Goal: Task Accomplishment & Management: Use online tool/utility

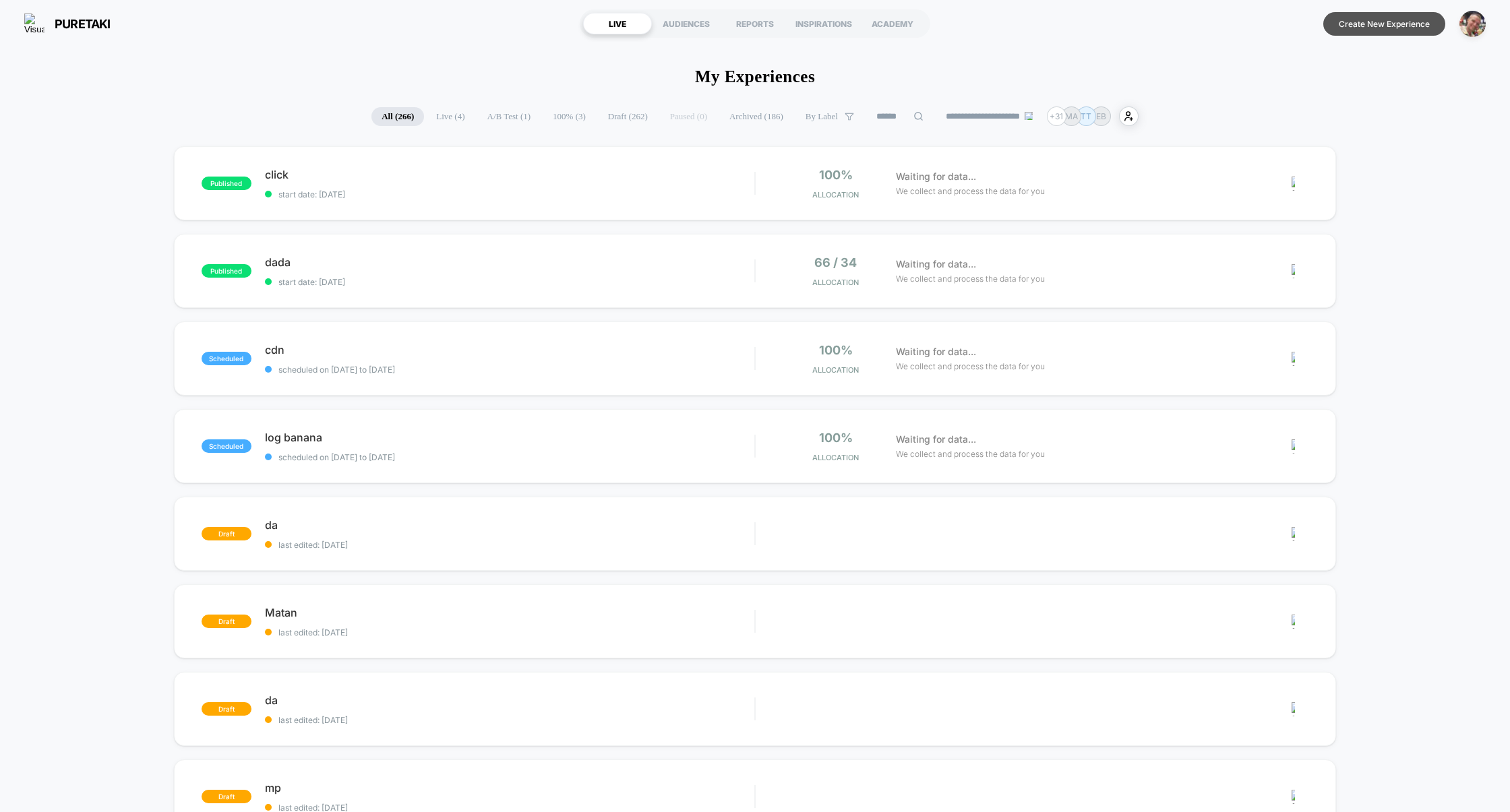
click at [1352, 29] on button "Create New Experience" at bounding box center [1385, 24] width 122 height 24
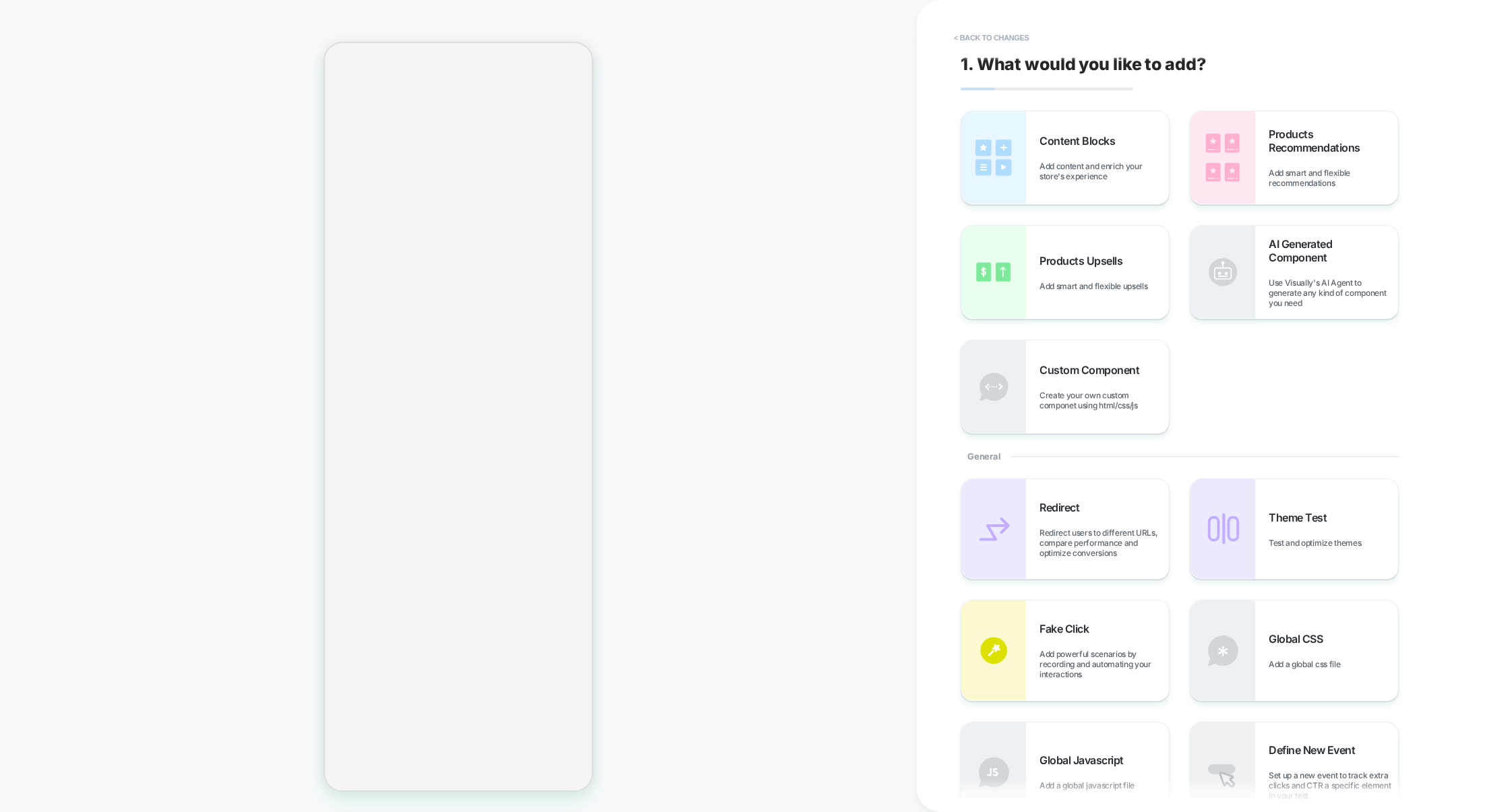
scroll to position [532, 0]
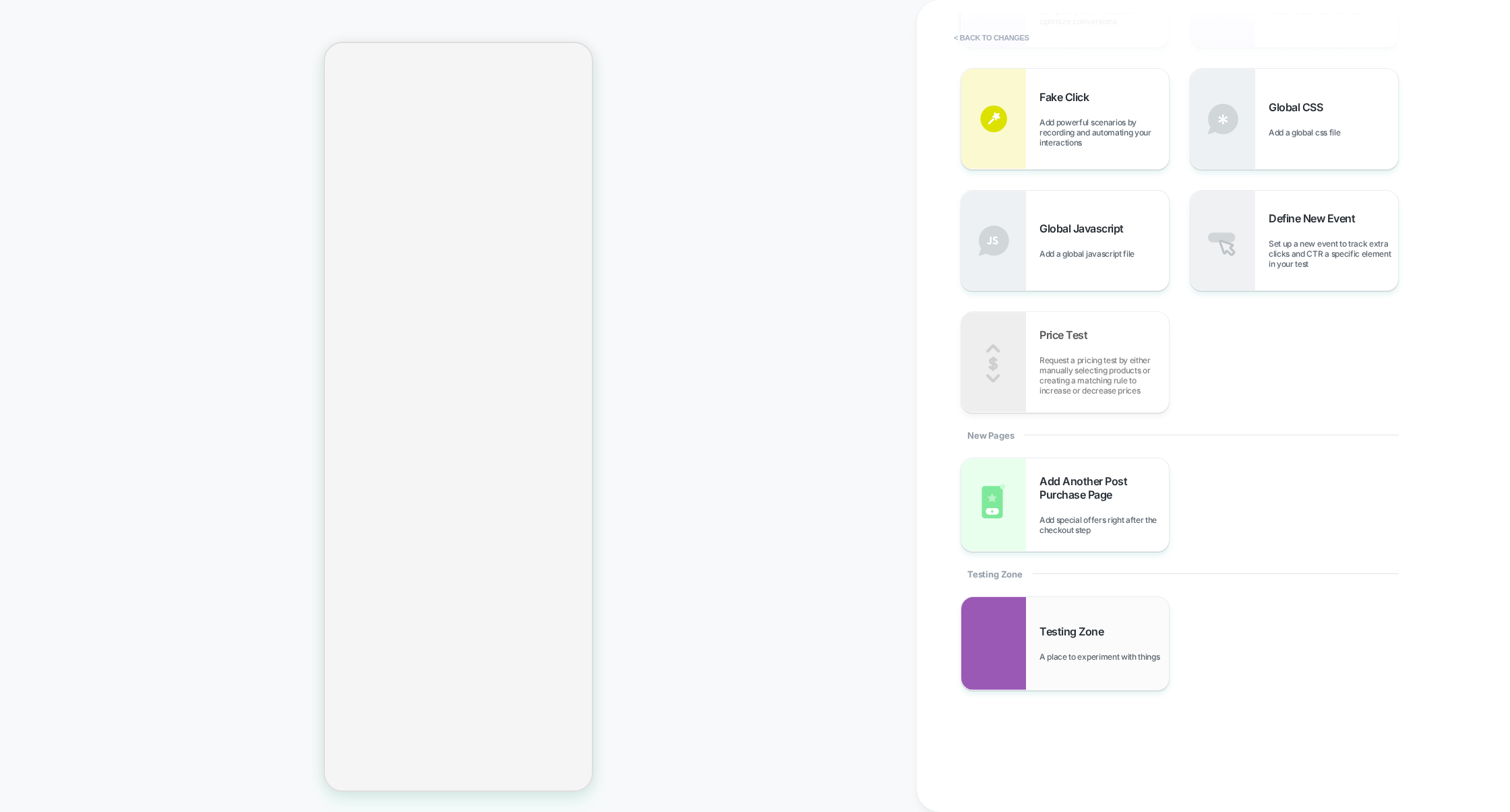
click at [1076, 633] on span "Testing Zone" at bounding box center [1075, 632] width 70 height 13
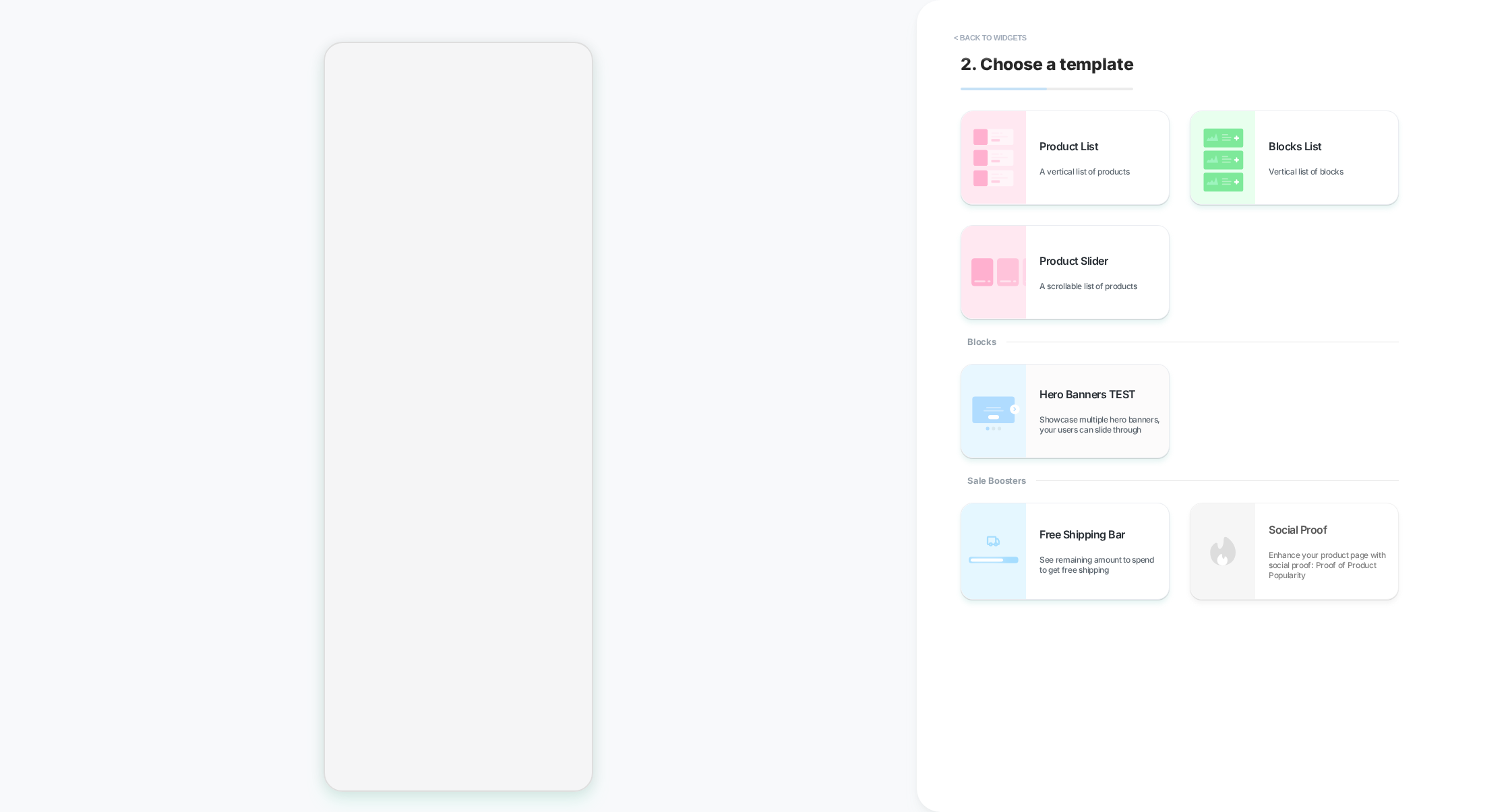
click at [1100, 438] on div "Hero Banners TEST Showcase multiple hero banners, your users can slide through" at bounding box center [1065, 411] width 207 height 93
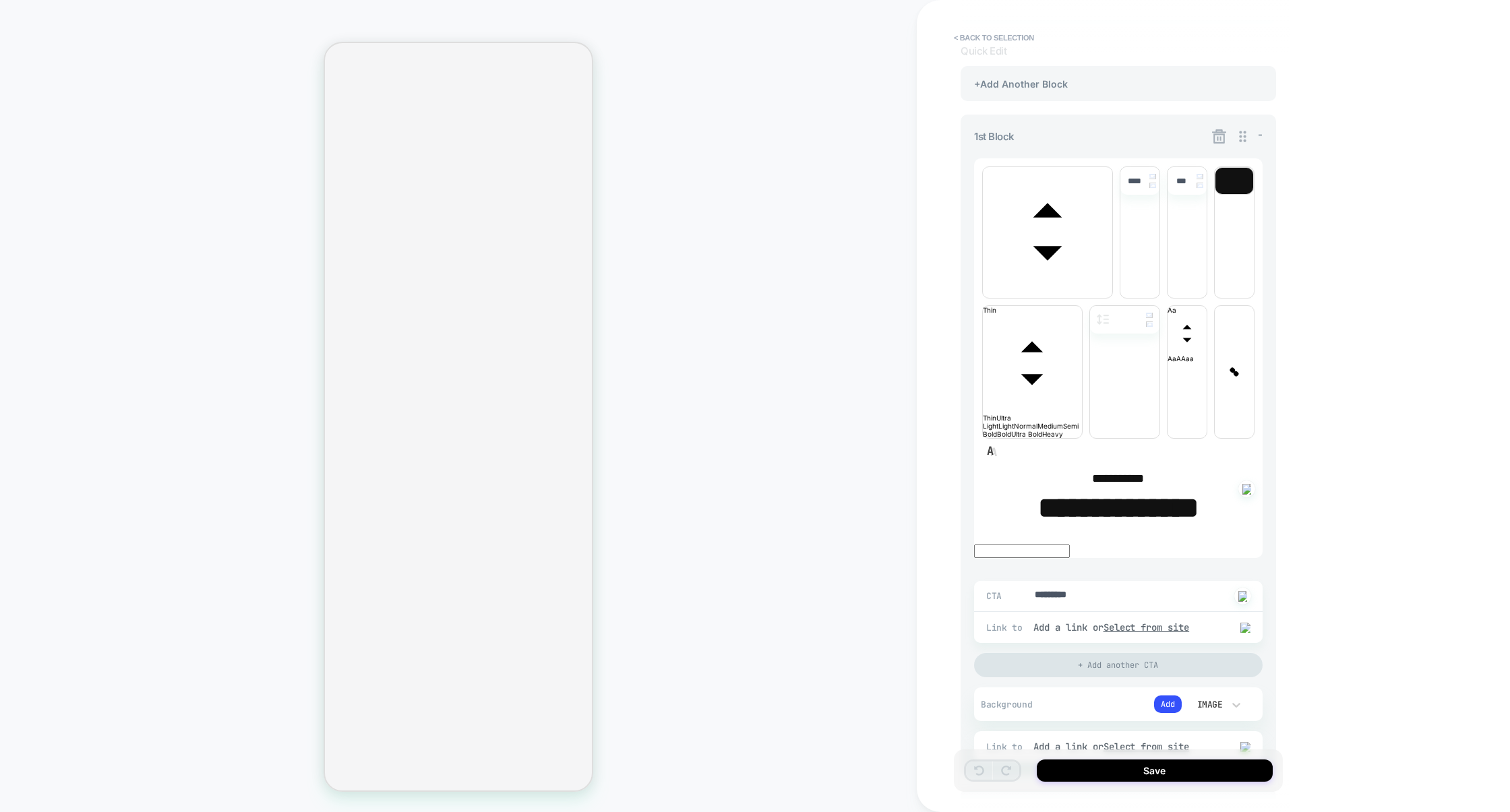
scroll to position [0, 0]
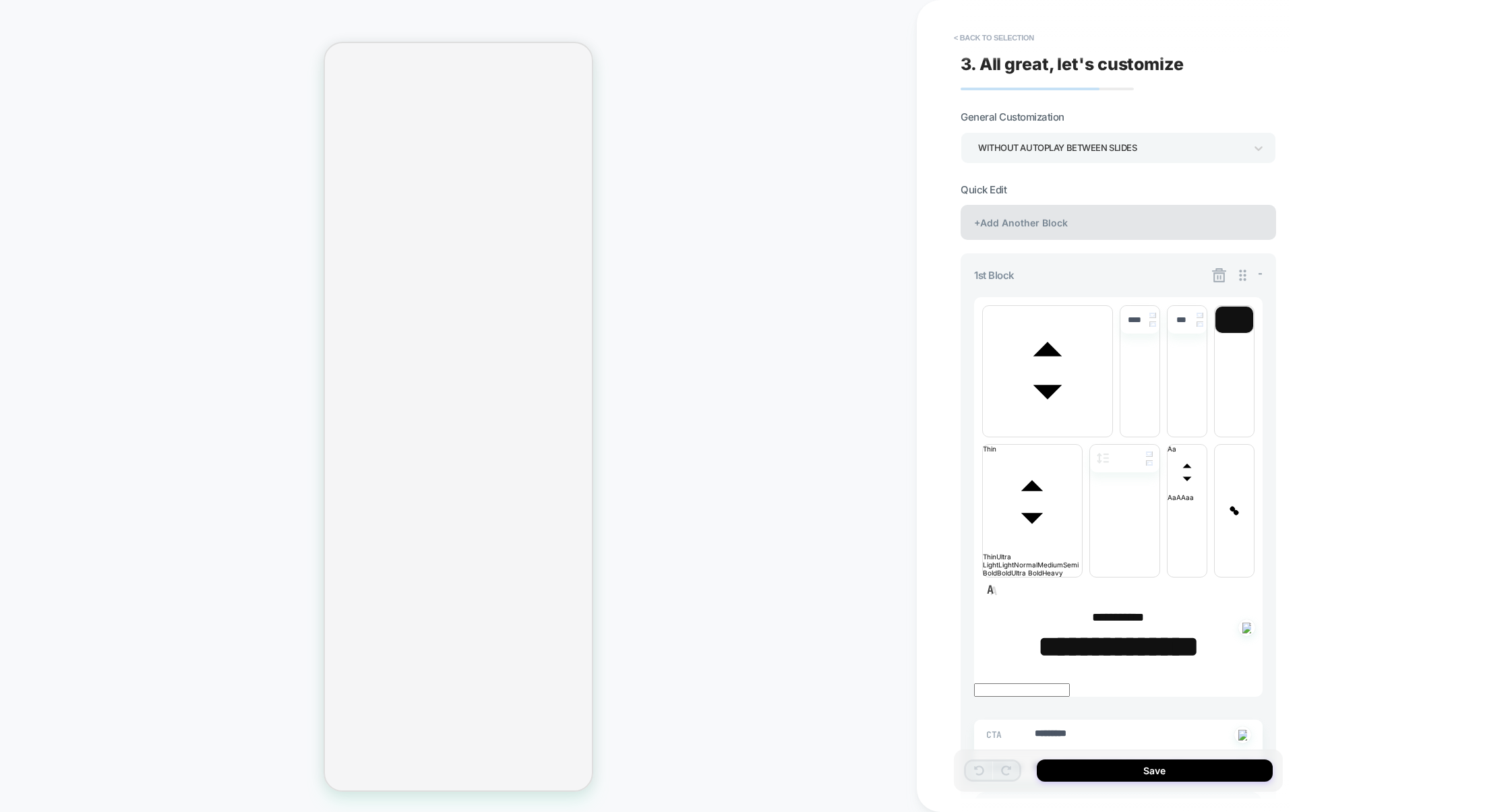
click at [1085, 218] on div "+Add Another Block" at bounding box center [1118, 222] width 315 height 35
click at [1091, 233] on div "+Add Another Block" at bounding box center [1118, 222] width 315 height 35
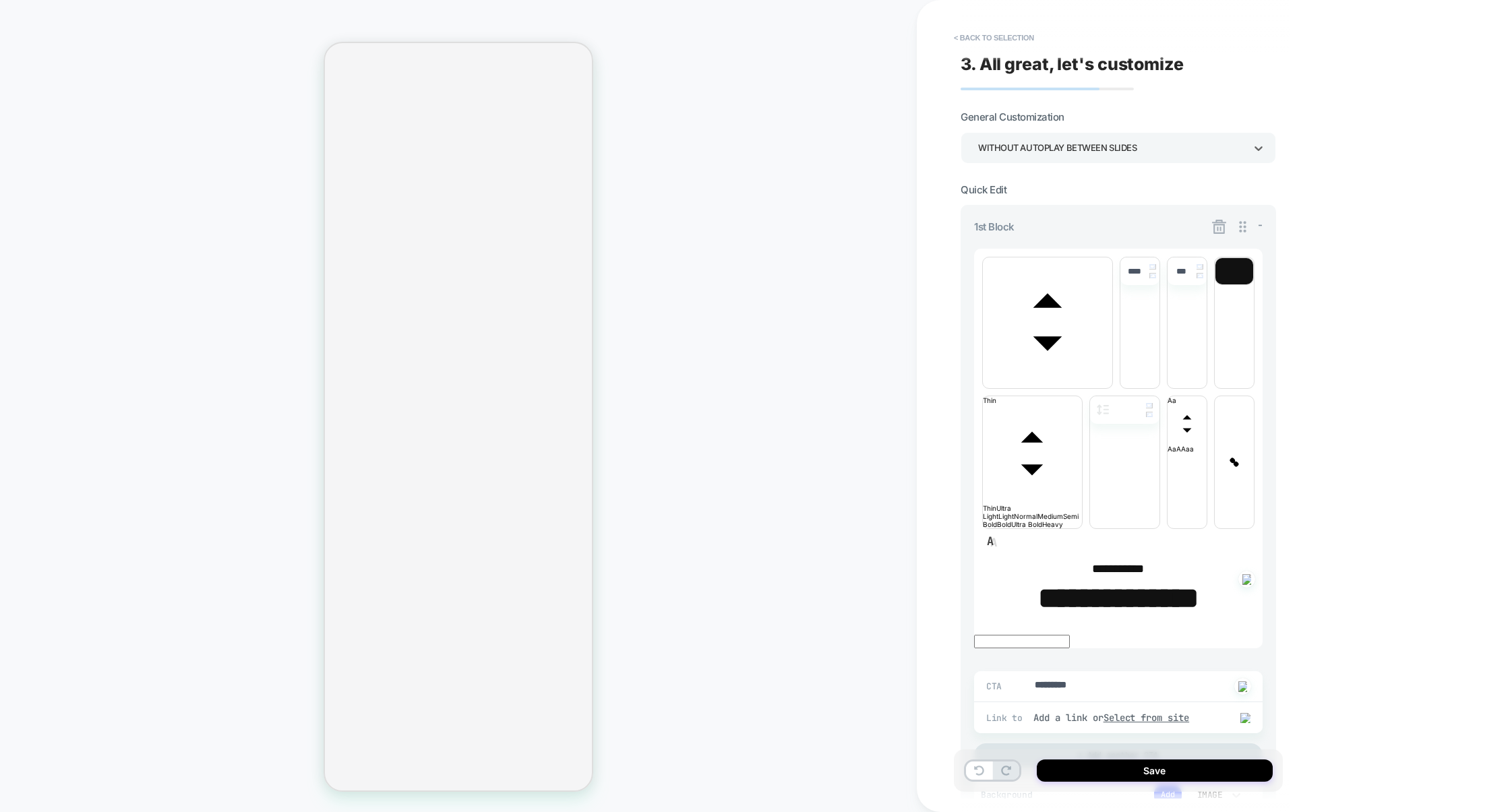
click at [1074, 147] on div "WITHOUT AUTOPLAY BETWEEN SLIDES" at bounding box center [1111, 147] width 267 height 18
click at [1062, 189] on div "WITH AUTOPLAY BETWEEN SLIDES" at bounding box center [1118, 185] width 305 height 28
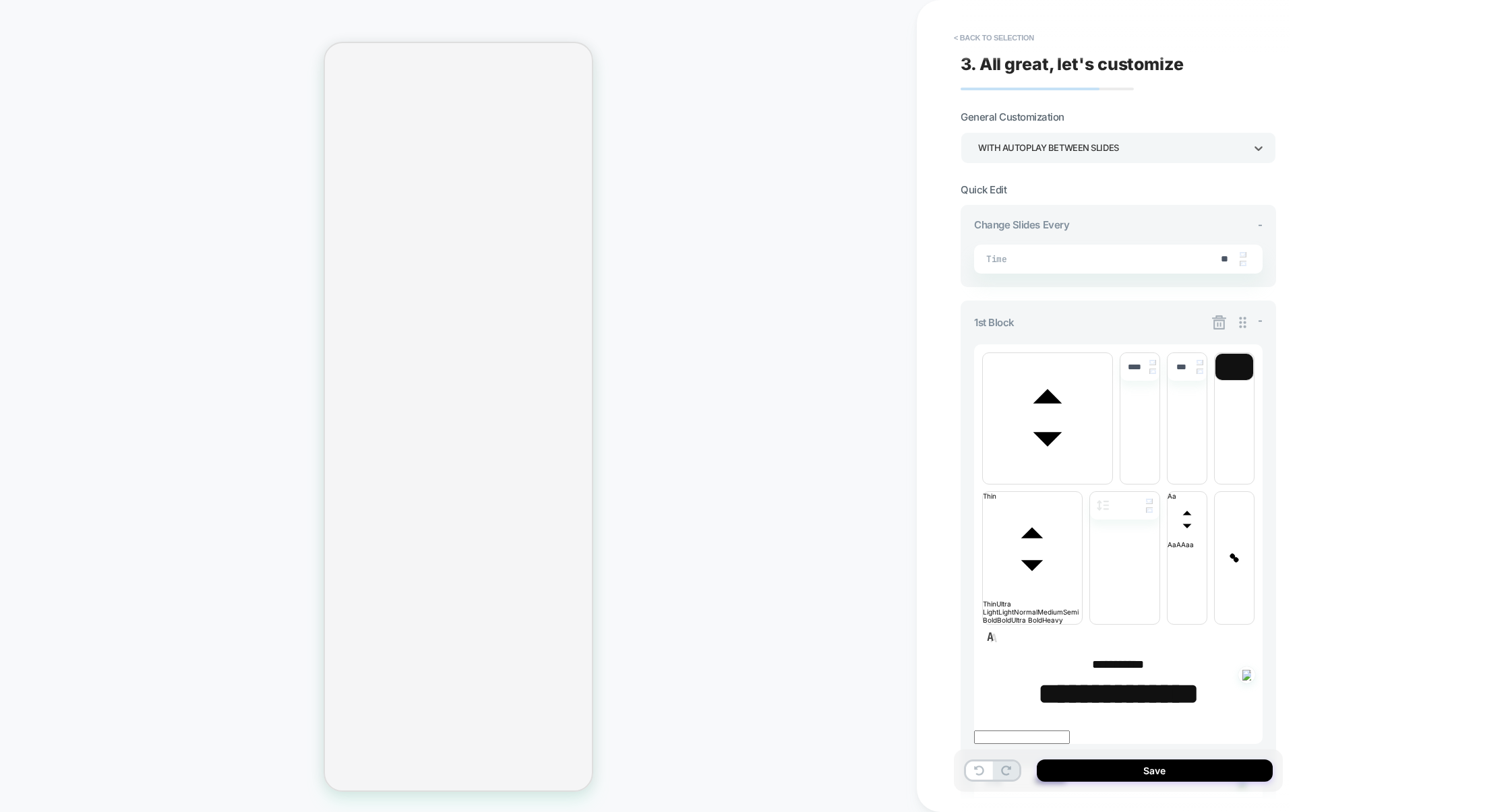
click at [1219, 320] on icon at bounding box center [1219, 322] width 14 height 14
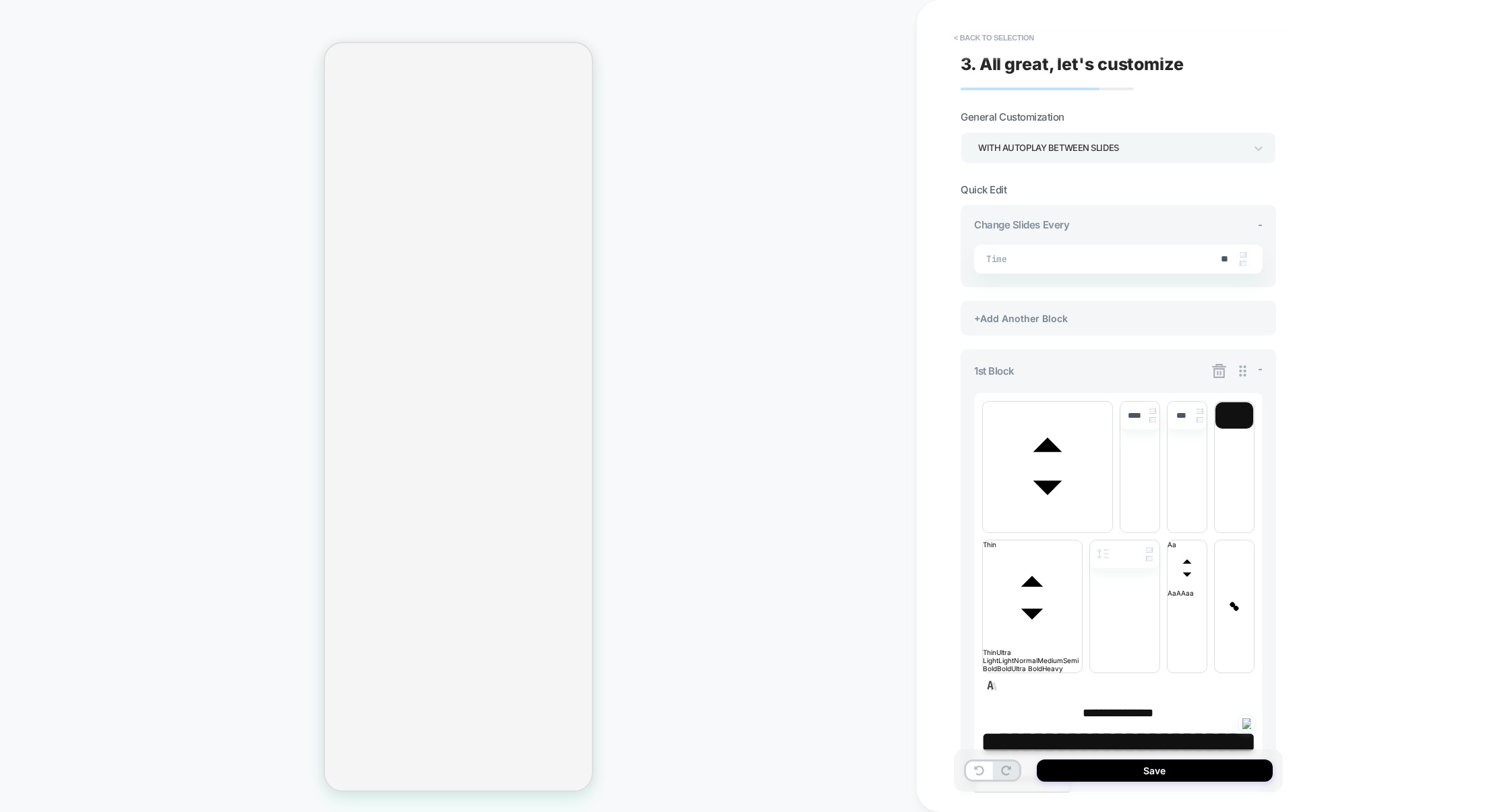
click at [1217, 370] on icon at bounding box center [1219, 371] width 17 height 17
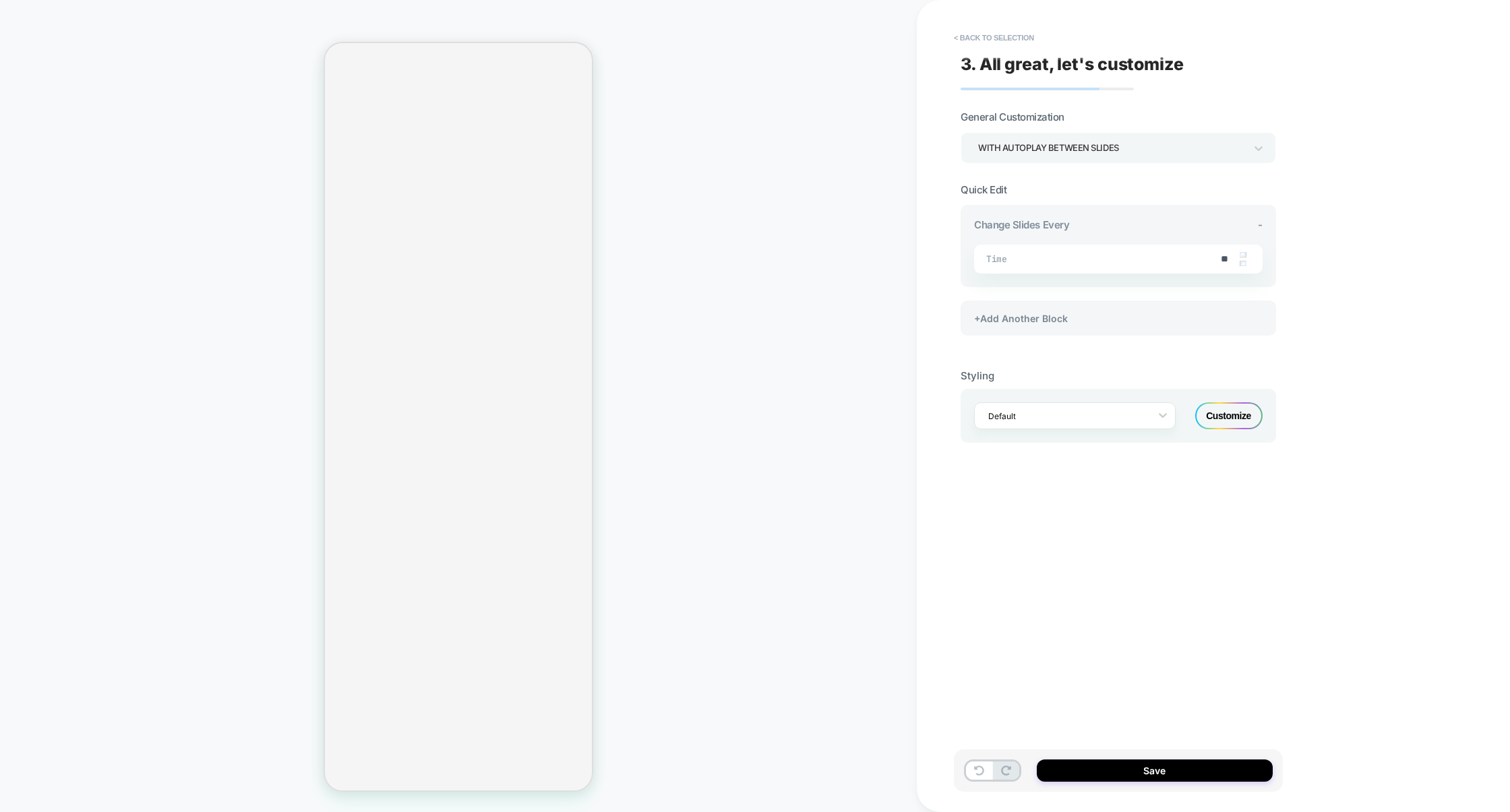
click at [1227, 424] on div "Customize" at bounding box center [1229, 416] width 67 height 27
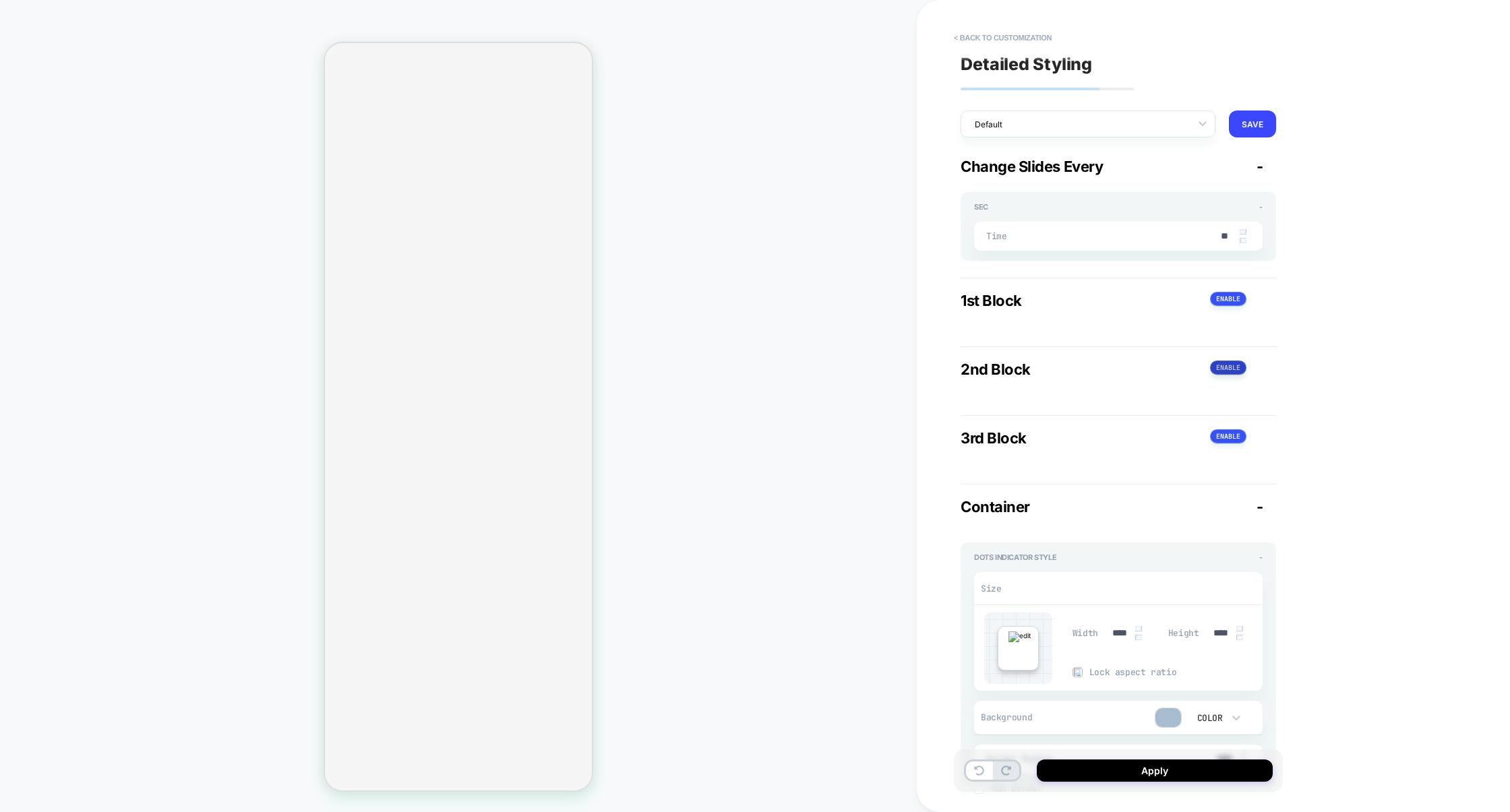
click at [1225, 370] on button at bounding box center [1228, 368] width 36 height 14
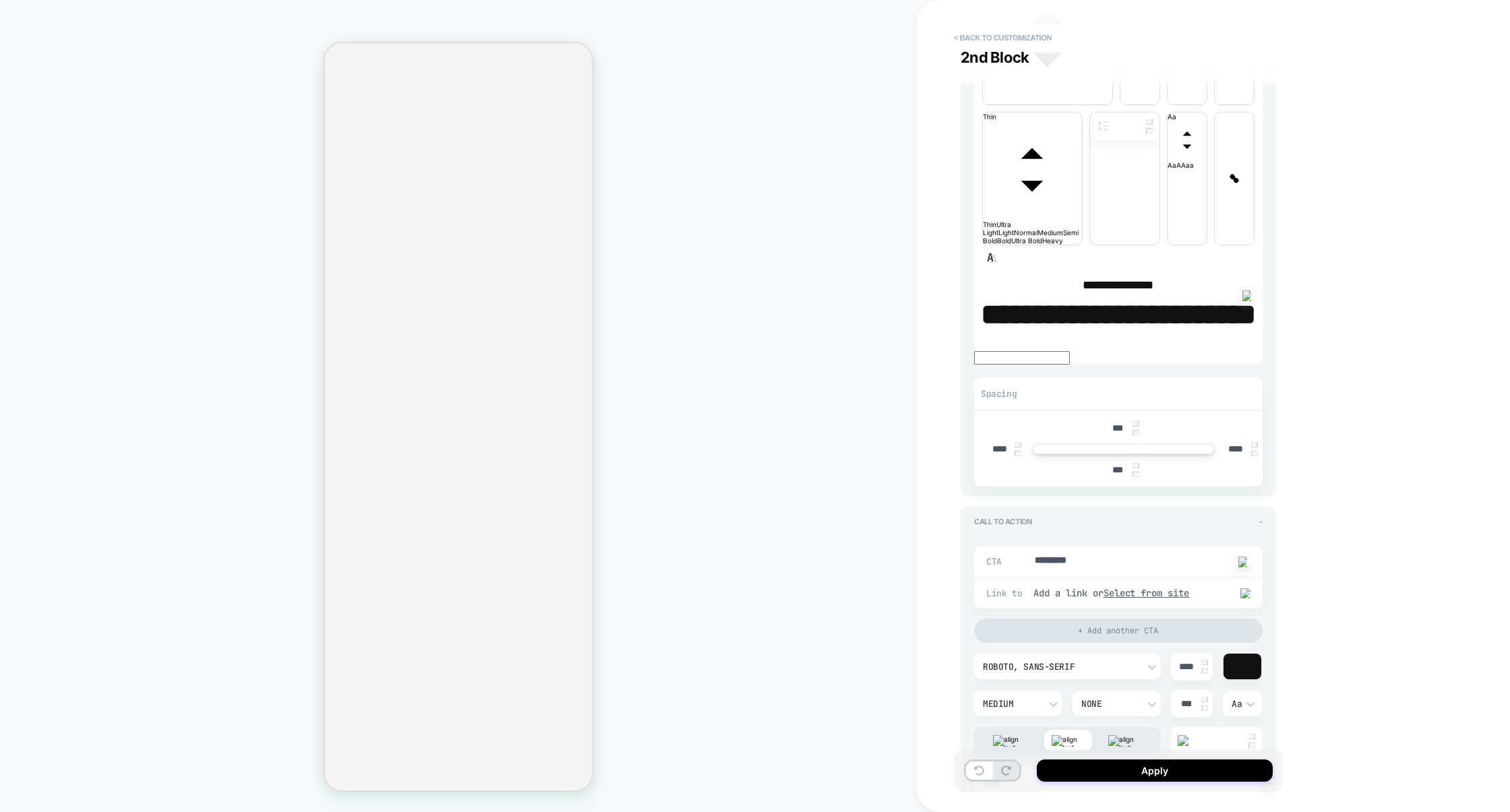
scroll to position [562, 0]
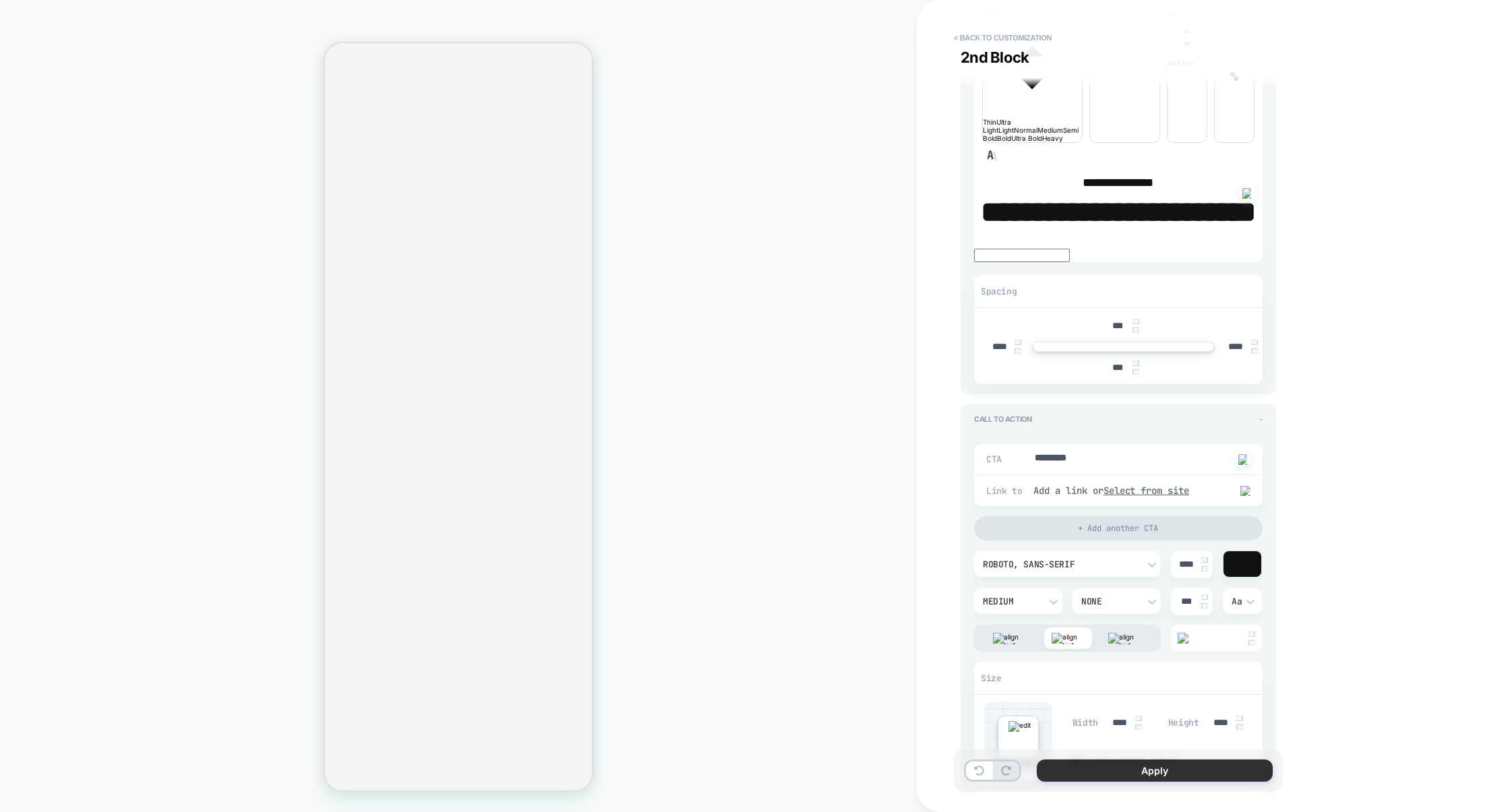
click at [1176, 780] on button "Apply" at bounding box center [1155, 769] width 236 height 22
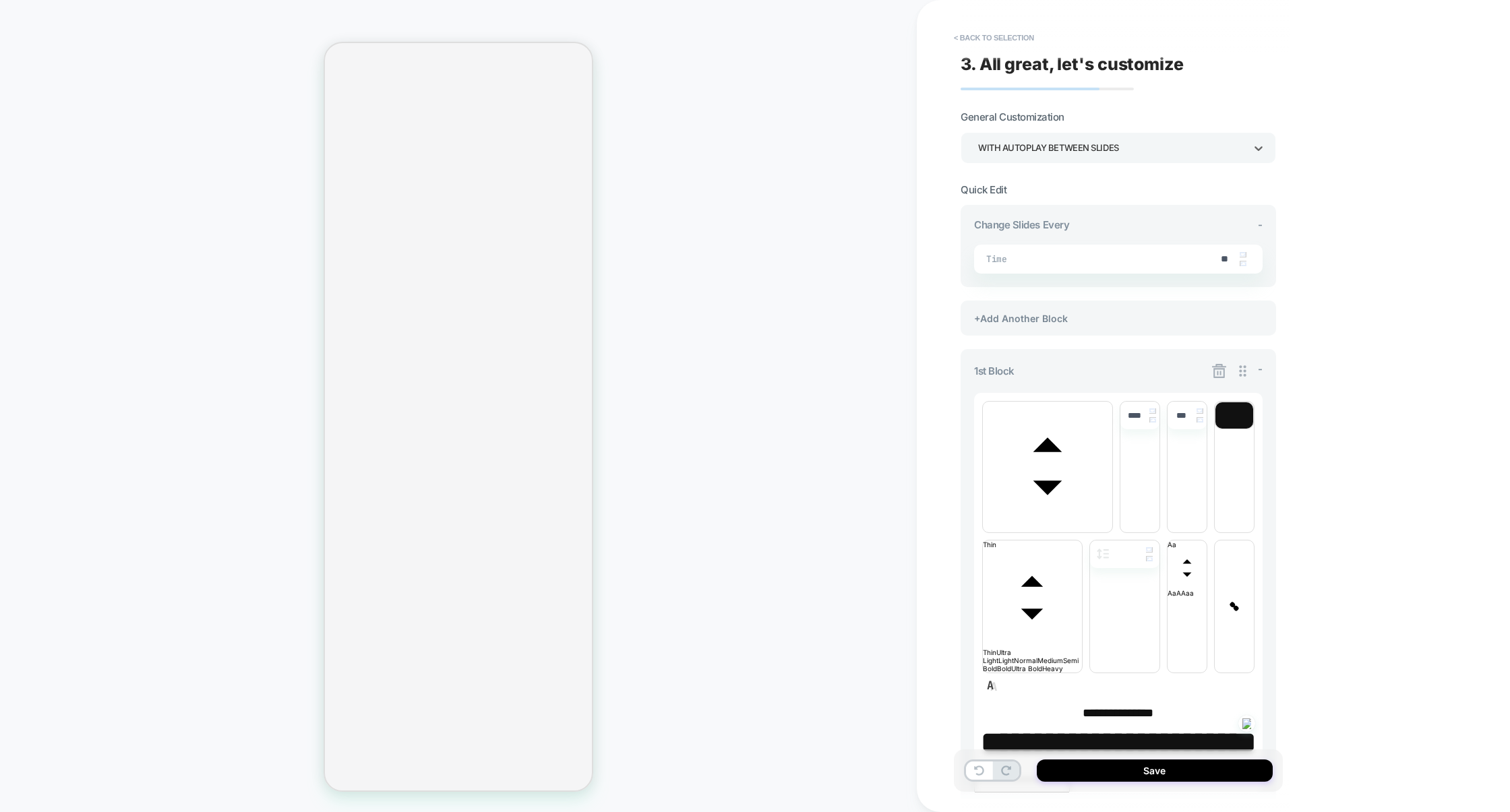
click at [1124, 149] on div "WITH AUTOPLAY BETWEEN SLIDES" at bounding box center [1111, 147] width 267 height 18
click at [1125, 151] on div at bounding box center [755, 406] width 1510 height 812
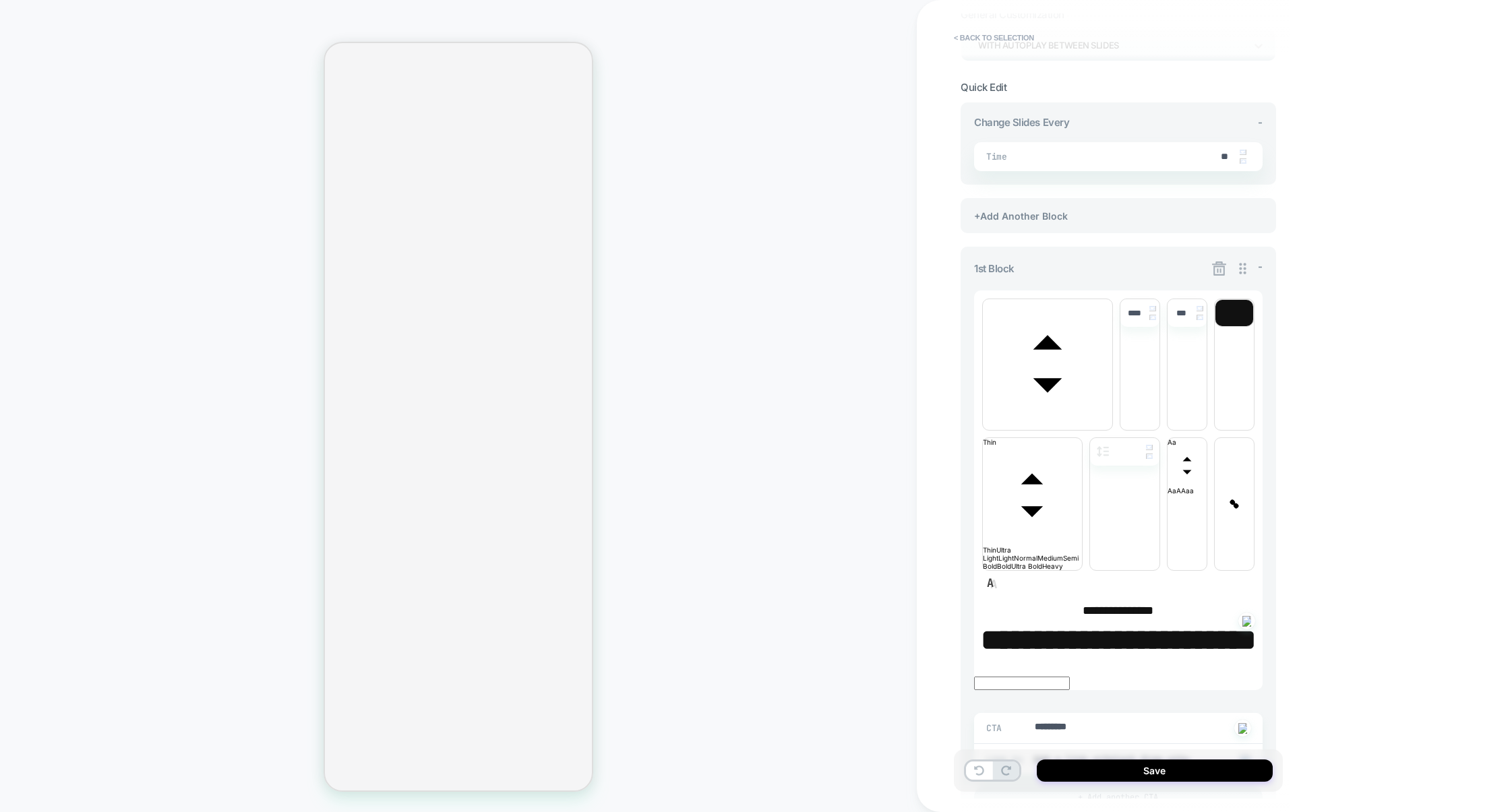
scroll to position [41, 0]
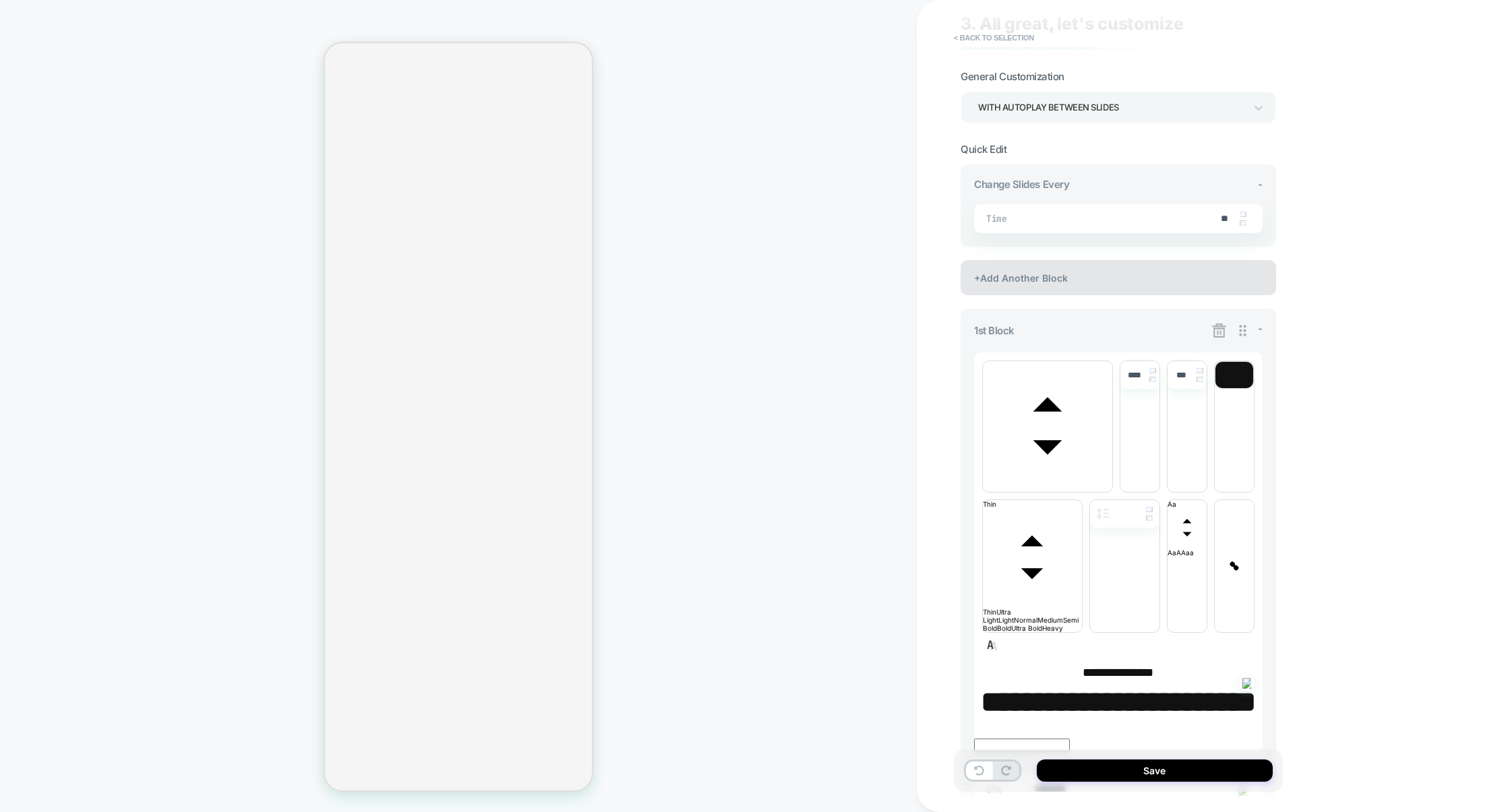
click at [1119, 281] on div "+Add Another Block" at bounding box center [1118, 277] width 315 height 35
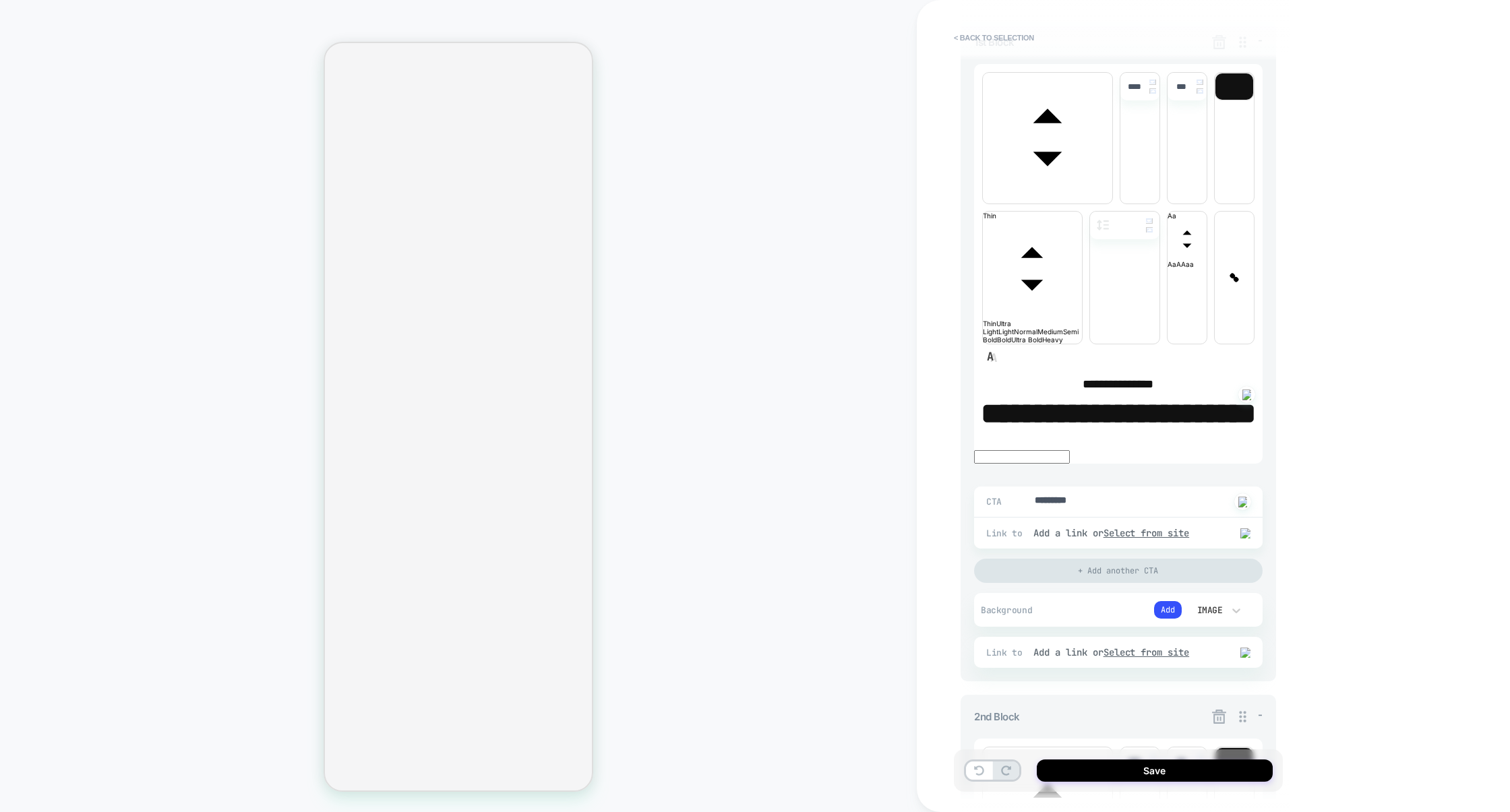
scroll to position [337, 0]
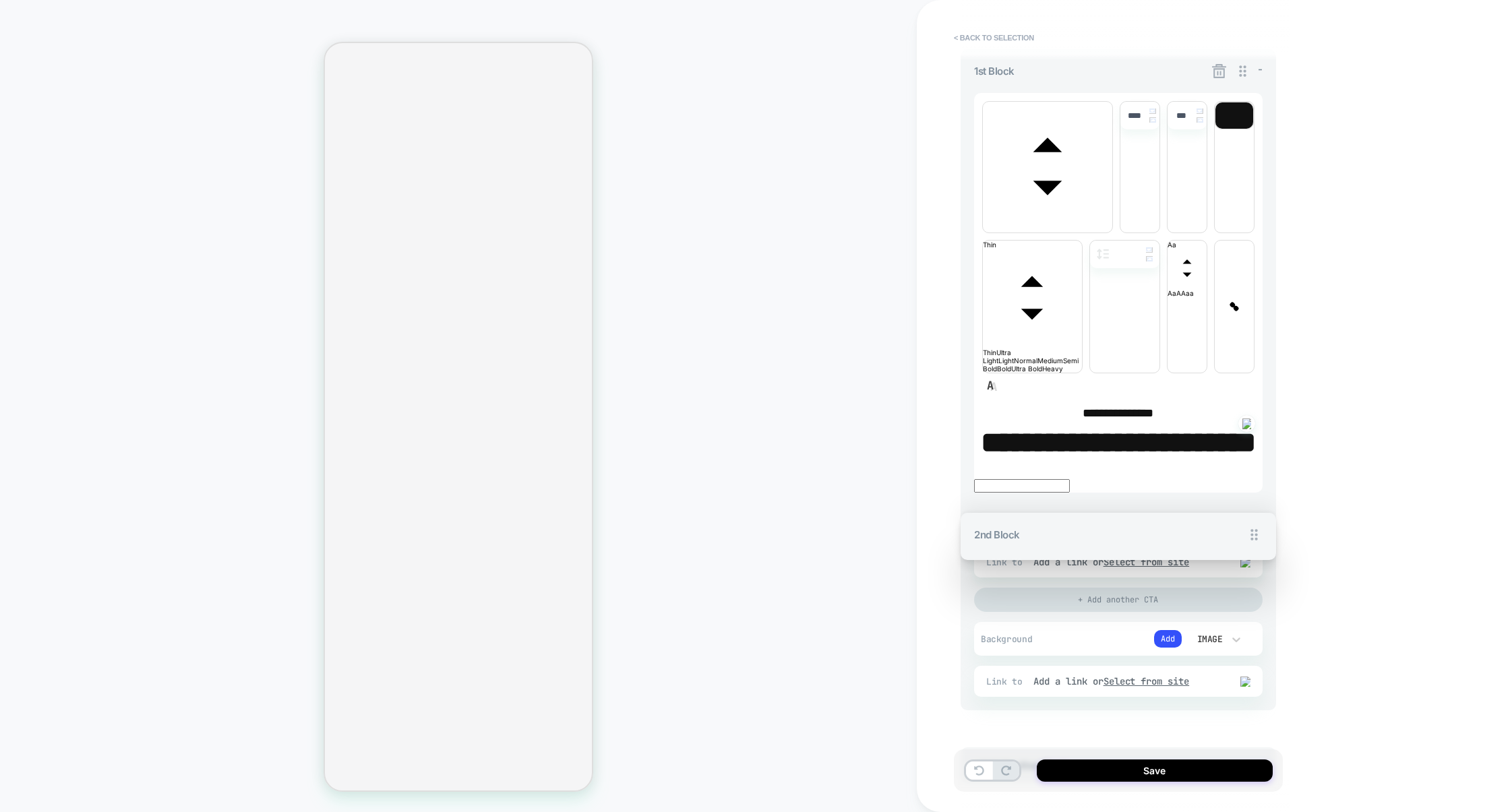
drag, startPoint x: 1246, startPoint y: 551, endPoint x: 1244, endPoint y: 332, distance: 219.0
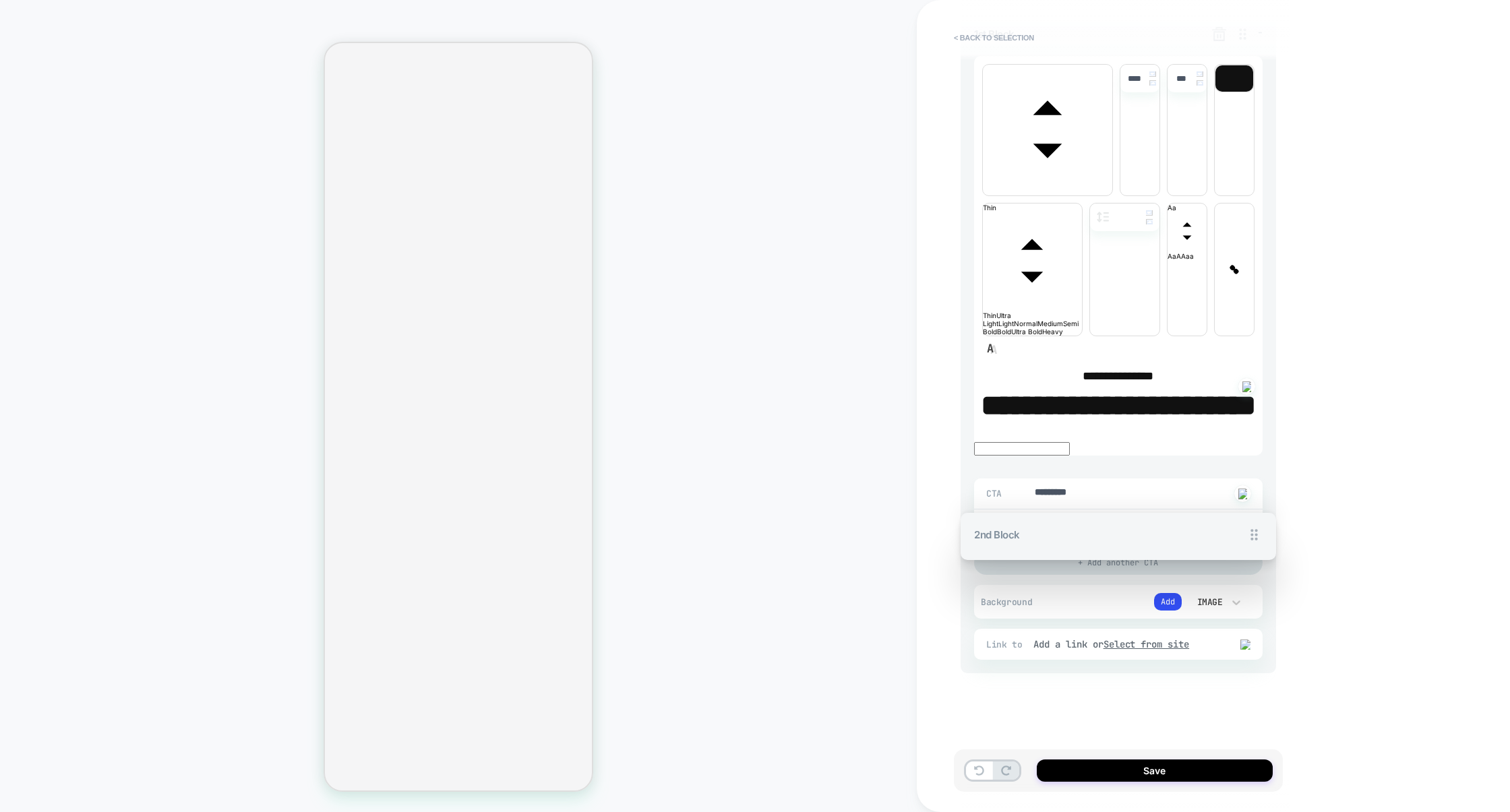
type textarea "*"
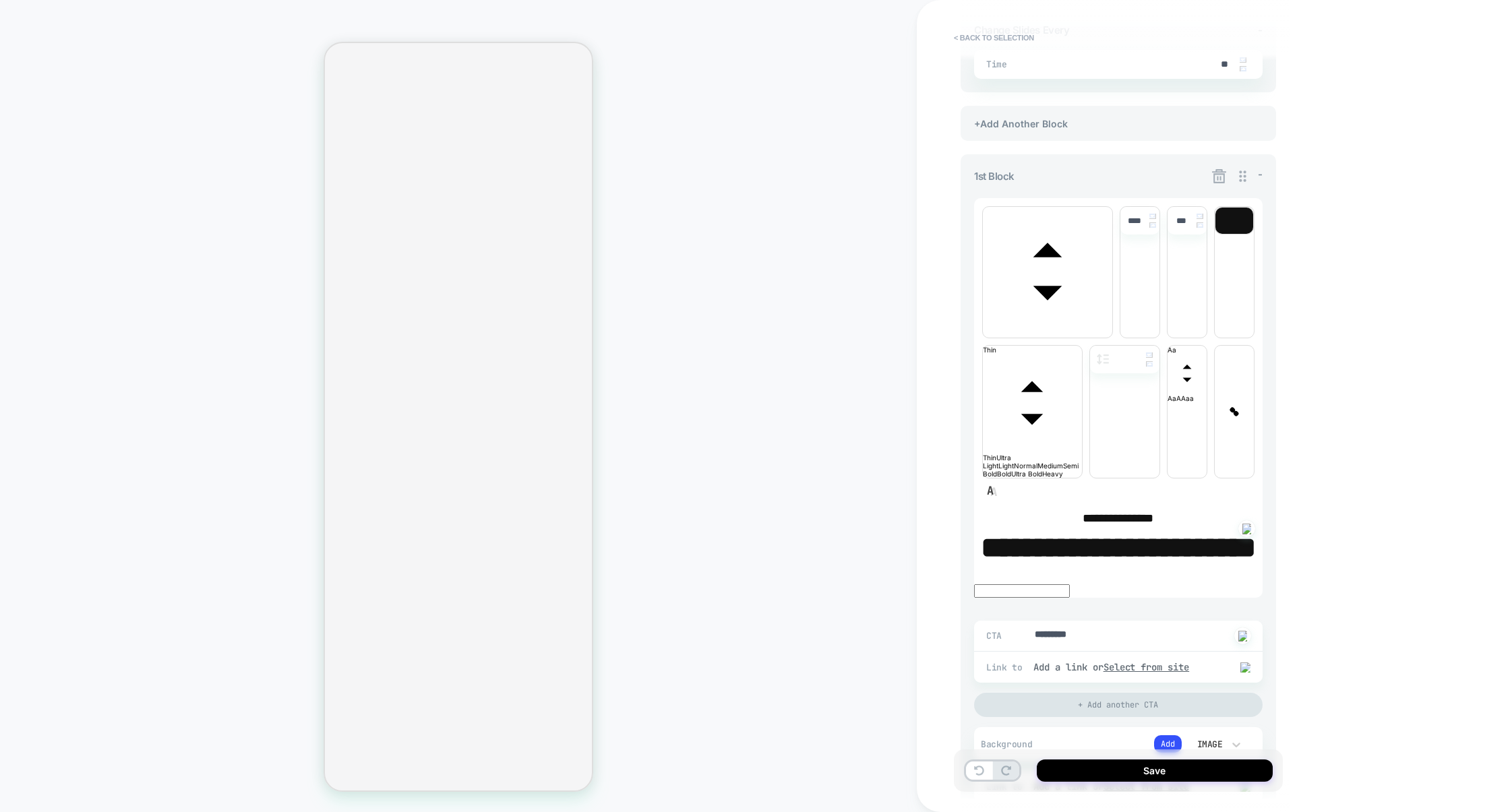
scroll to position [0, 0]
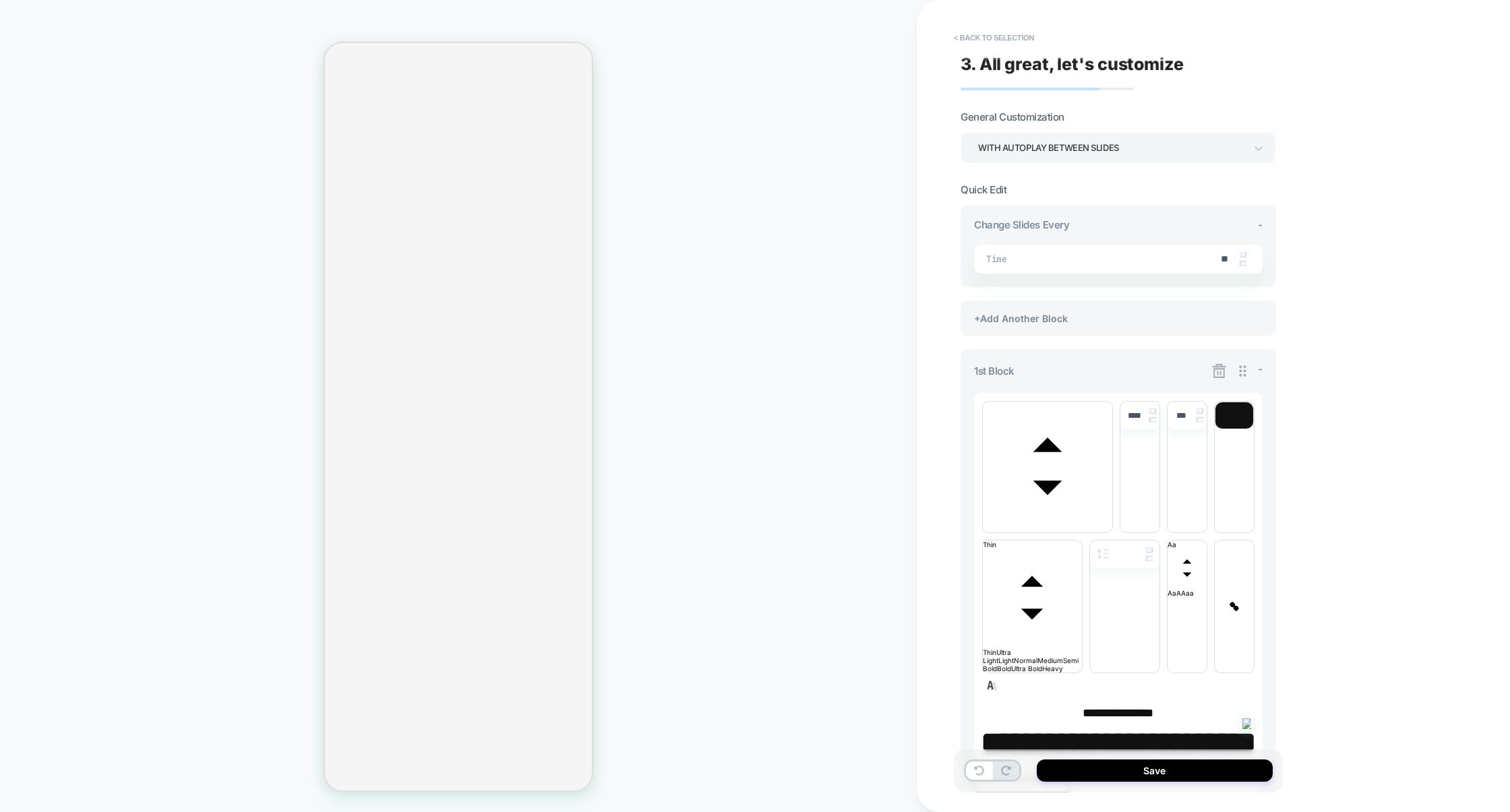
click at [1062, 727] on strong "**********" at bounding box center [1118, 742] width 275 height 29
type input "****"
type textarea "*"
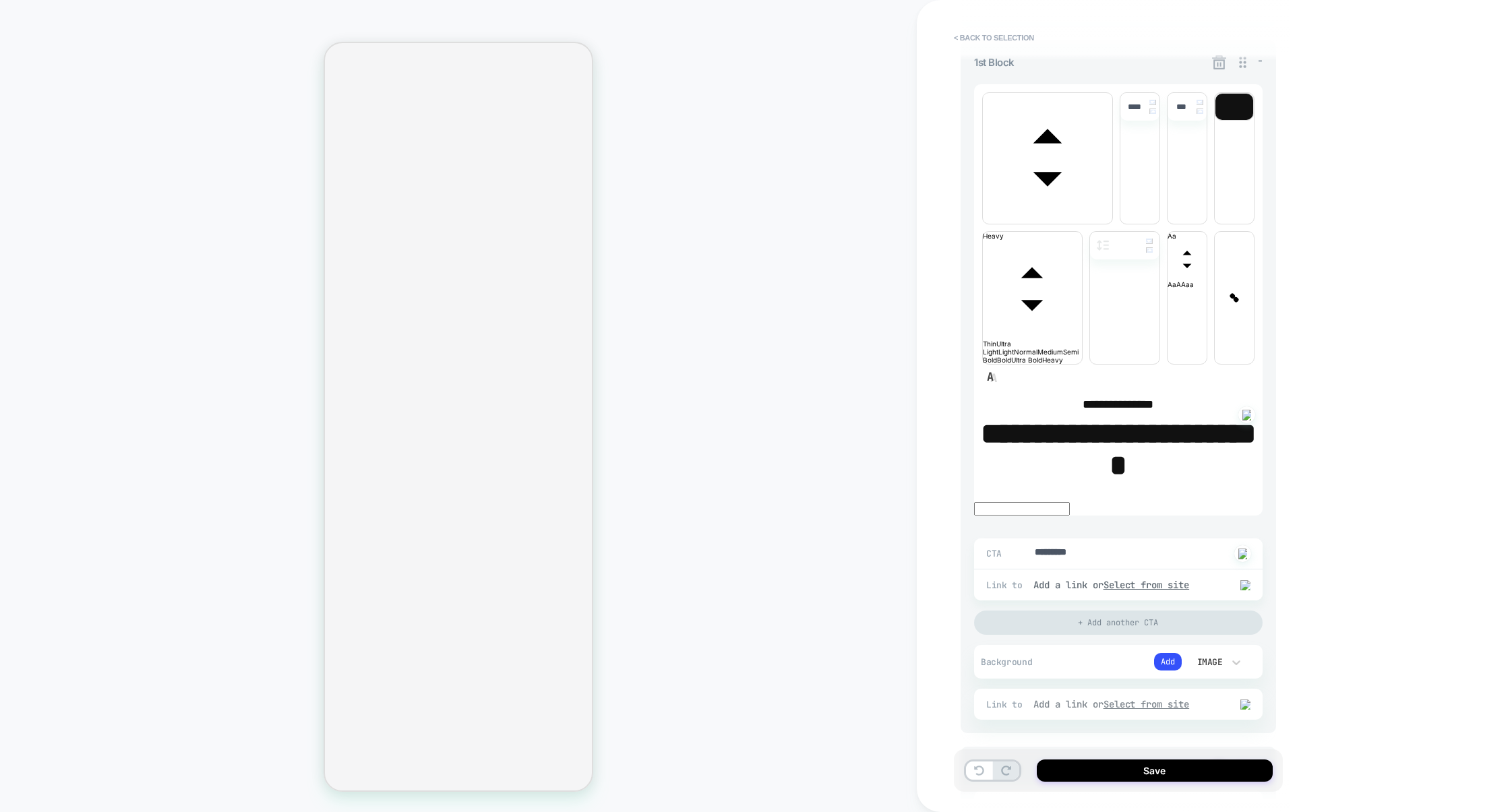
scroll to position [746, 0]
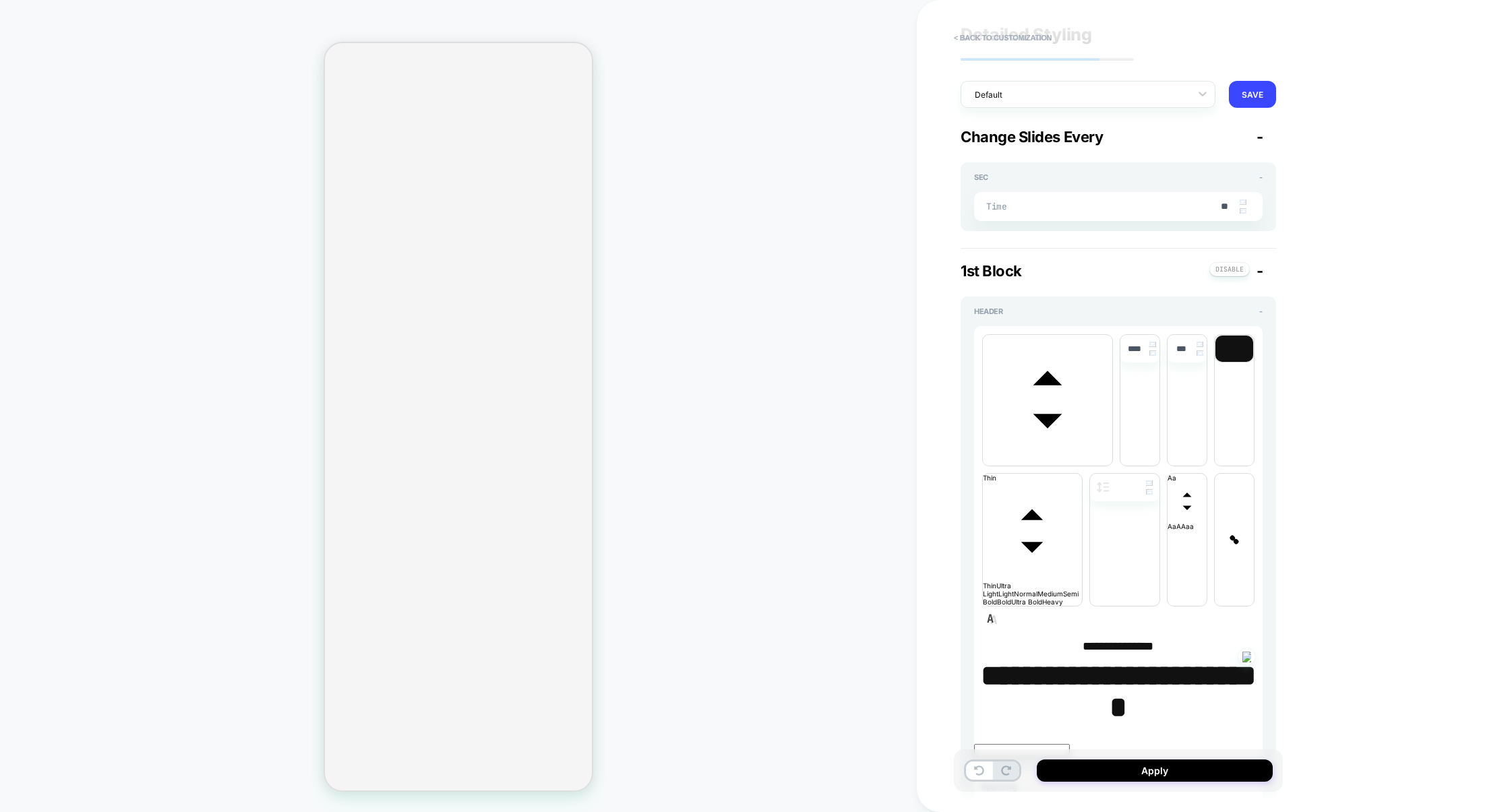
scroll to position [22, 0]
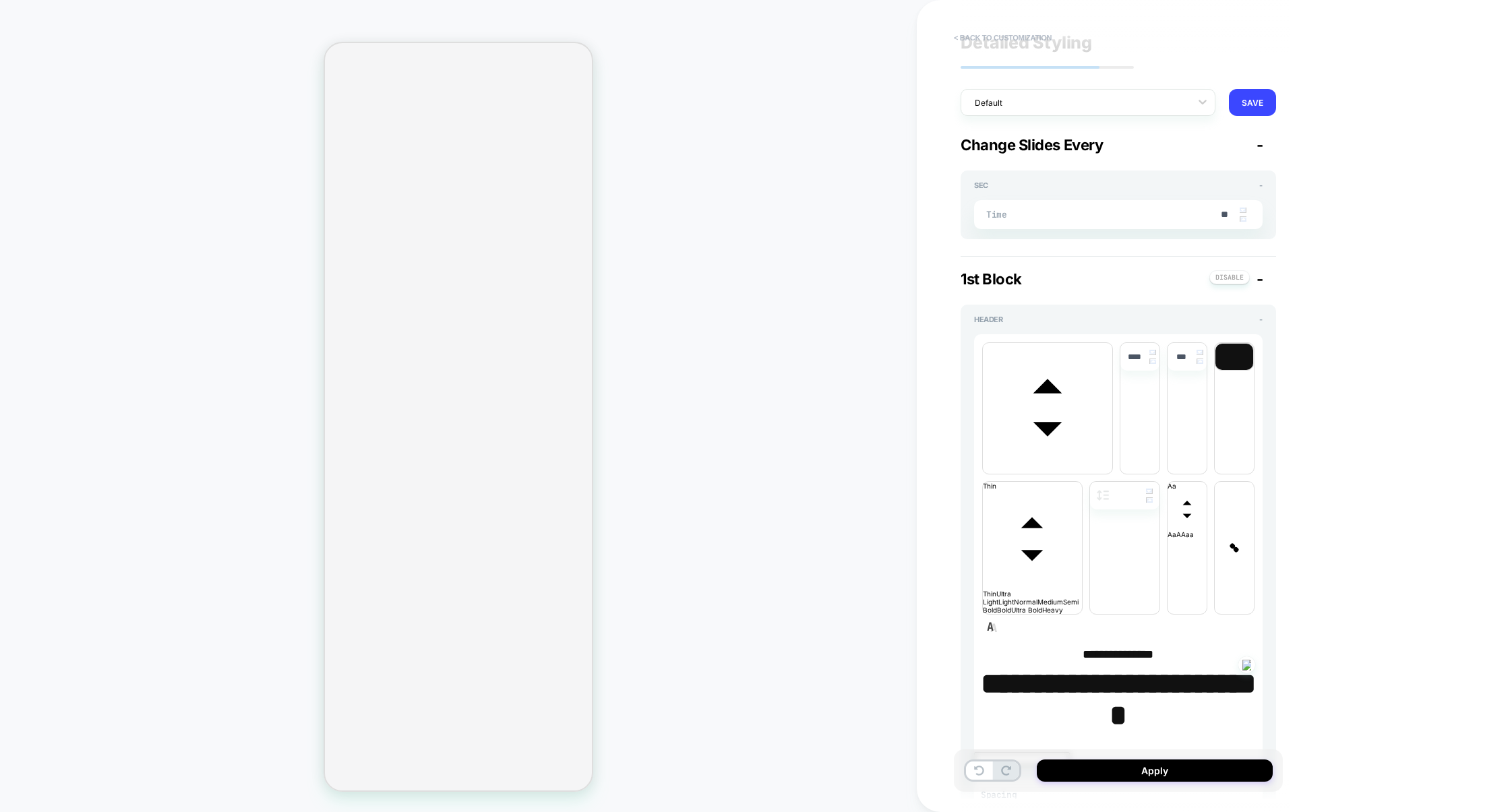
click at [1047, 41] on button "< Back to customization" at bounding box center [1003, 37] width 111 height 22
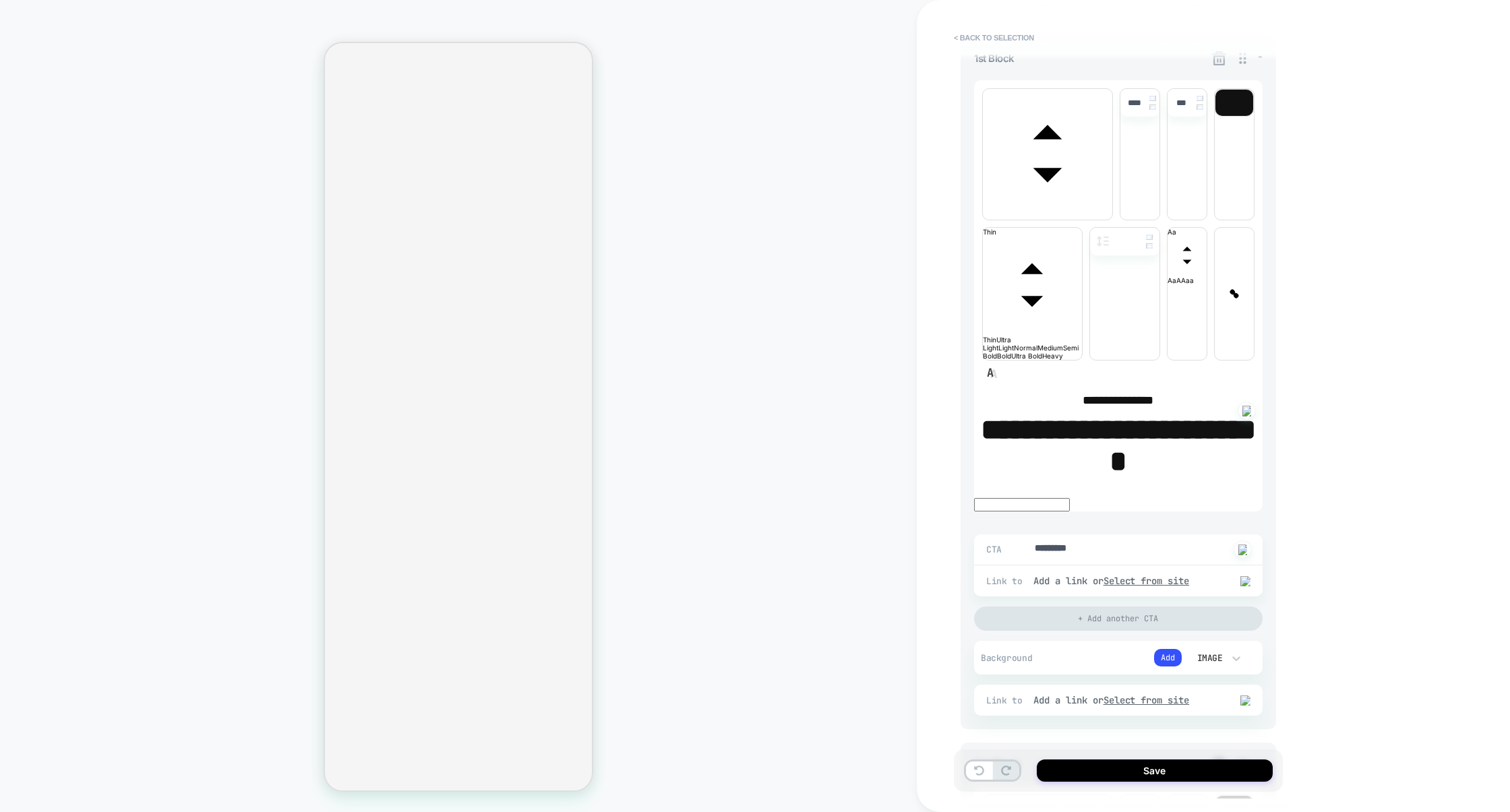
scroll to position [331, 0]
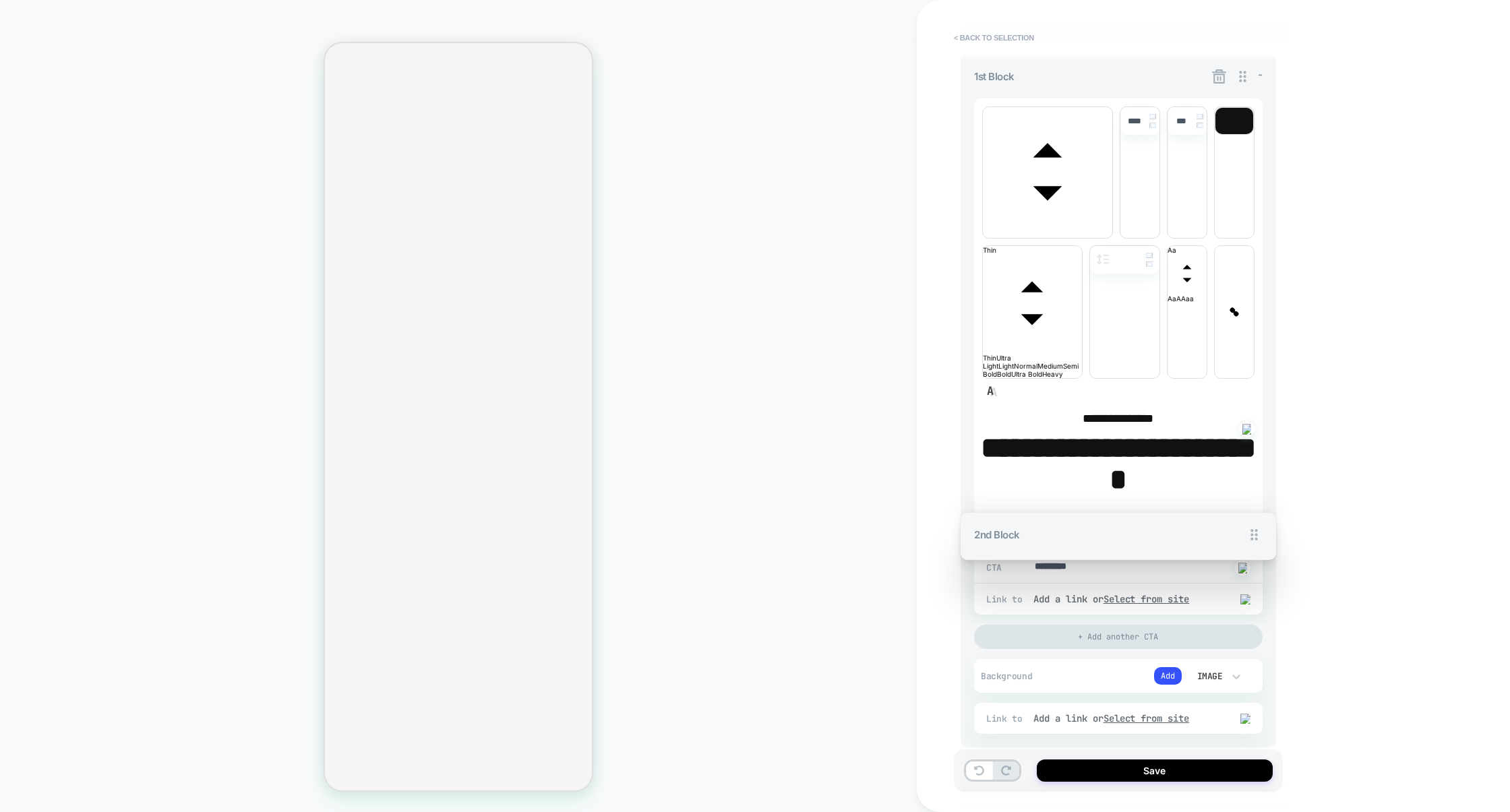
drag, startPoint x: 1240, startPoint y: 548, endPoint x: 1241, endPoint y: 316, distance: 232.0
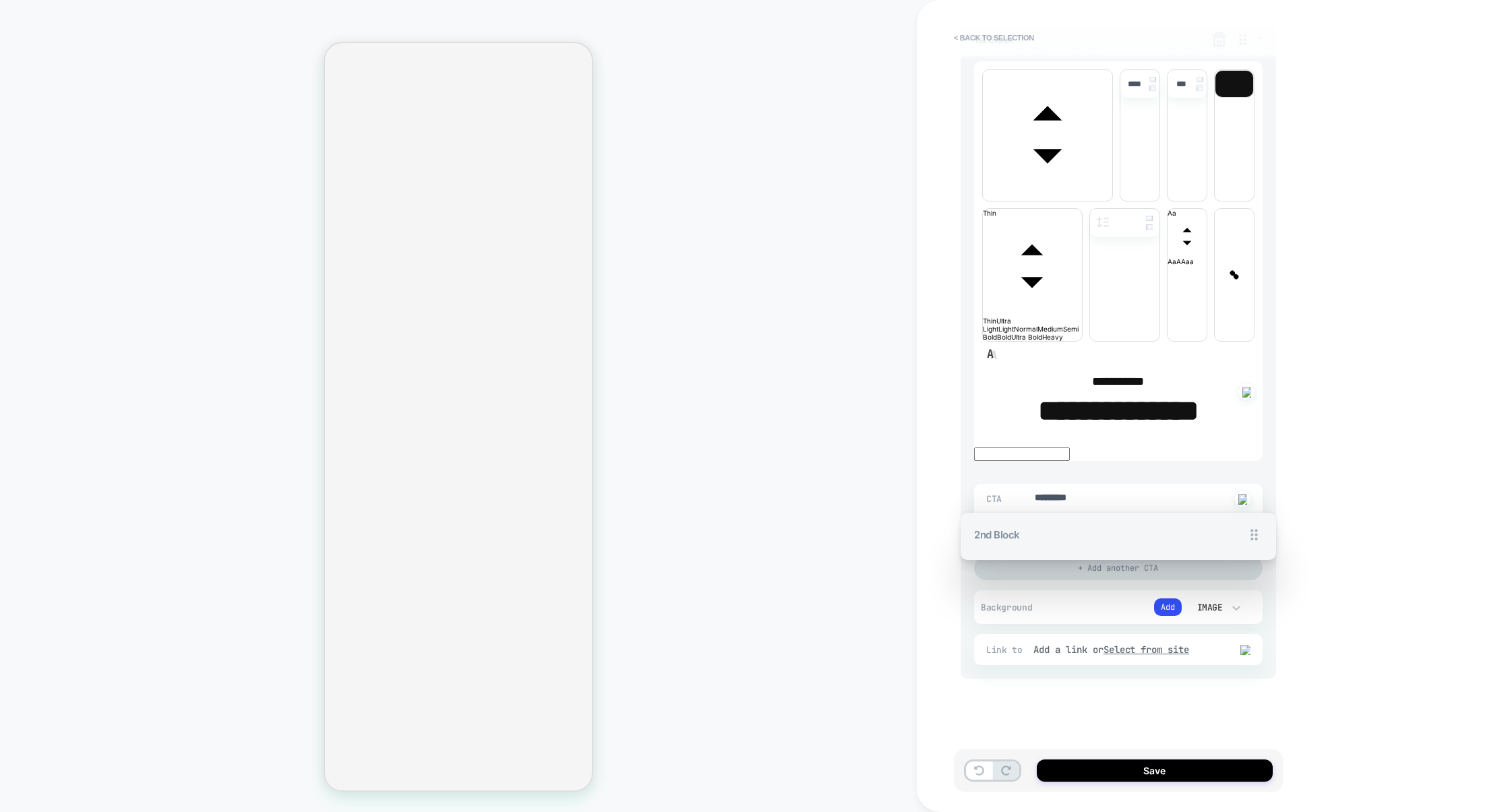
scroll to position [110, 0]
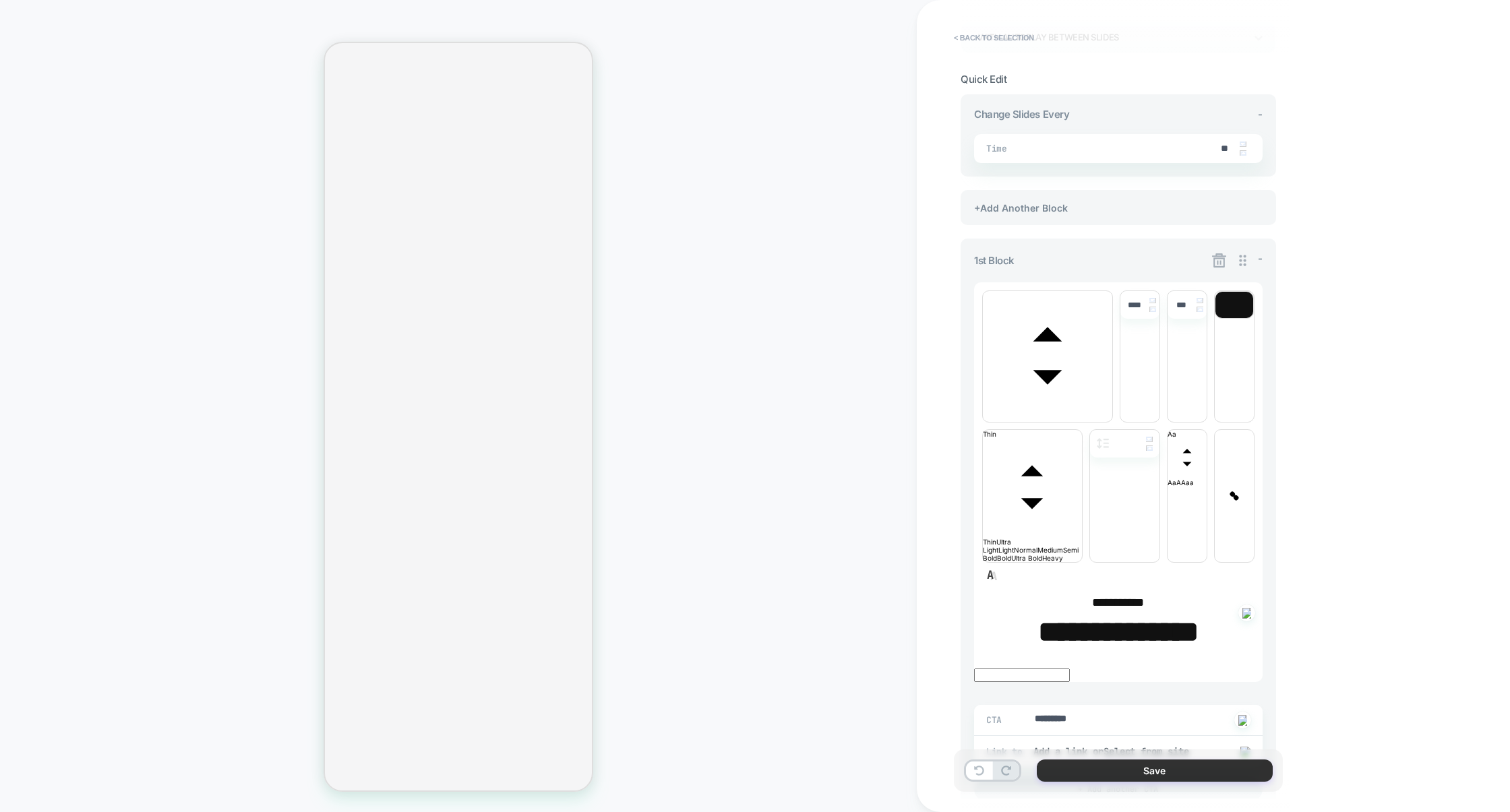
click at [1149, 771] on button "Save" at bounding box center [1155, 769] width 236 height 22
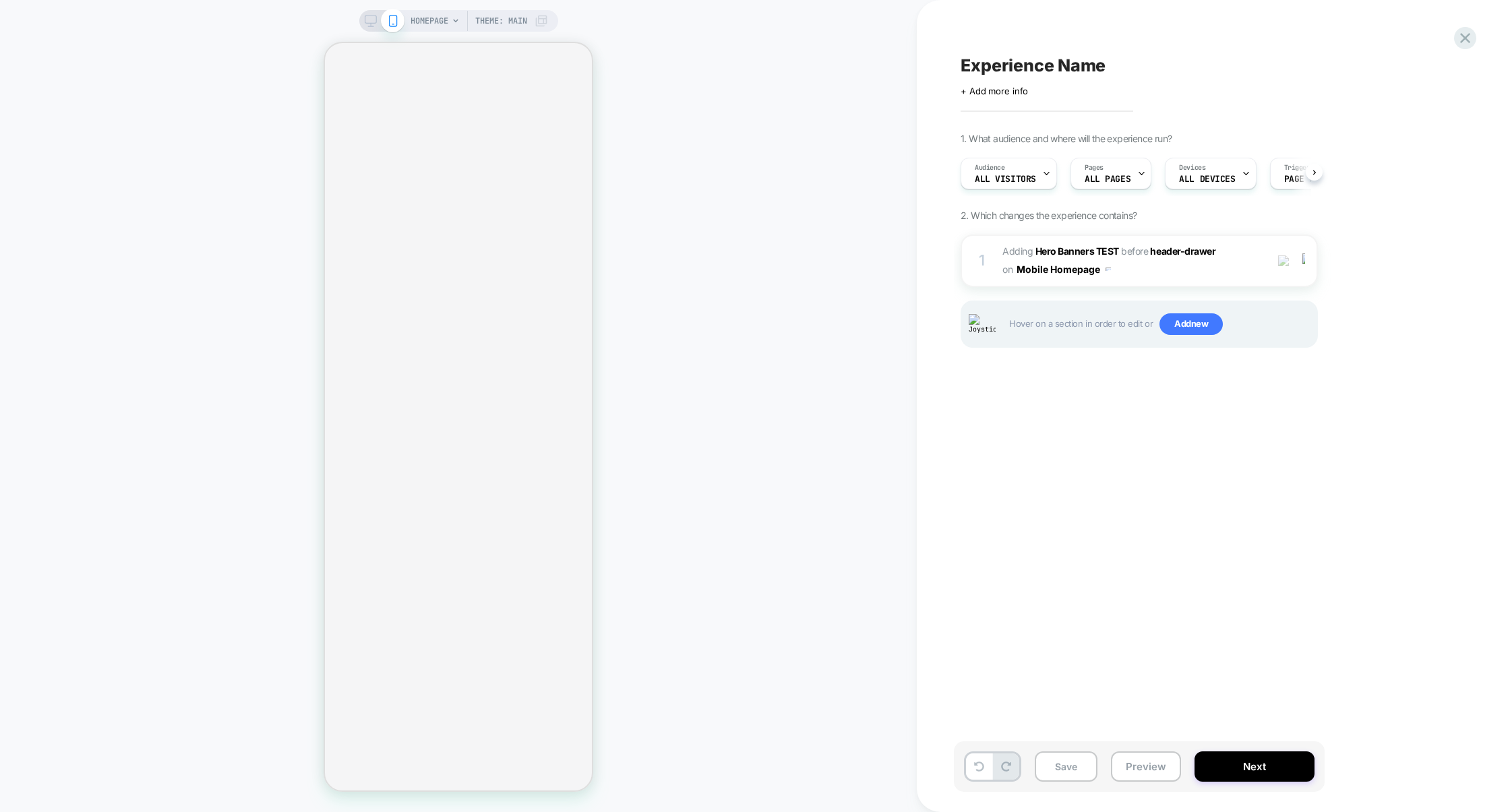
scroll to position [0, 1]
click at [1144, 281] on div "1 #_loomi_addon_1758053659473 Adding Hero Banners TEST BEFORE header-drawer hea…" at bounding box center [1139, 260] width 357 height 52
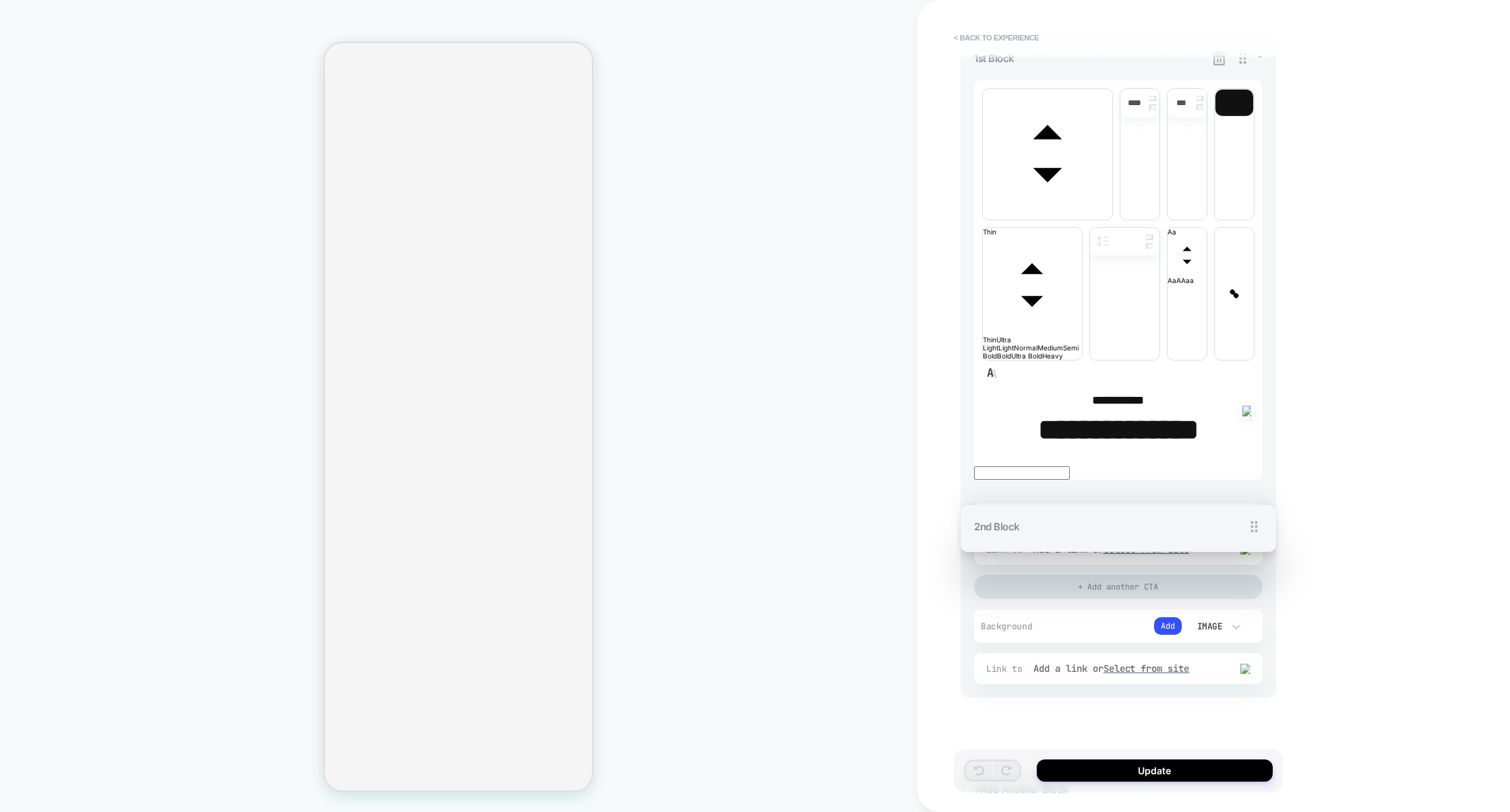
scroll to position [295, 0]
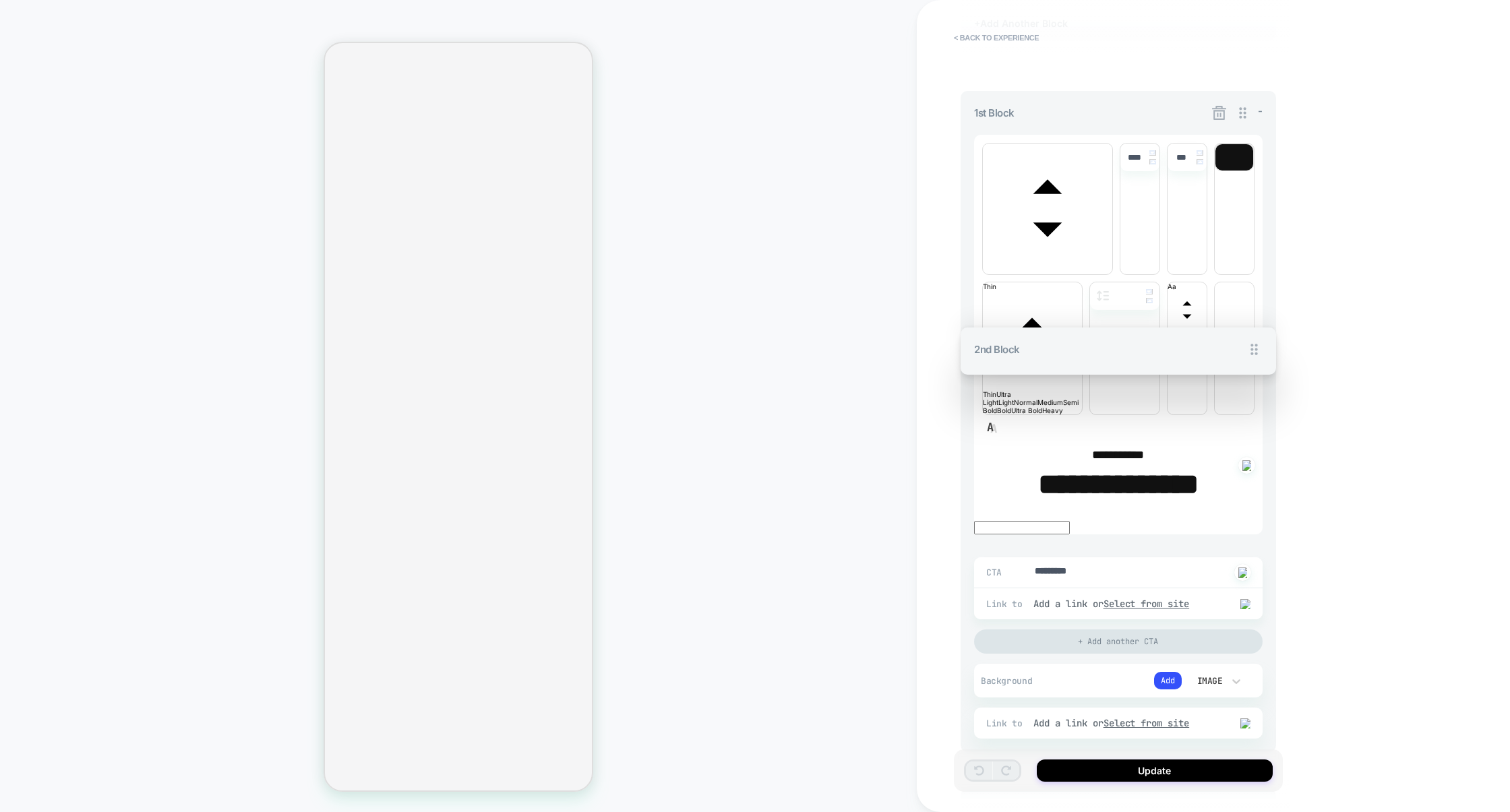
drag, startPoint x: 1241, startPoint y: 531, endPoint x: 1240, endPoint y: 446, distance: 85.0
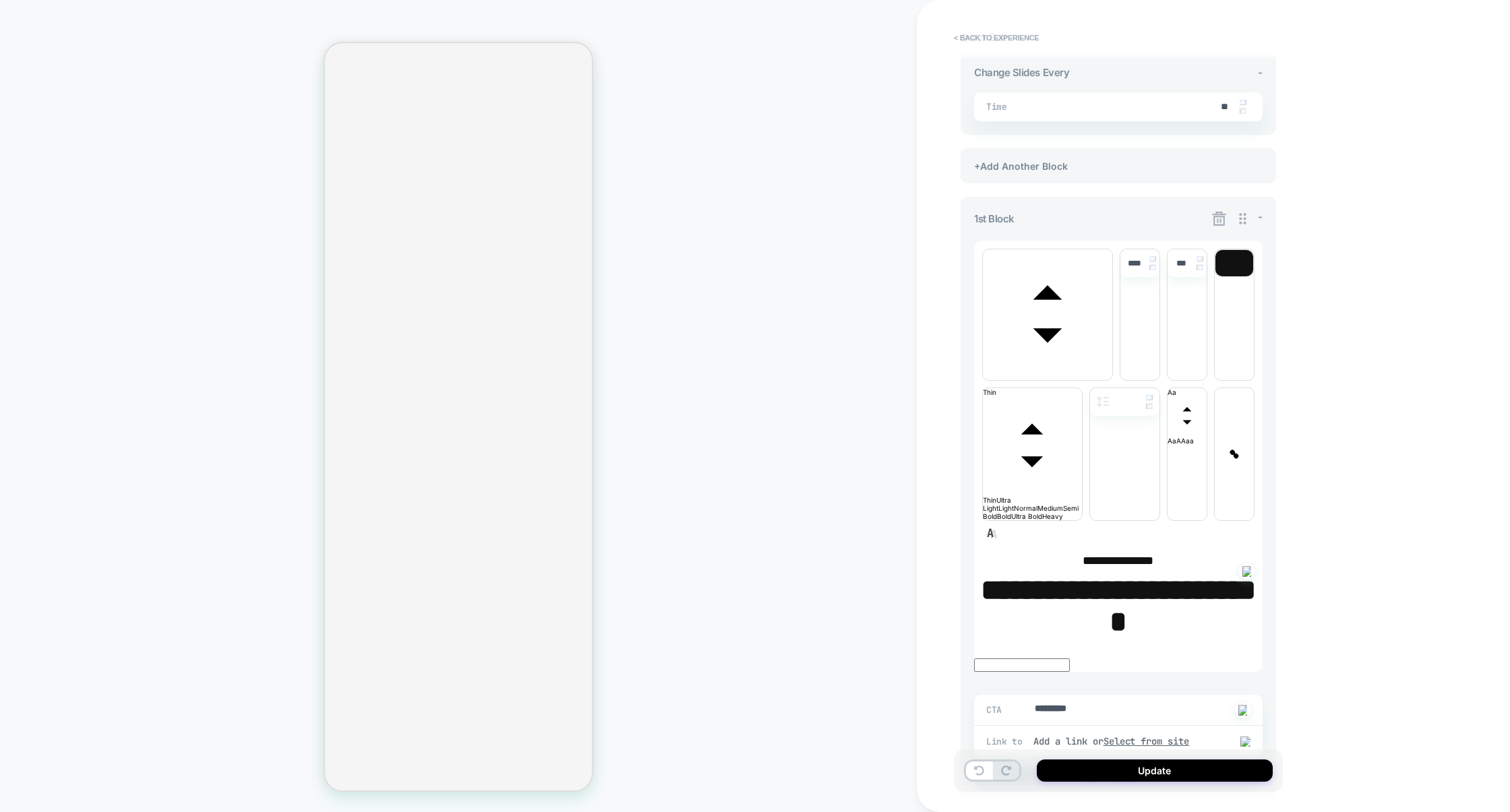
scroll to position [0, 0]
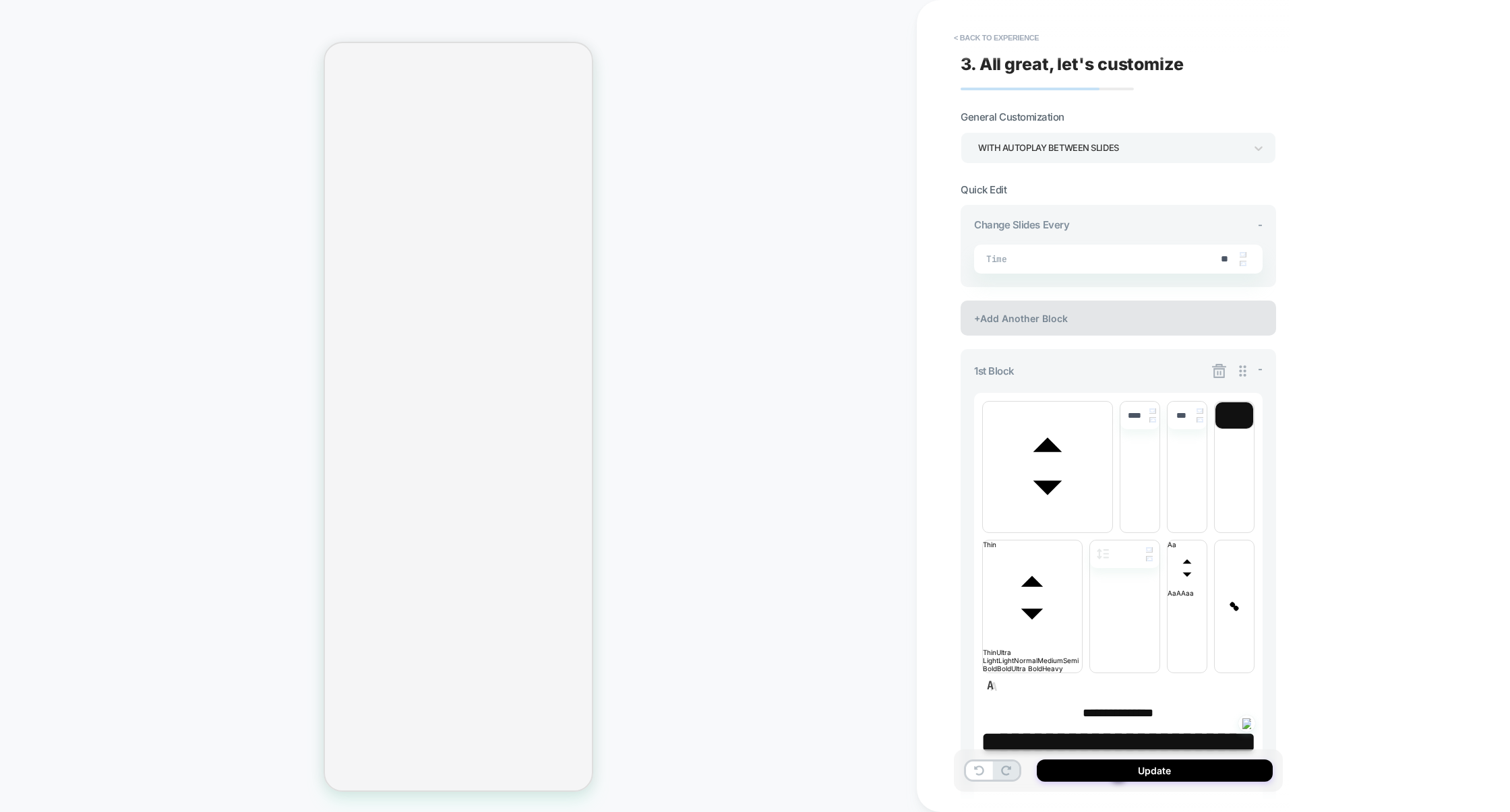
click at [1137, 326] on div "+Add Another Block" at bounding box center [1118, 317] width 315 height 35
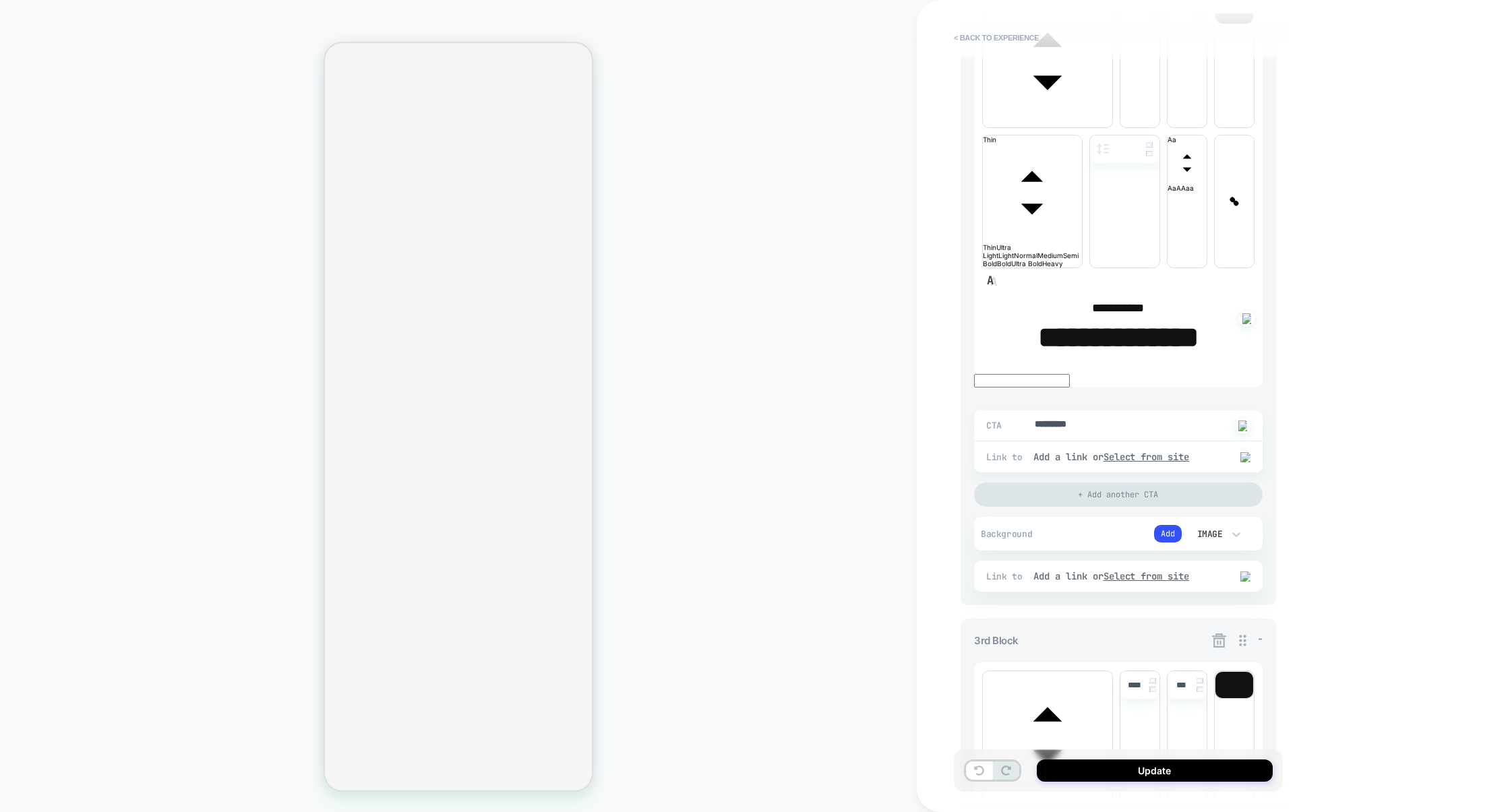
scroll to position [1088, 0]
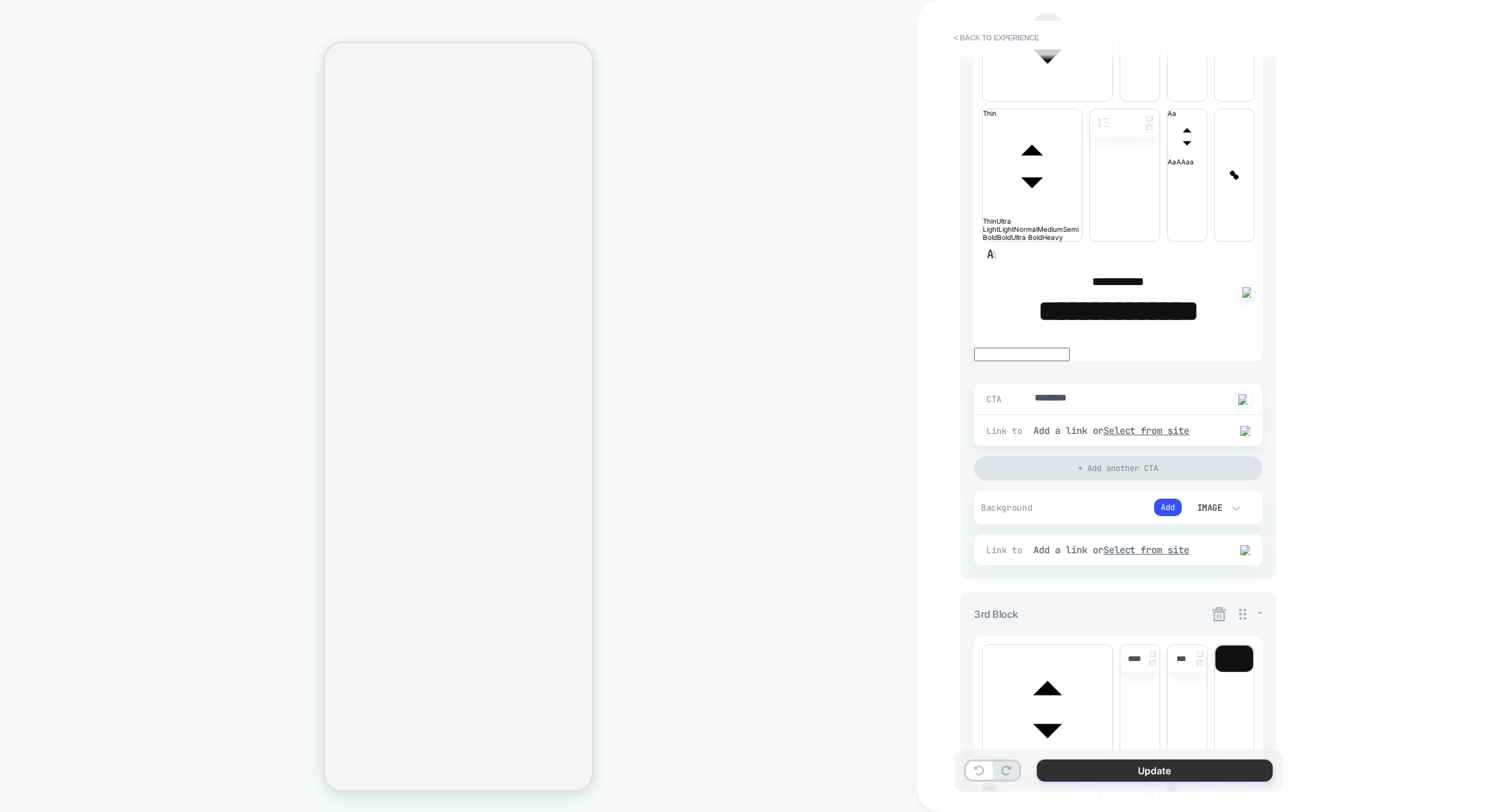
click at [1185, 771] on button "Update" at bounding box center [1155, 769] width 236 height 22
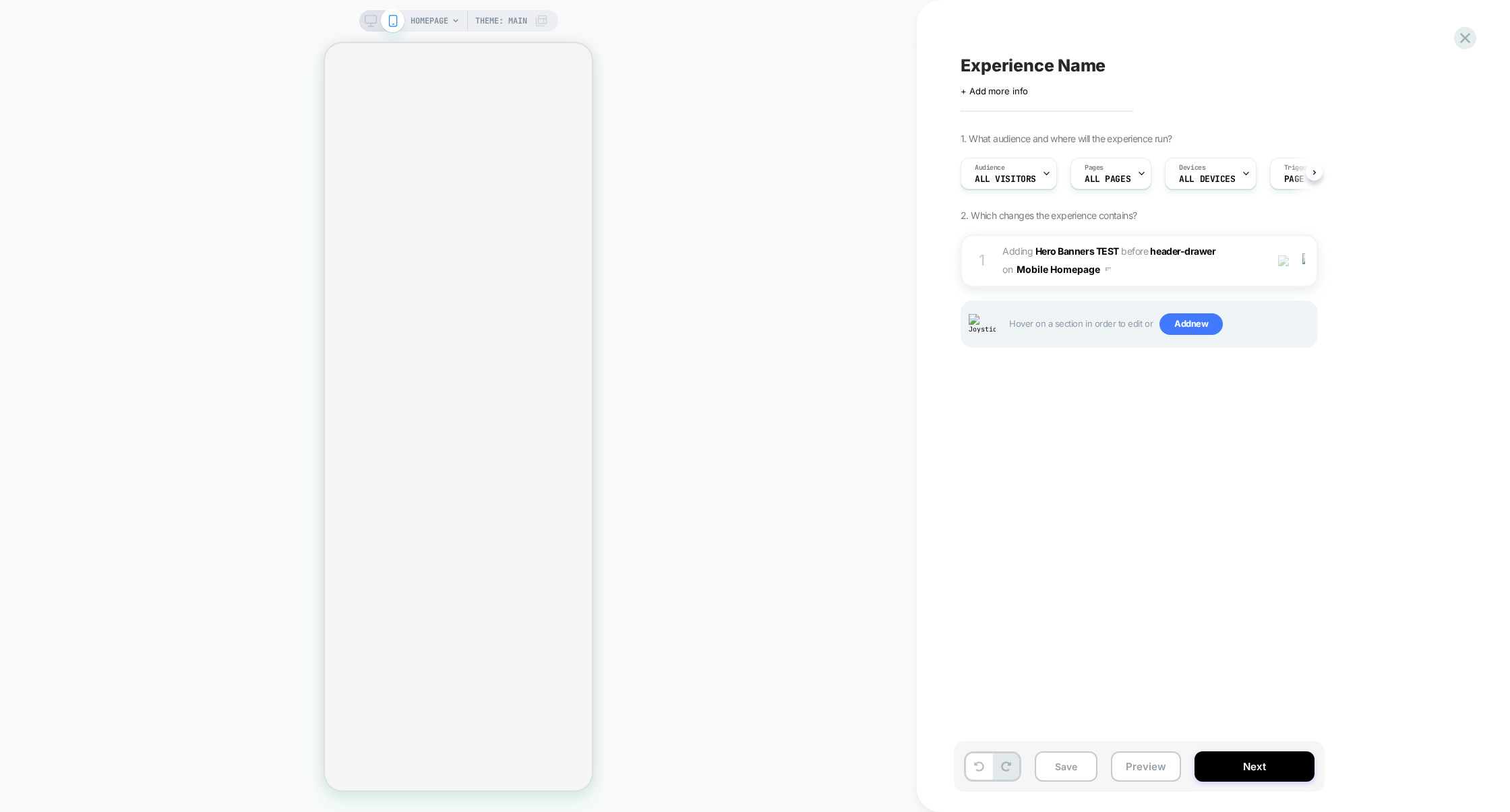
scroll to position [0, 1]
click at [1147, 282] on div "1 #_loomi_addon_1758053659473 Adding Hero Banners TEST BEFORE header-drawer hea…" at bounding box center [1139, 260] width 357 height 52
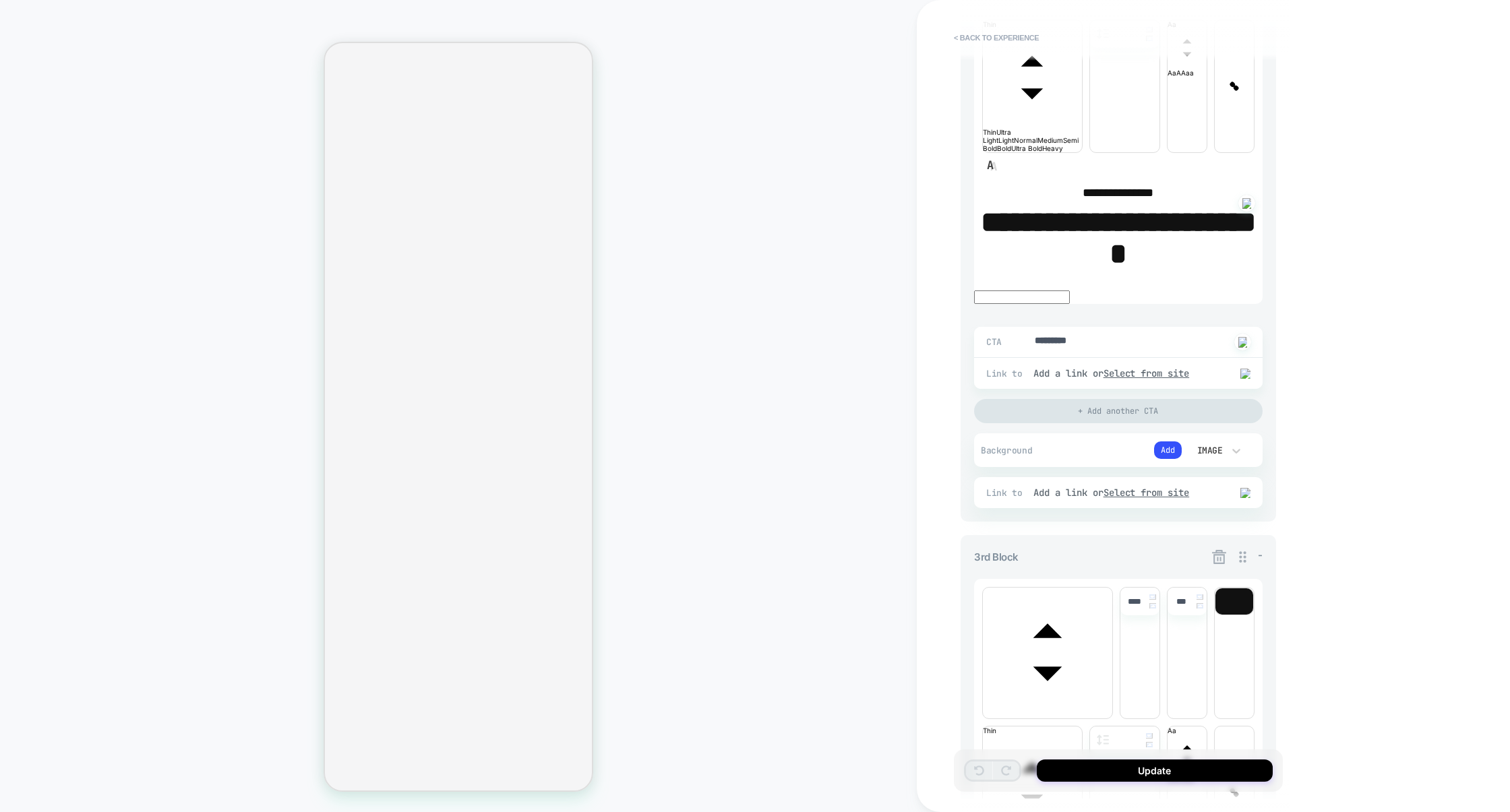
scroll to position [1158, 0]
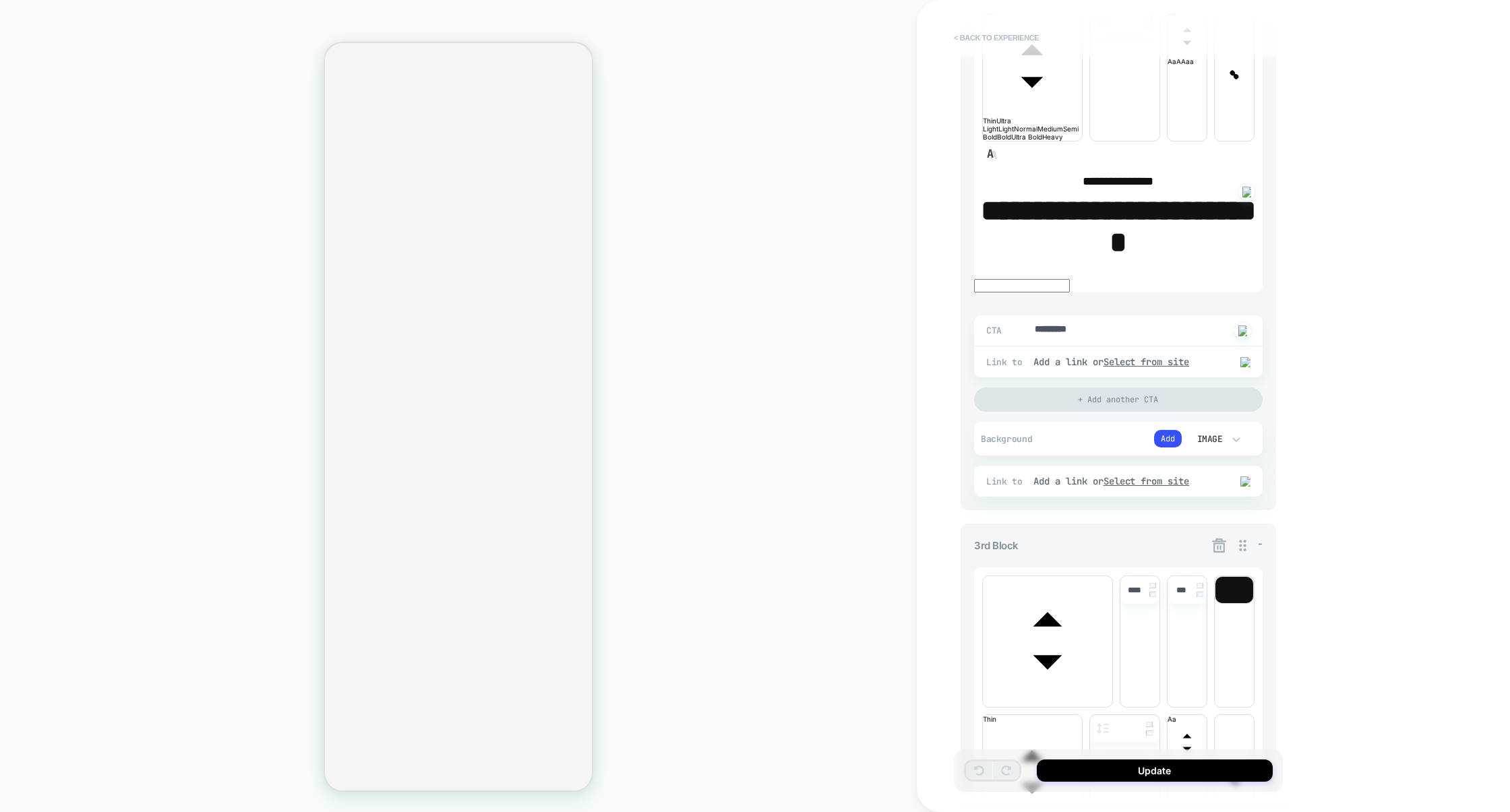
click at [991, 40] on button "< Back to experience" at bounding box center [997, 37] width 99 height 22
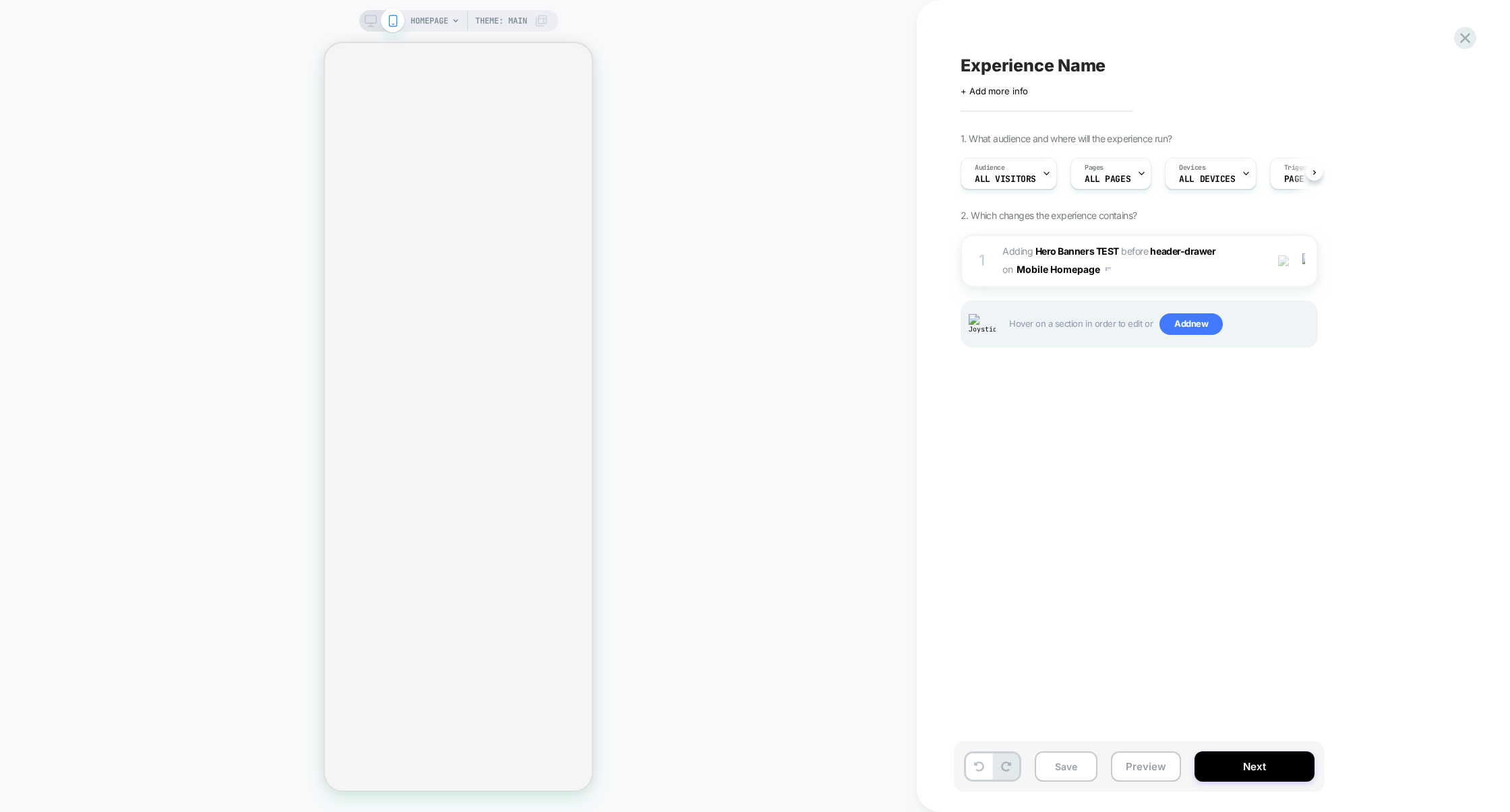
scroll to position [0, 1]
click at [1298, 260] on div at bounding box center [1306, 261] width 22 height 15
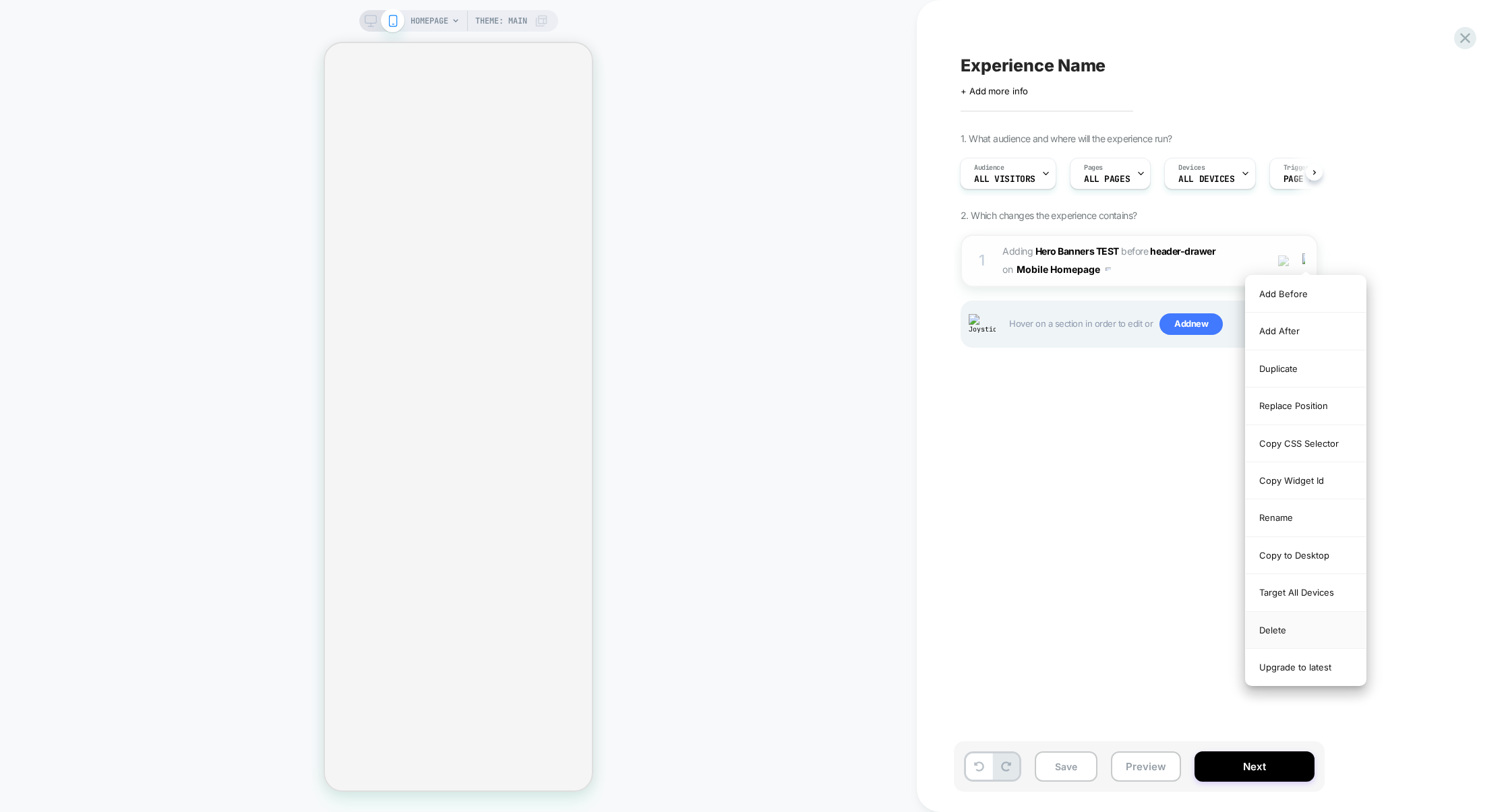
click at [1292, 622] on div "Delete" at bounding box center [1306, 630] width 120 height 37
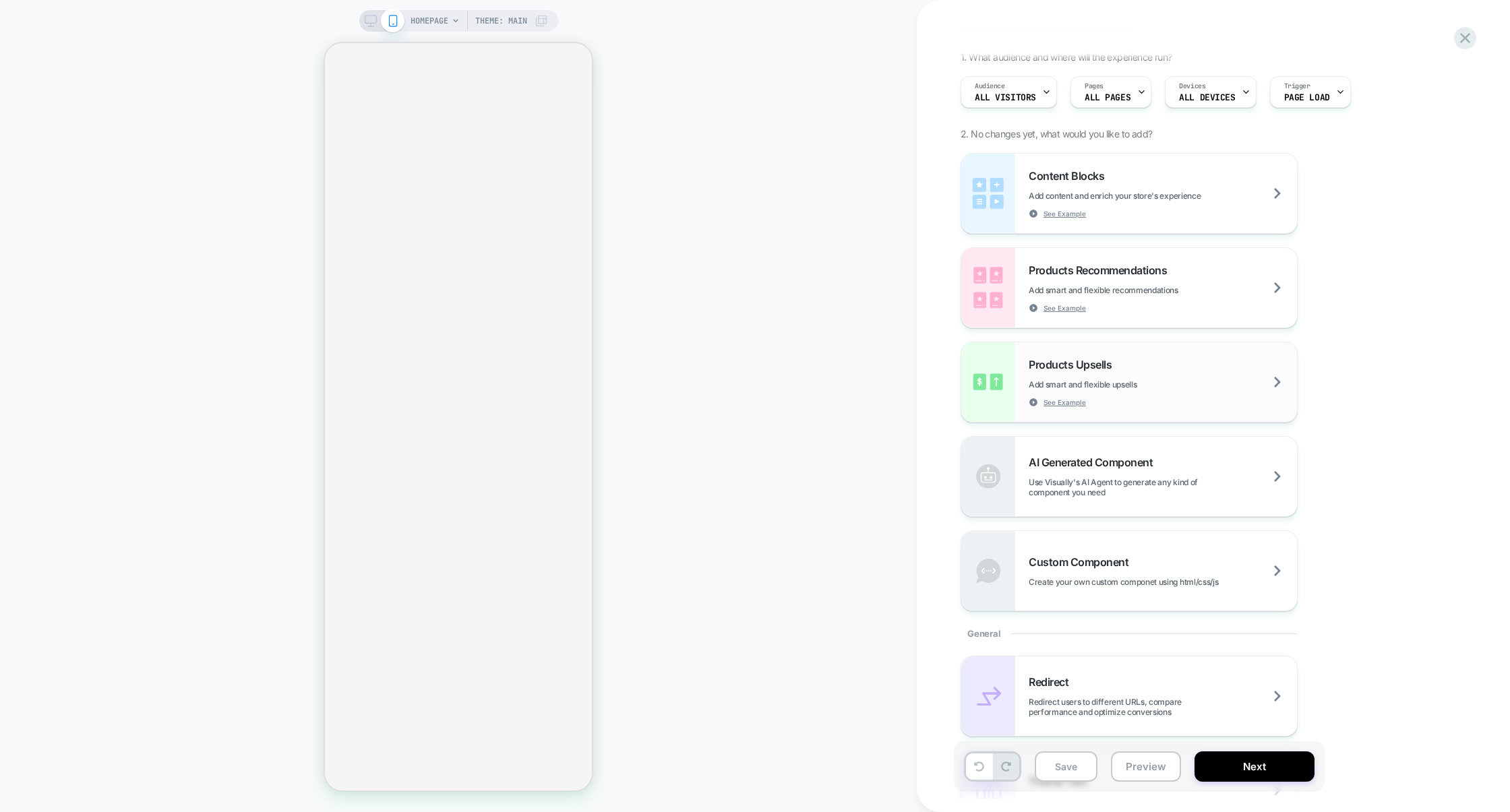
scroll to position [0, 0]
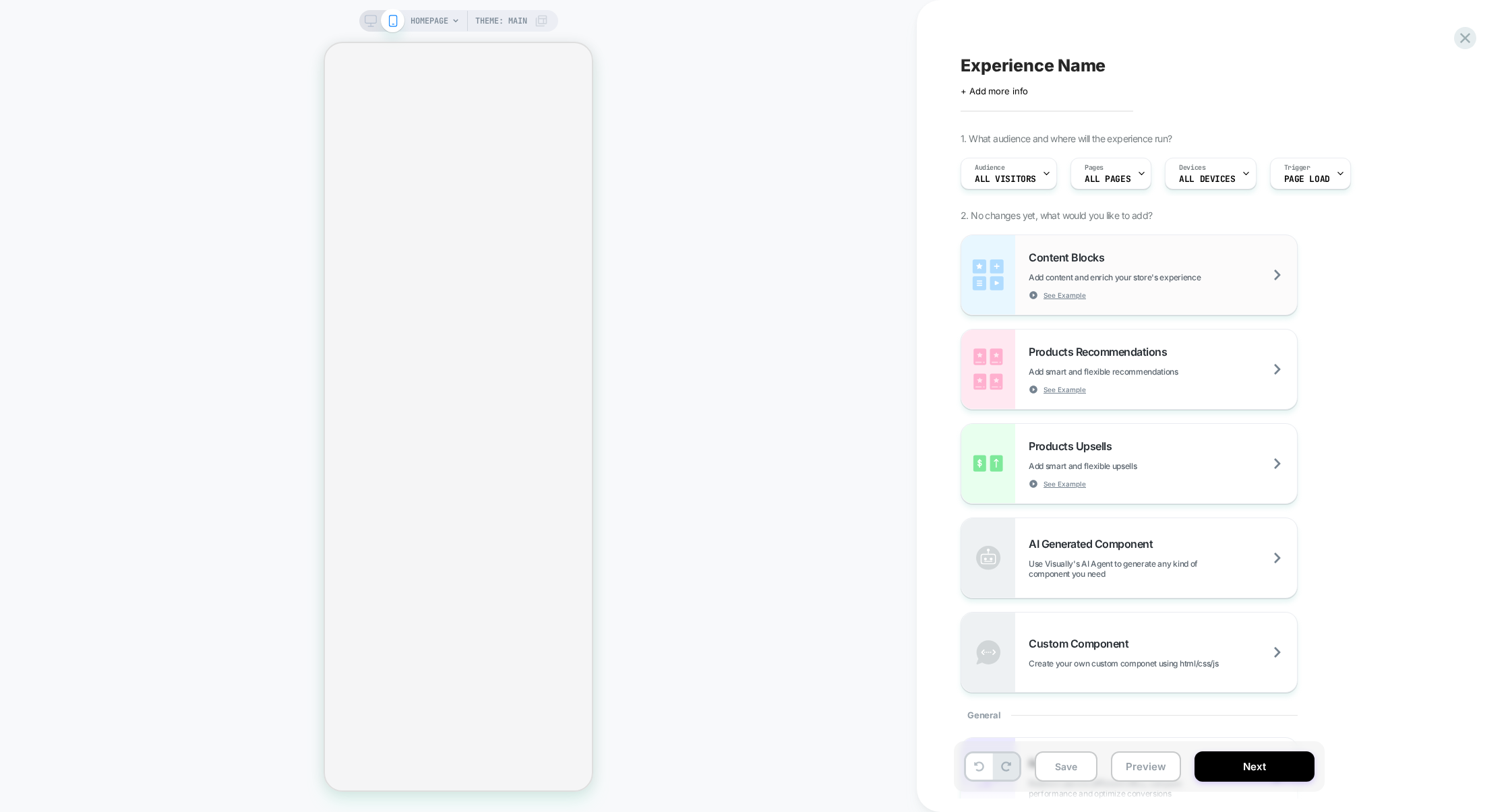
click at [1161, 295] on div "Content Blocks Add content and enrich your store's experience See Example" at bounding box center [1163, 275] width 268 height 49
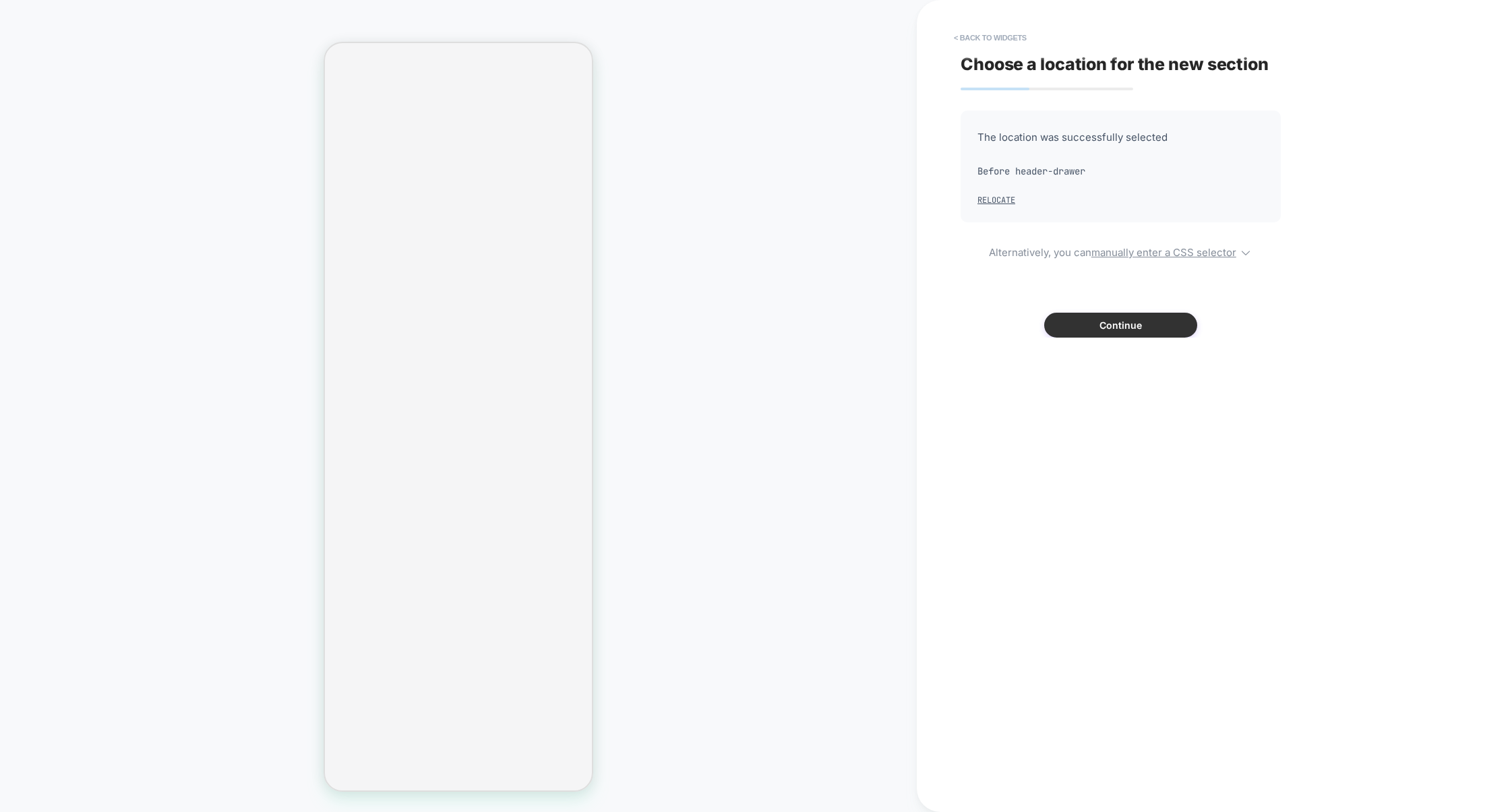
click at [1108, 328] on button "Continue" at bounding box center [1120, 325] width 153 height 25
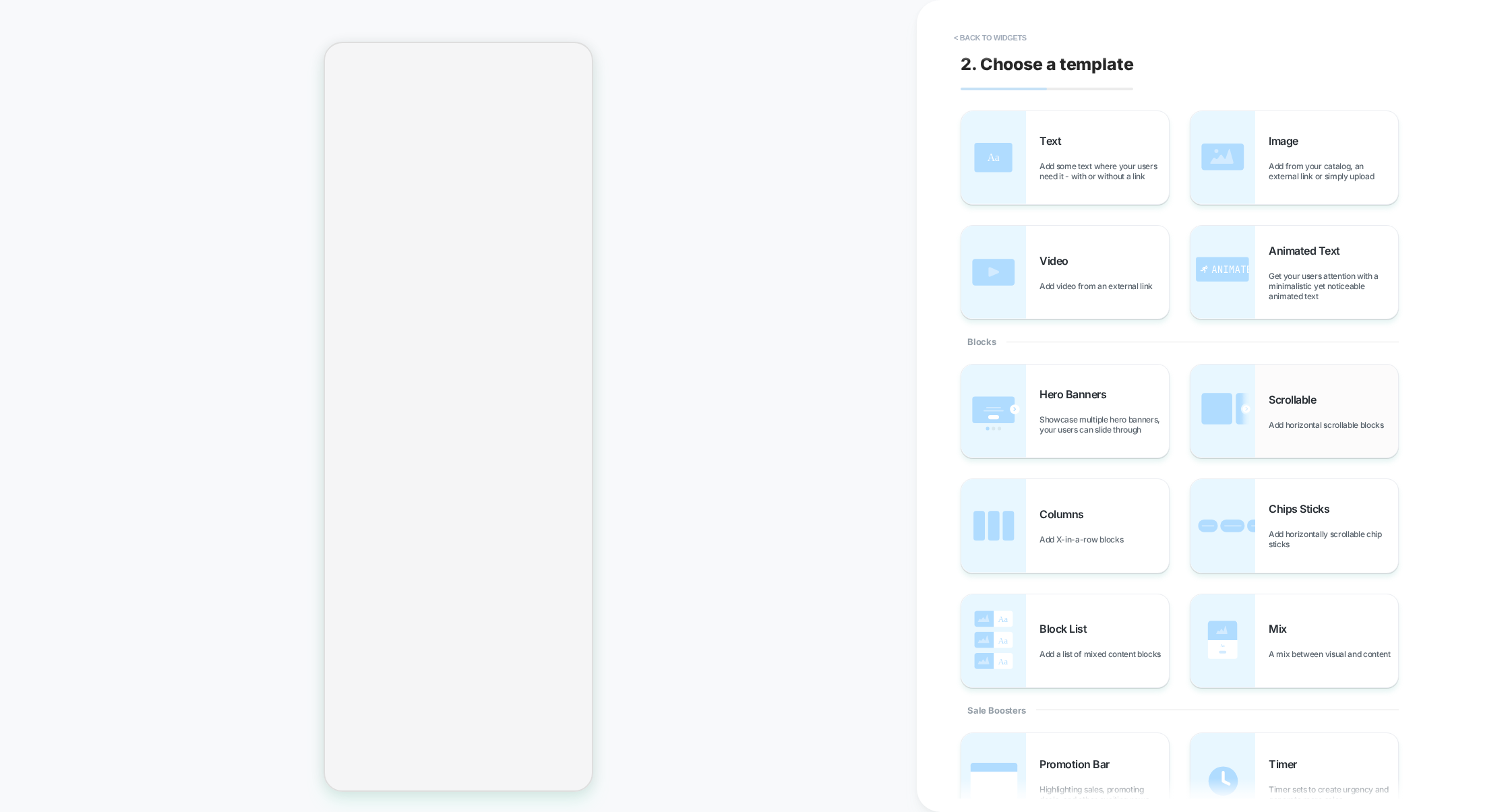
click at [1248, 423] on img at bounding box center [1223, 411] width 65 height 93
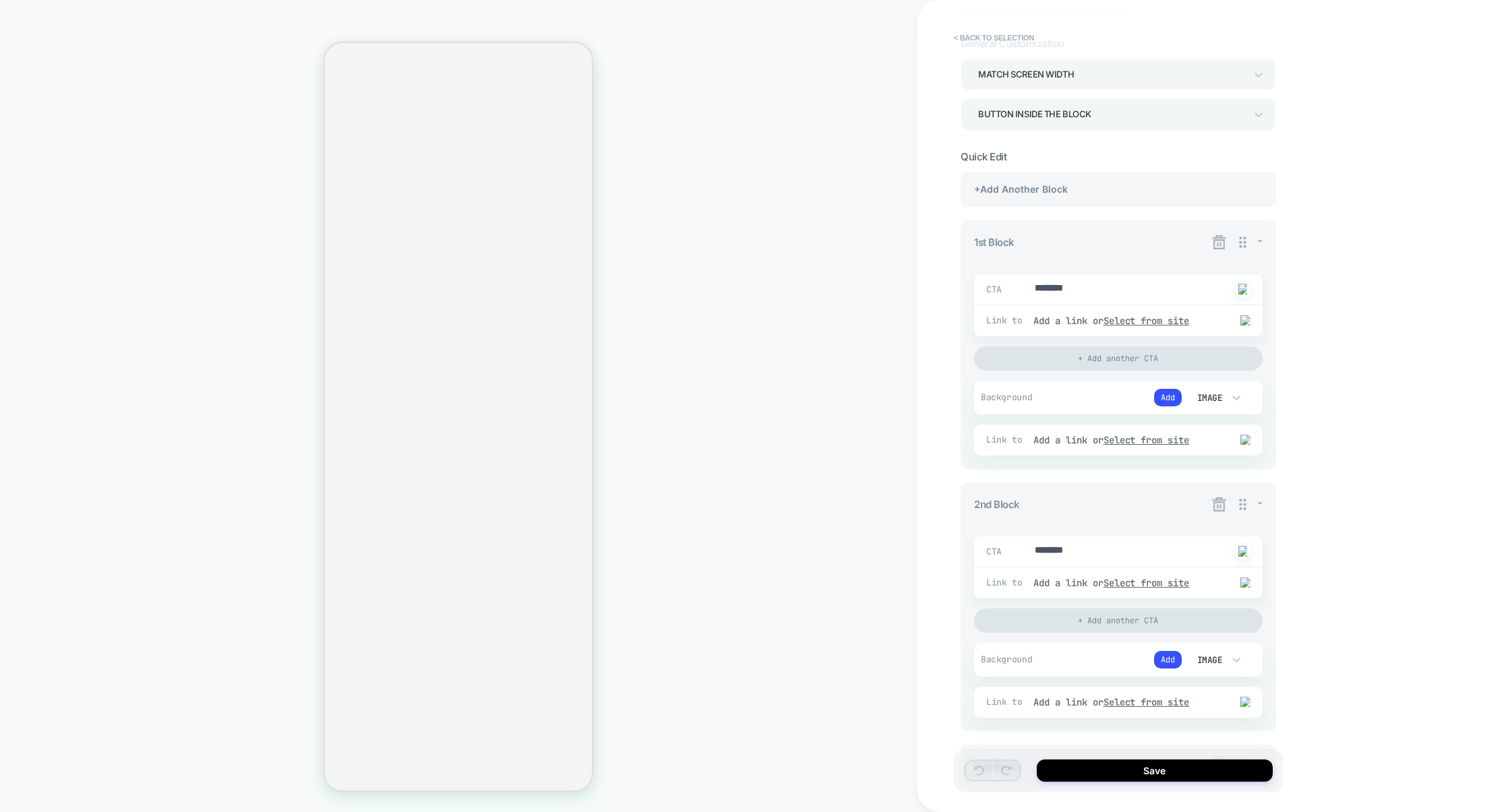
scroll to position [213, 0]
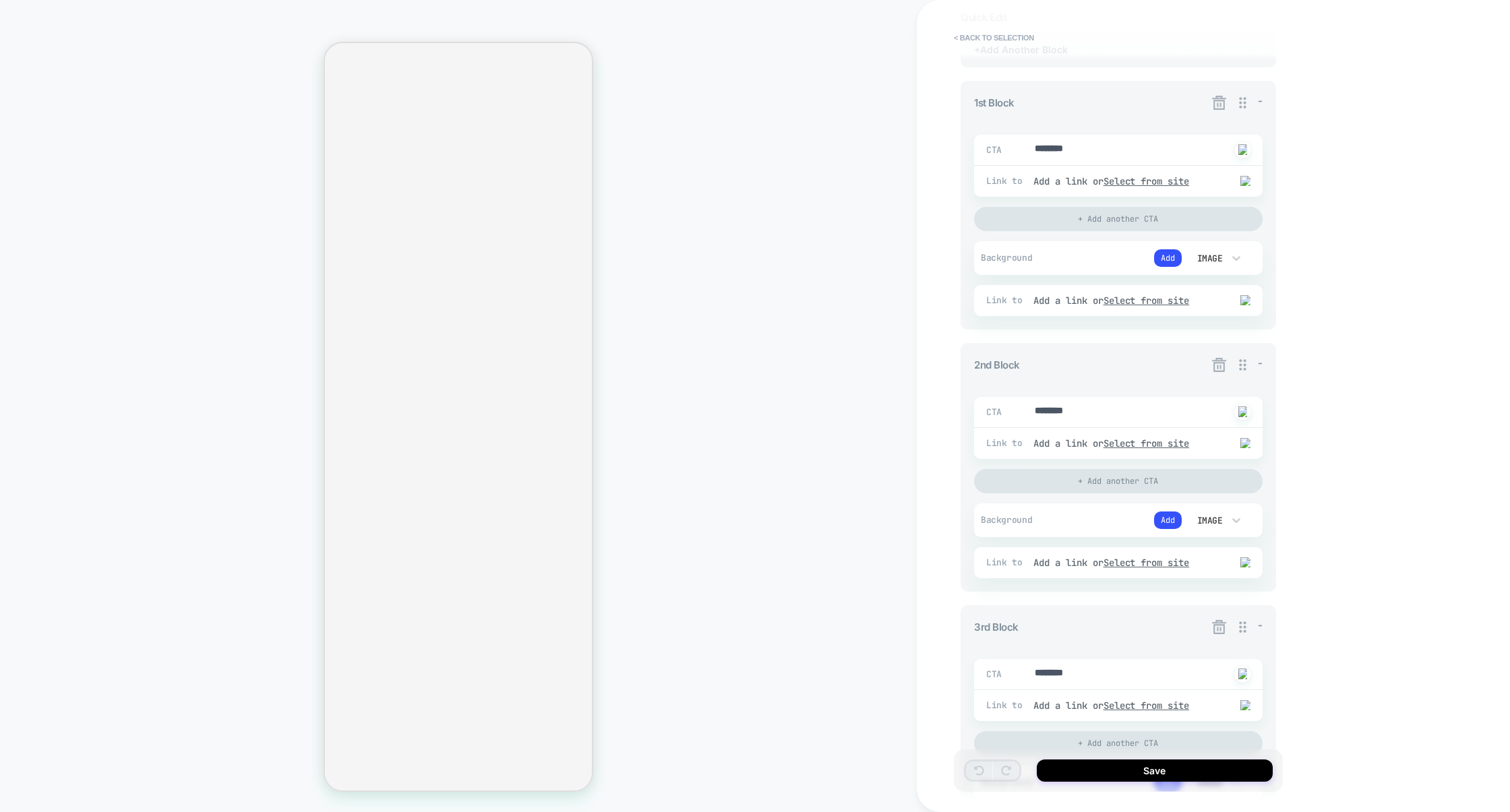
click at [1224, 367] on icon at bounding box center [1219, 365] width 14 height 14
click at [1217, 369] on icon at bounding box center [1219, 365] width 14 height 14
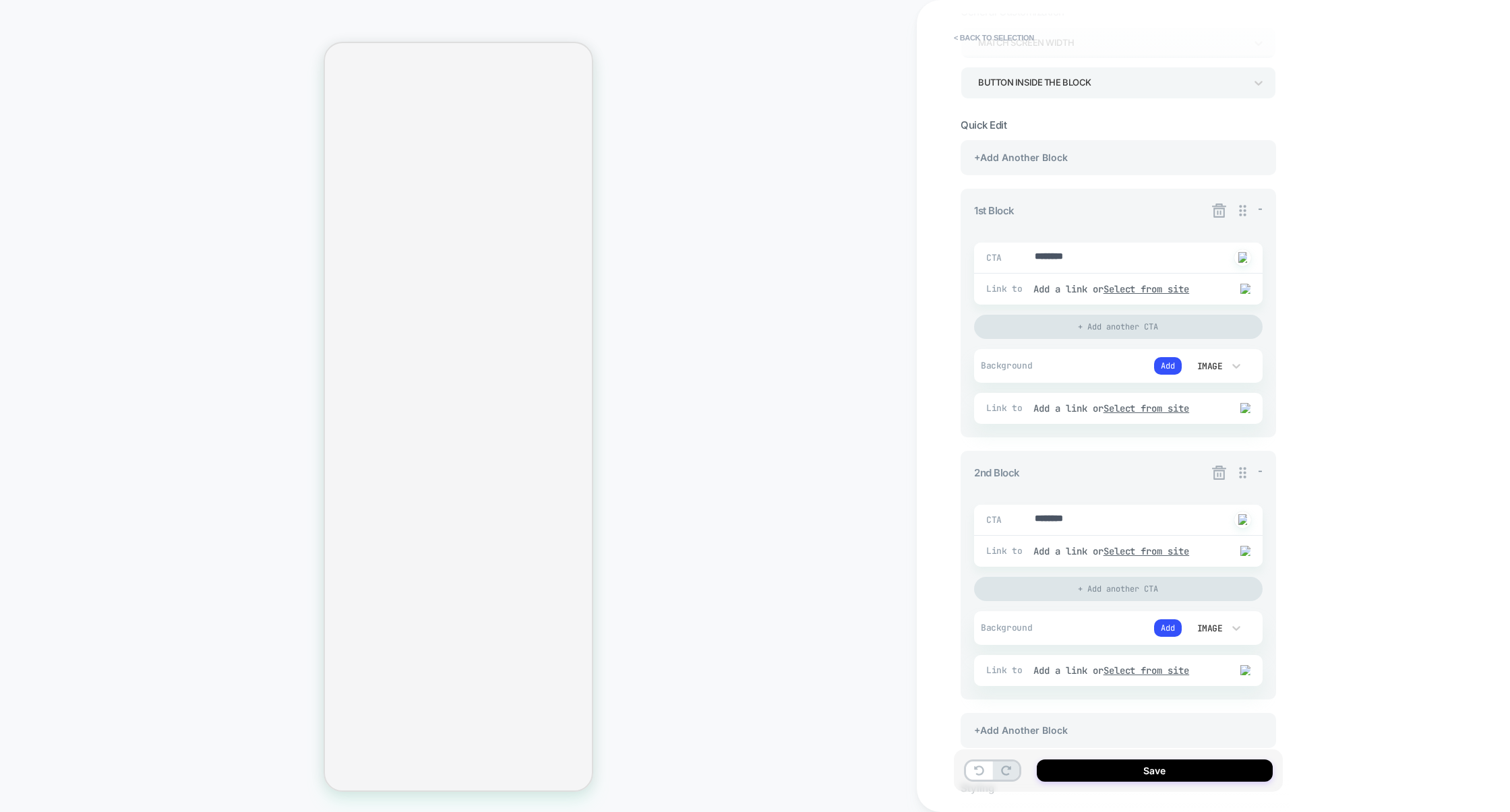
scroll to position [0, 0]
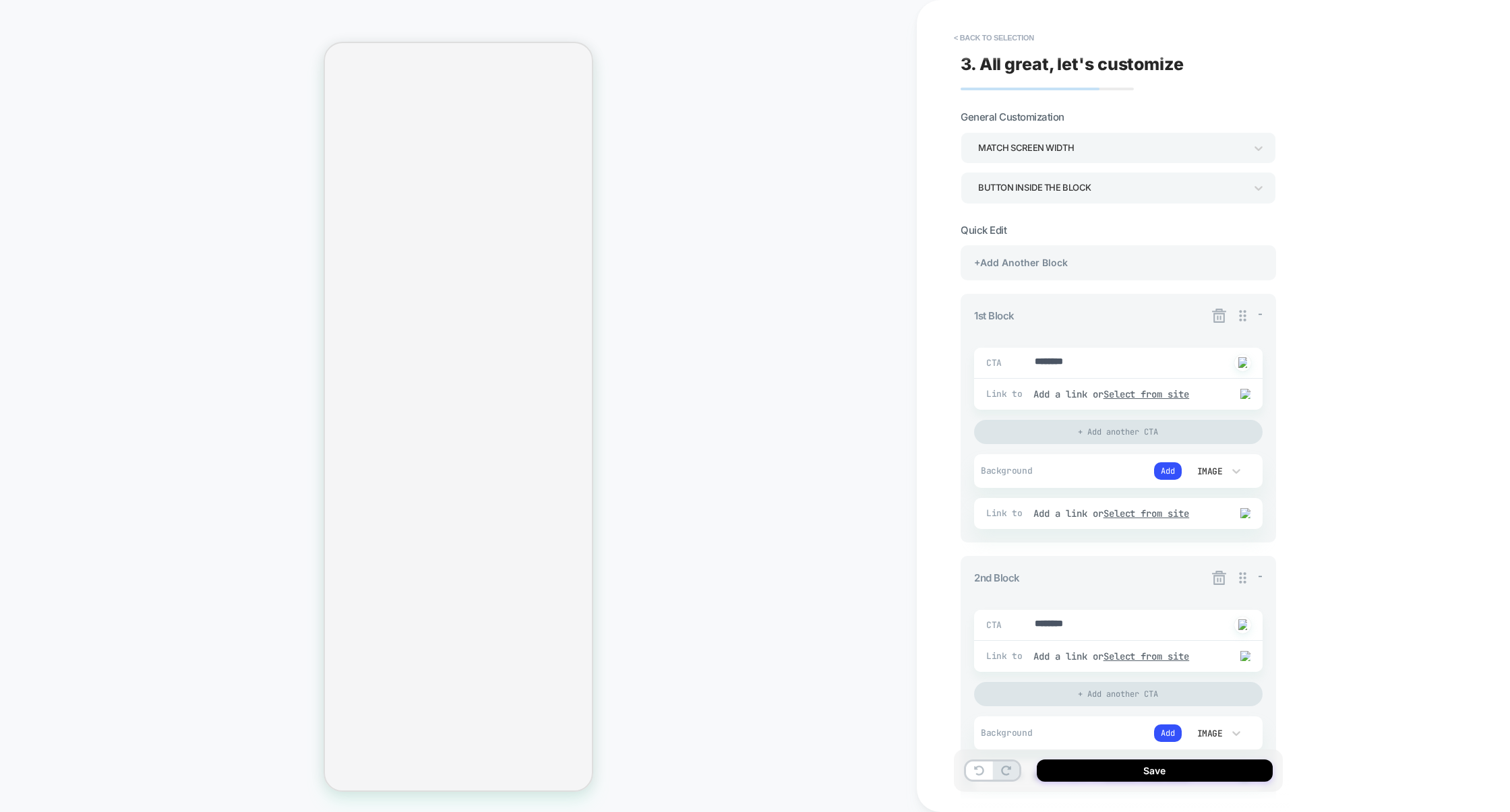
click at [1032, 364] on div at bounding box center [1019, 362] width 30 height 18
drag, startPoint x: 1035, startPoint y: 364, endPoint x: 1166, endPoint y: 364, distance: 131.0
type textarea "*"
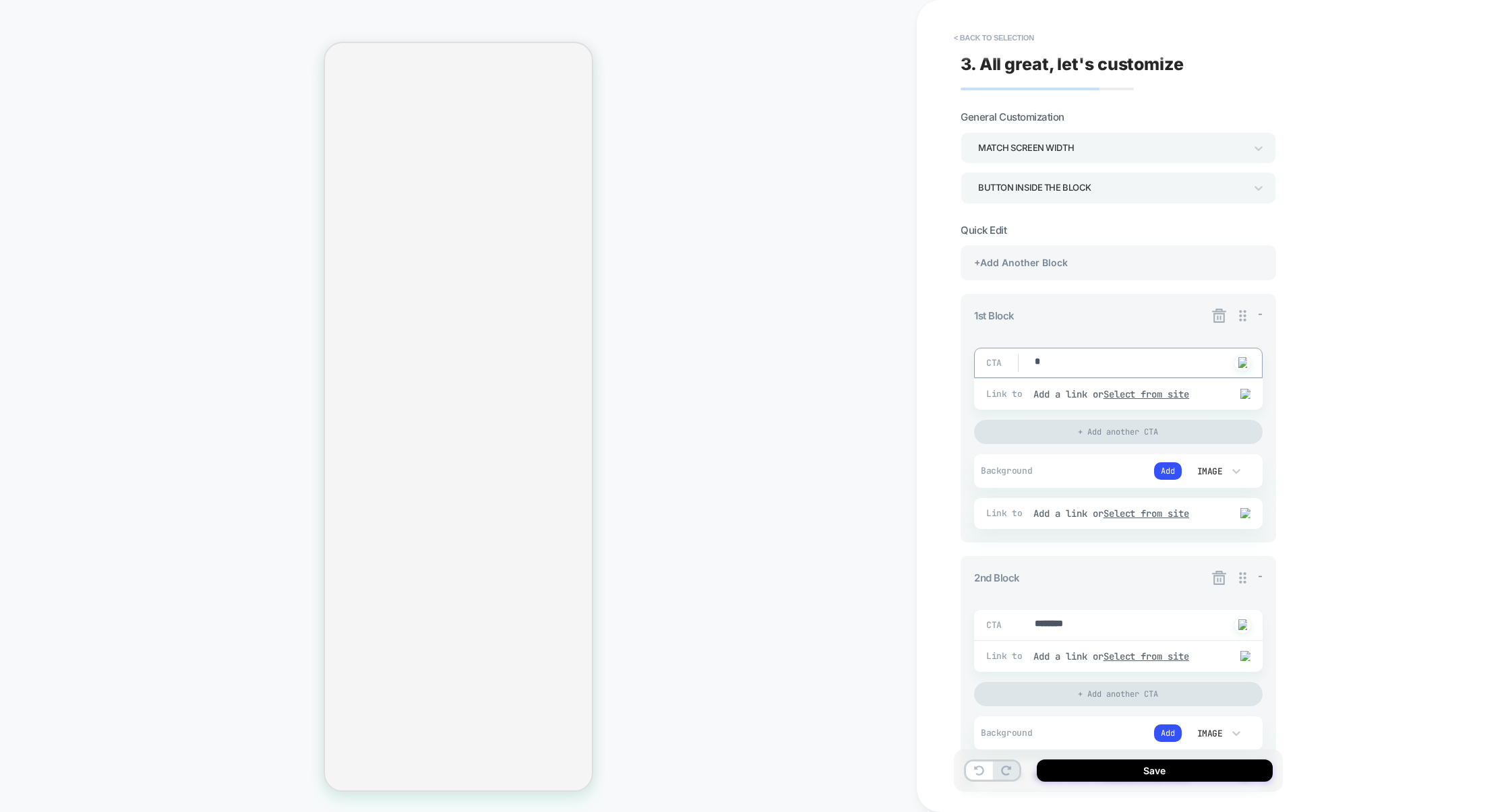
type textarea "*"
drag, startPoint x: 1092, startPoint y: 625, endPoint x: 1023, endPoint y: 624, distance: 69.0
type textarea "*"
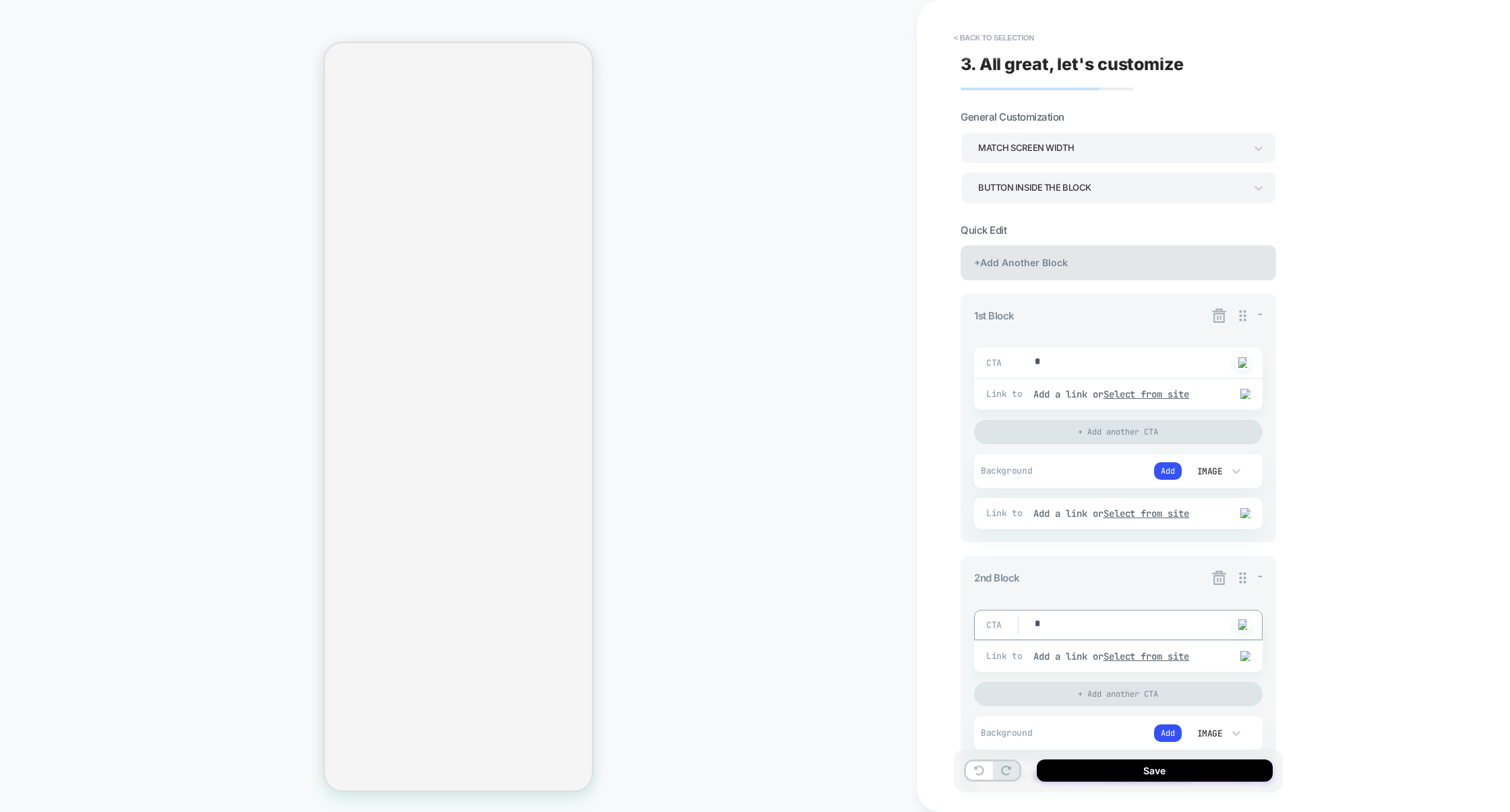
type textarea "*"
click at [1105, 269] on div "+Add Another Block" at bounding box center [1118, 262] width 315 height 35
click at [1119, 266] on div "+Add Another Block" at bounding box center [1118, 262] width 315 height 35
click at [1077, 261] on div "+Add Another Block" at bounding box center [1118, 262] width 315 height 35
click at [1220, 314] on icon at bounding box center [1219, 315] width 14 height 14
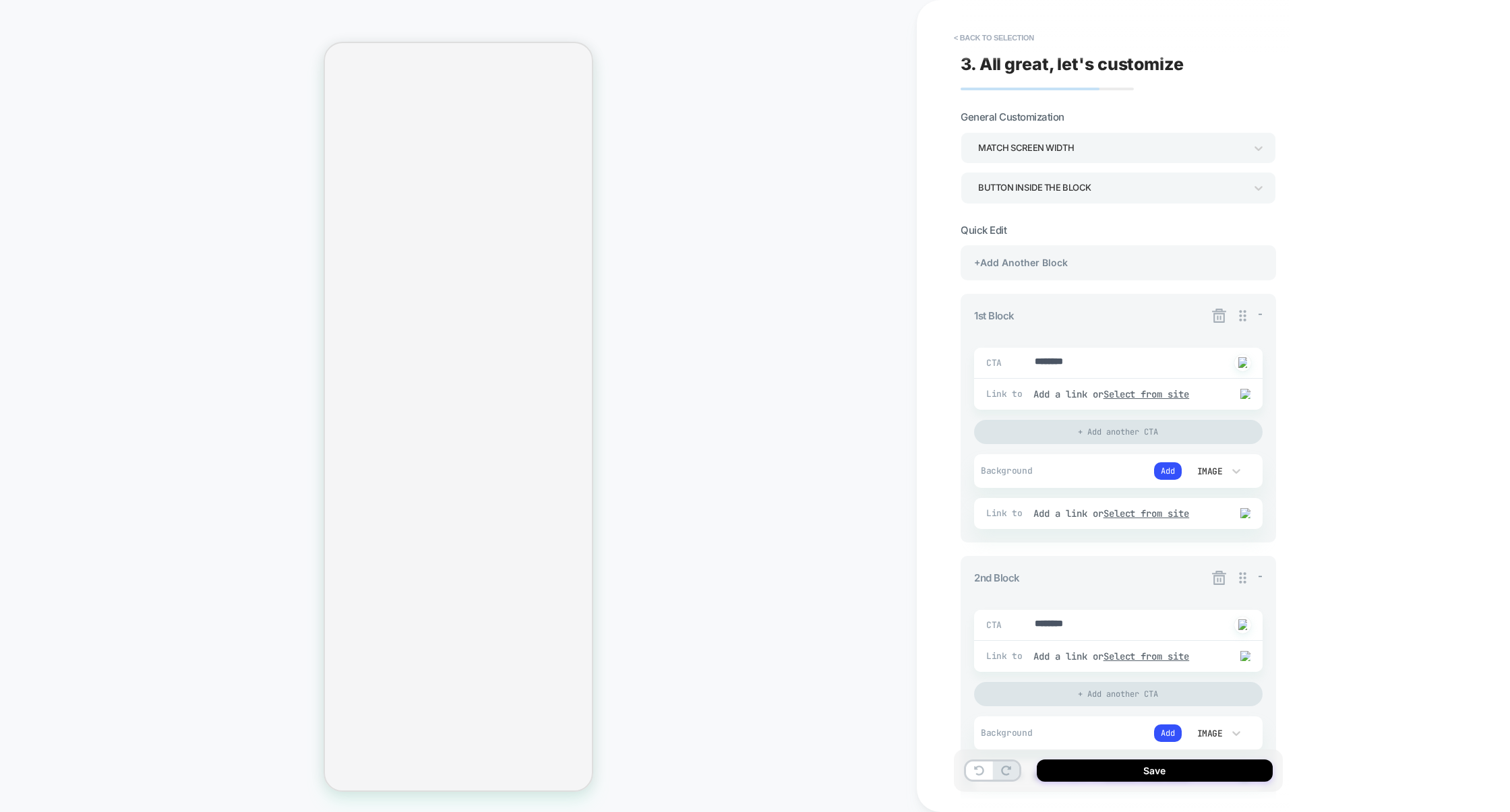
click at [1220, 315] on icon at bounding box center [1219, 315] width 17 height 17
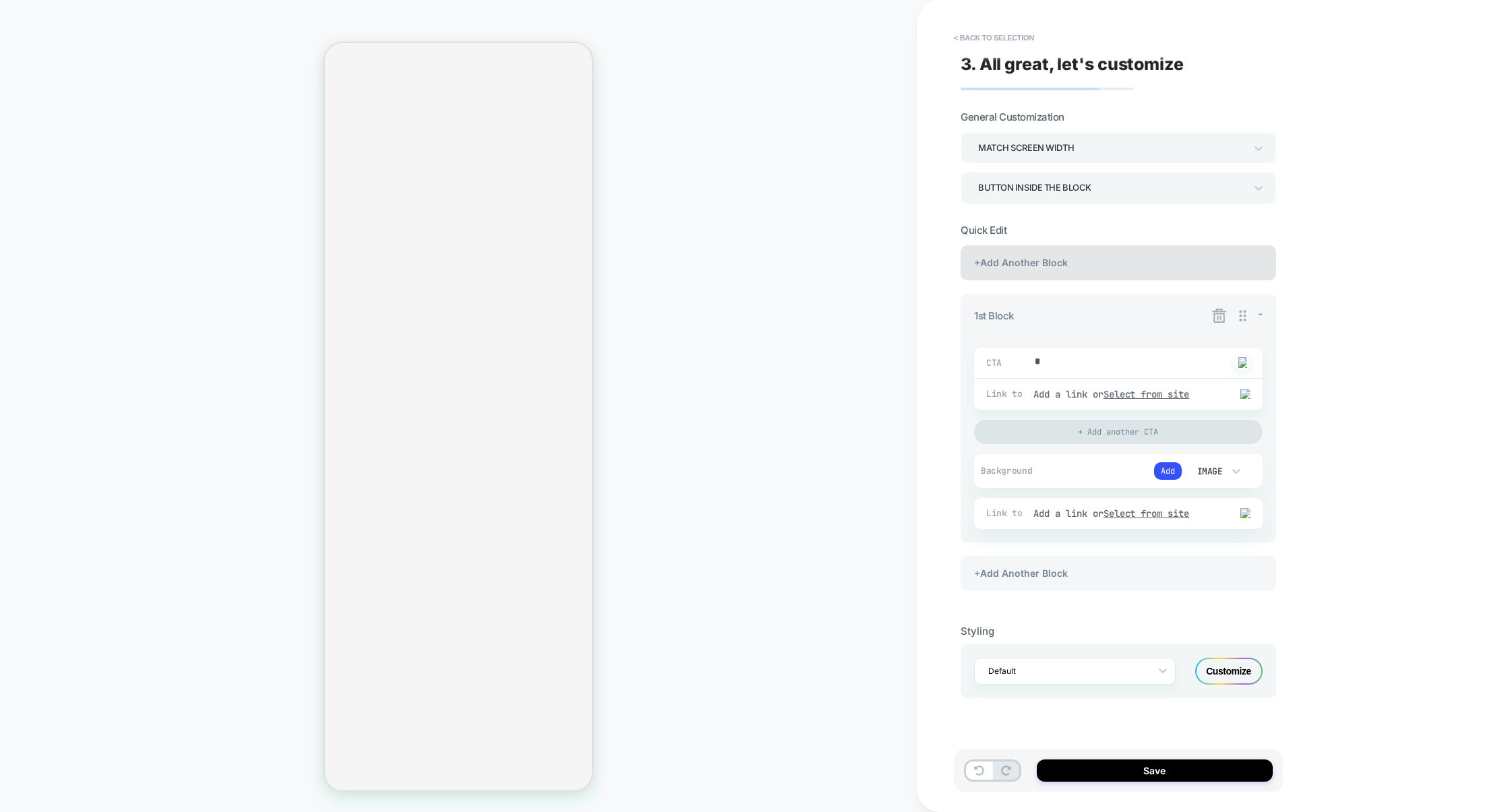
click at [1108, 260] on div "+Add Another Block" at bounding box center [1118, 262] width 315 height 35
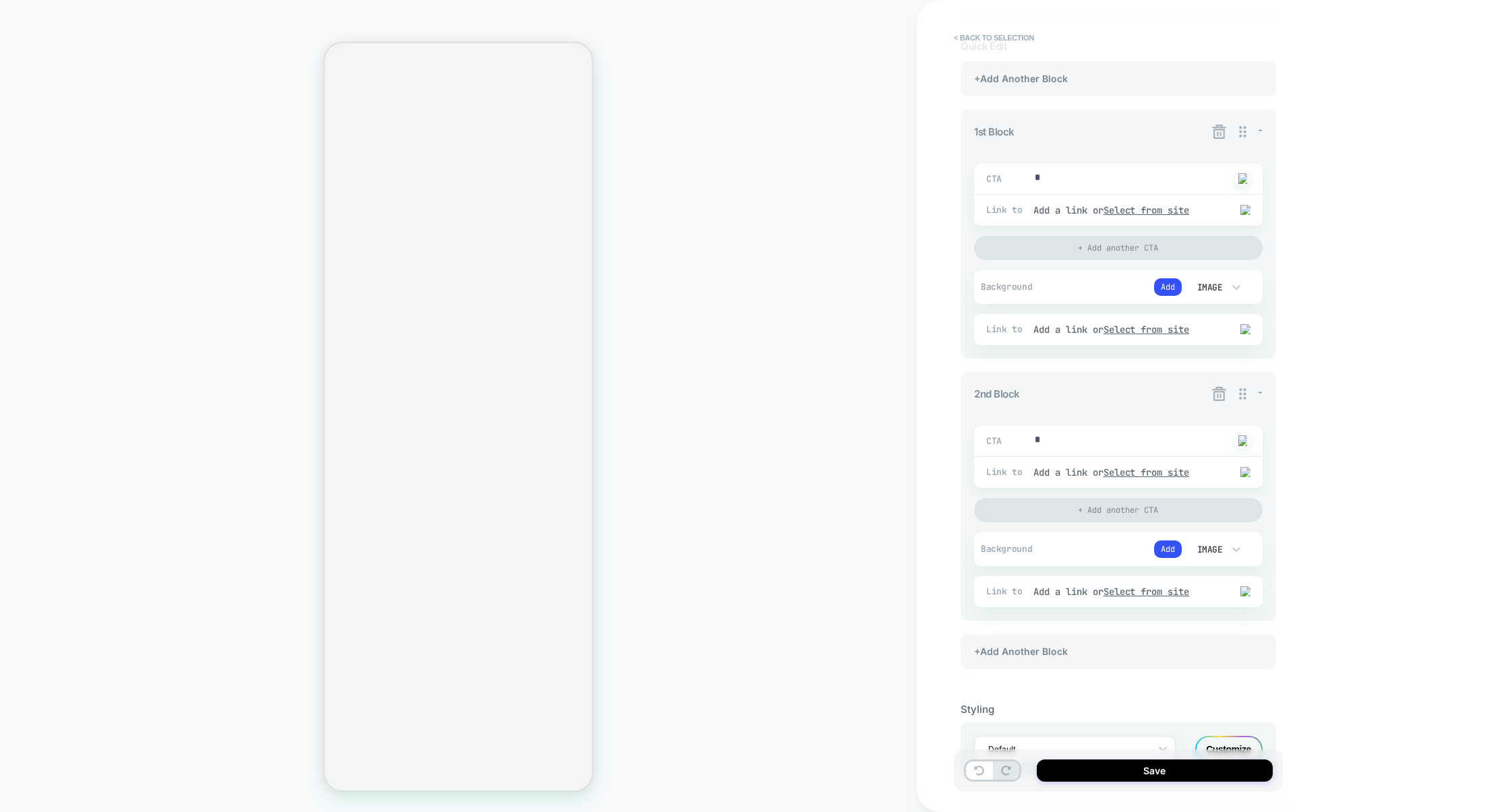
scroll to position [179, 0]
click at [1214, 401] on icon at bounding box center [1219, 399] width 14 height 14
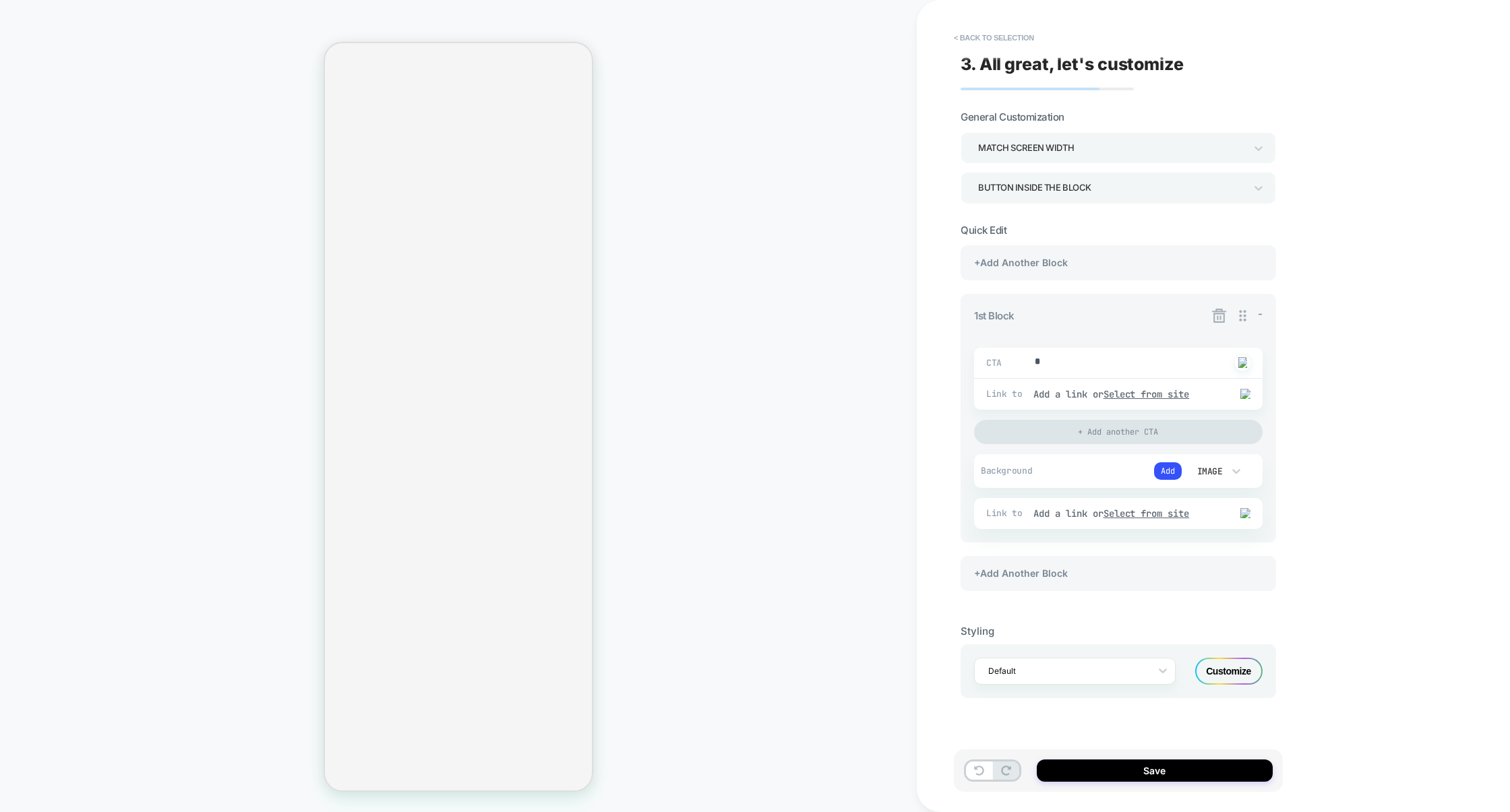
scroll to position [0, 0]
click at [1220, 315] on icon at bounding box center [1219, 315] width 17 height 17
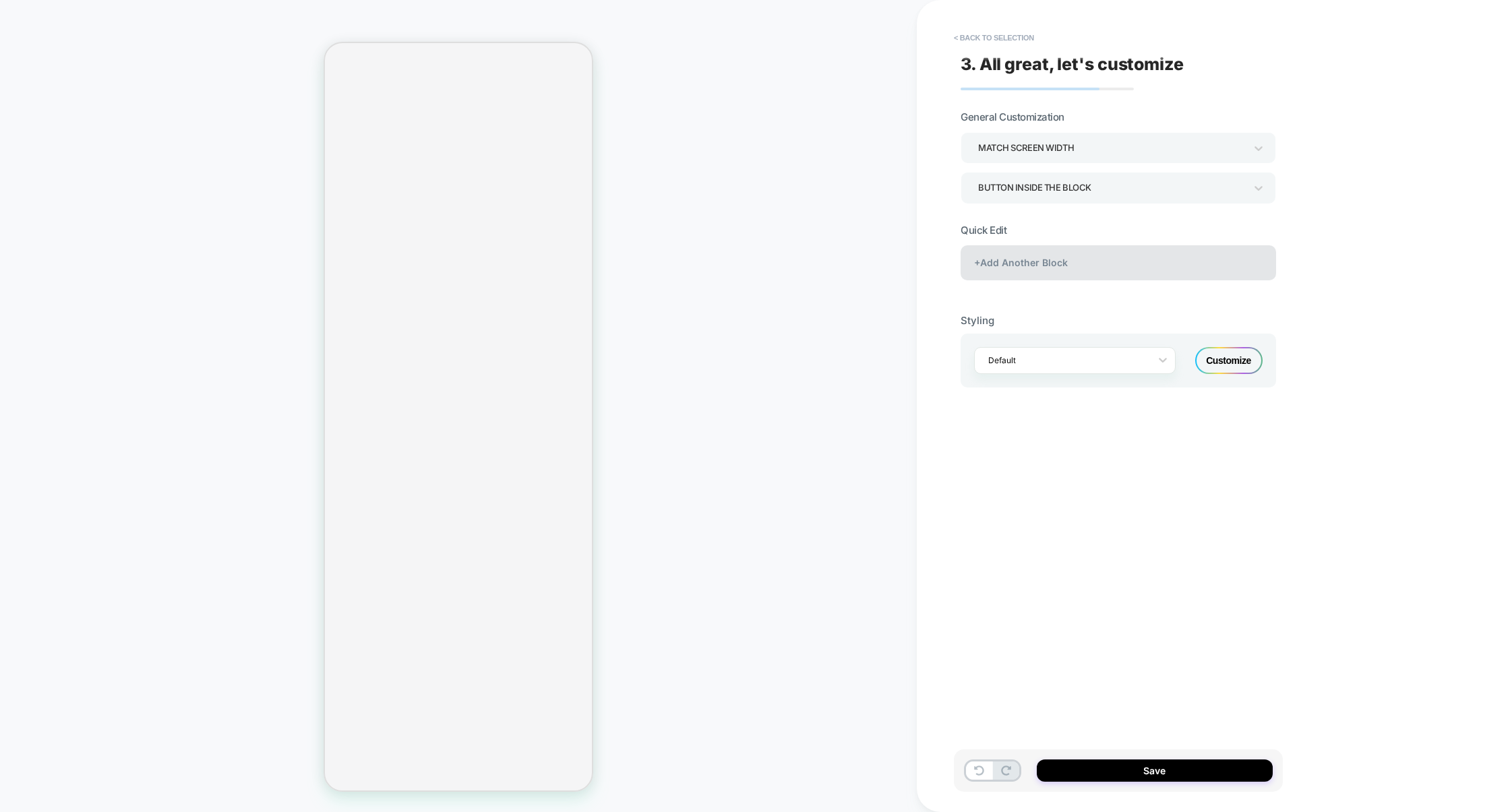
click at [1117, 269] on div "+Add Another Block" at bounding box center [1118, 262] width 315 height 35
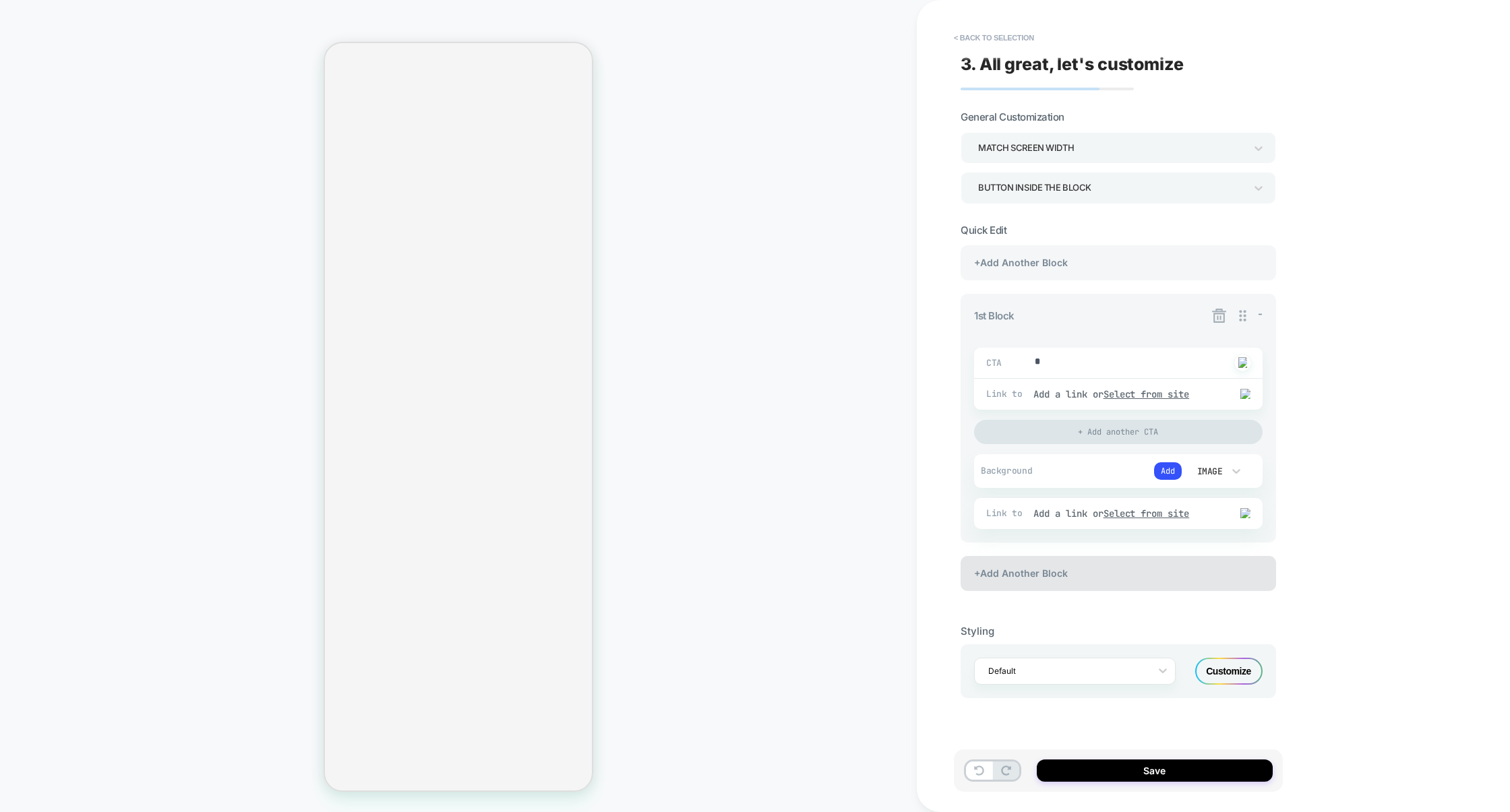
click at [1042, 564] on div "+Add Another Block" at bounding box center [1118, 573] width 315 height 35
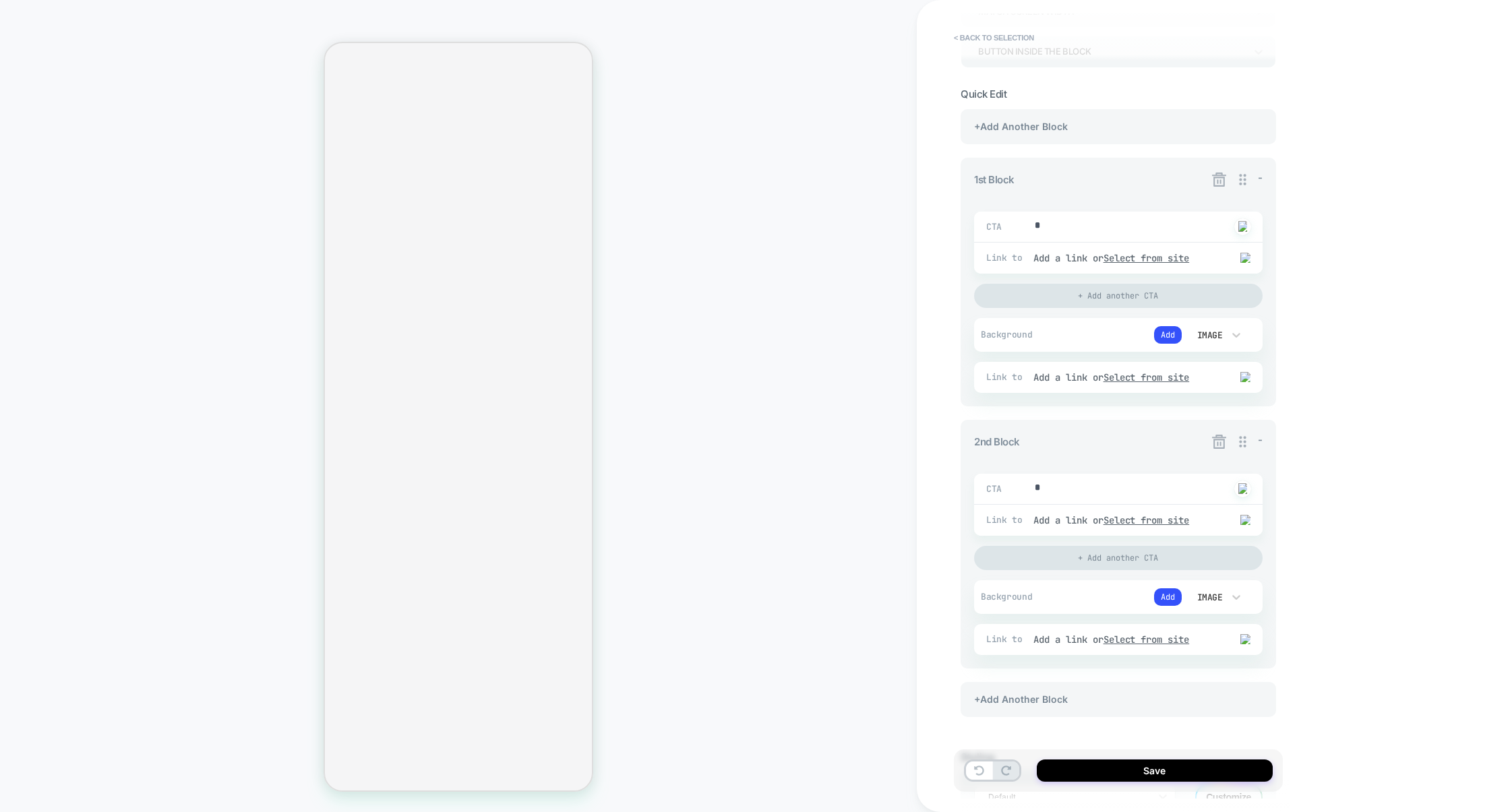
scroll to position [136, 0]
click at [1212, 443] on icon at bounding box center [1219, 443] width 17 height 17
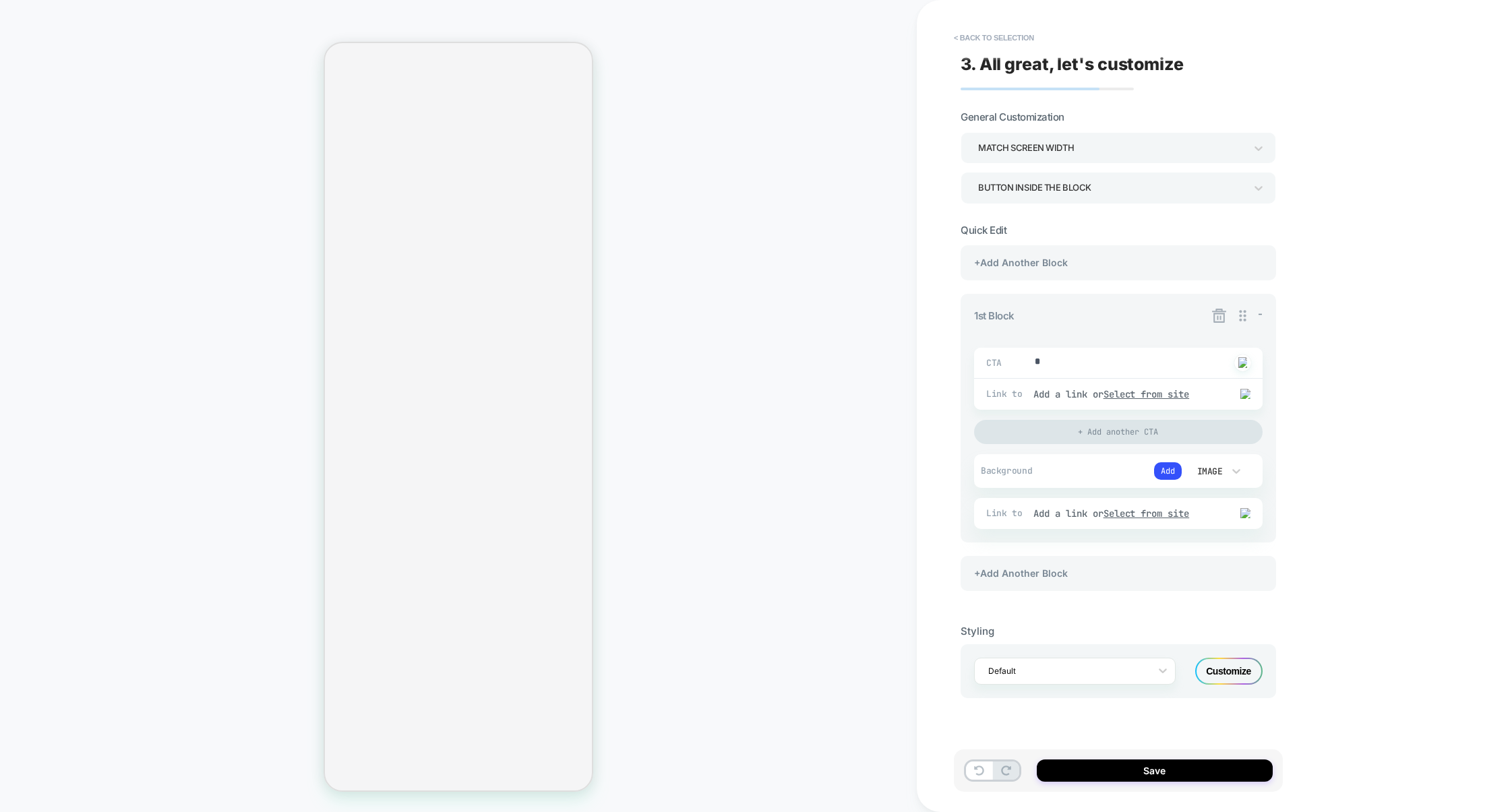
scroll to position [0, 0]
type textarea "*"
